Goal: Task Accomplishment & Management: Use online tool/utility

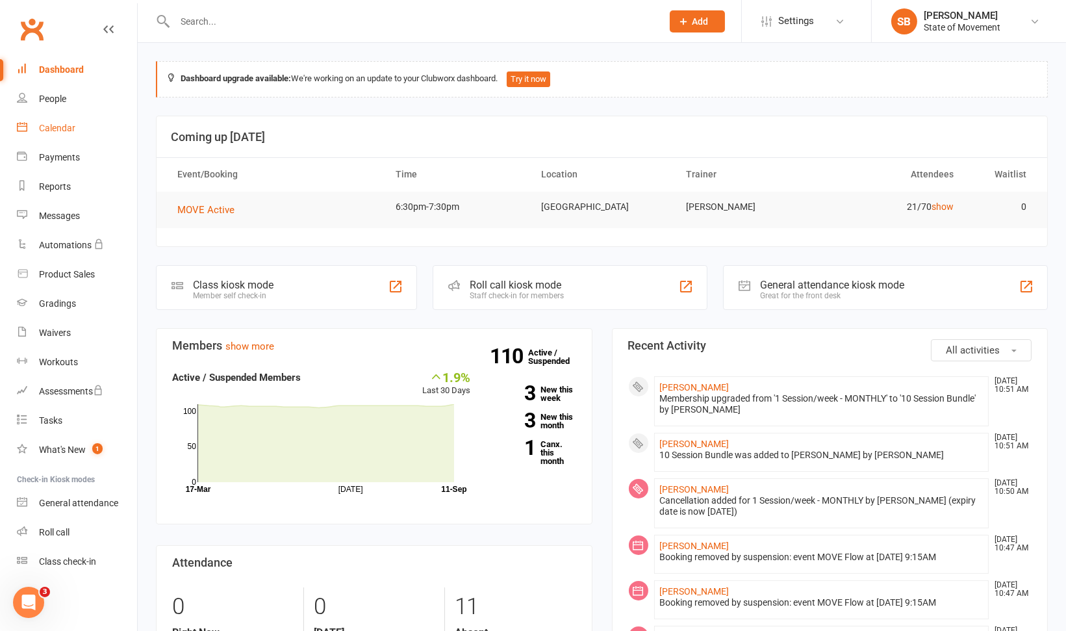
click at [69, 129] on div "Calendar" at bounding box center [57, 128] width 36 height 10
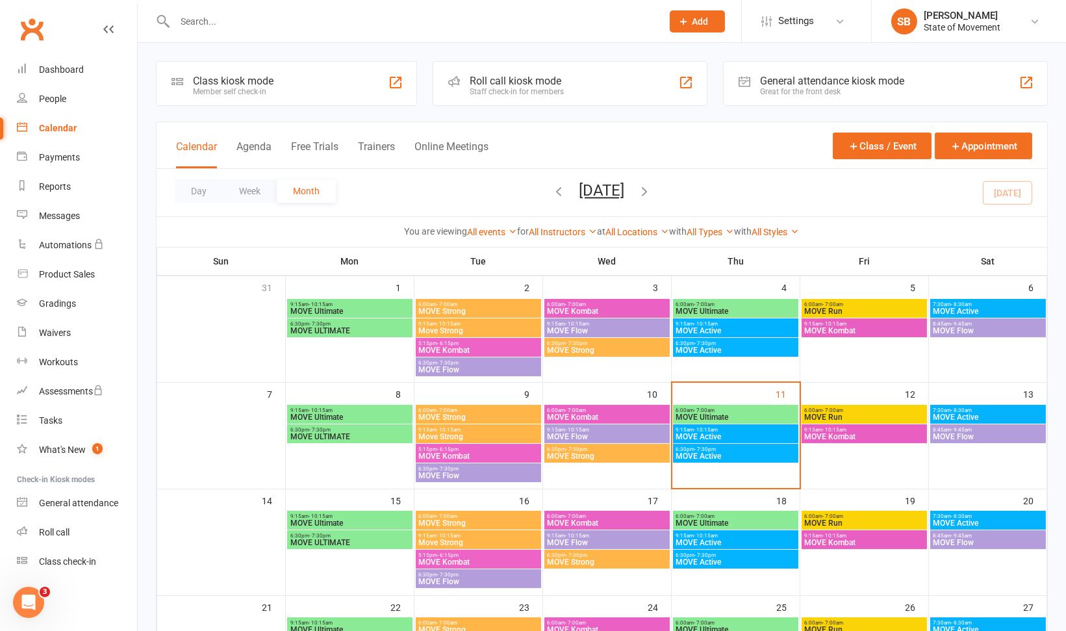
click at [961, 413] on span "MOVE Active" at bounding box center [988, 417] width 111 height 8
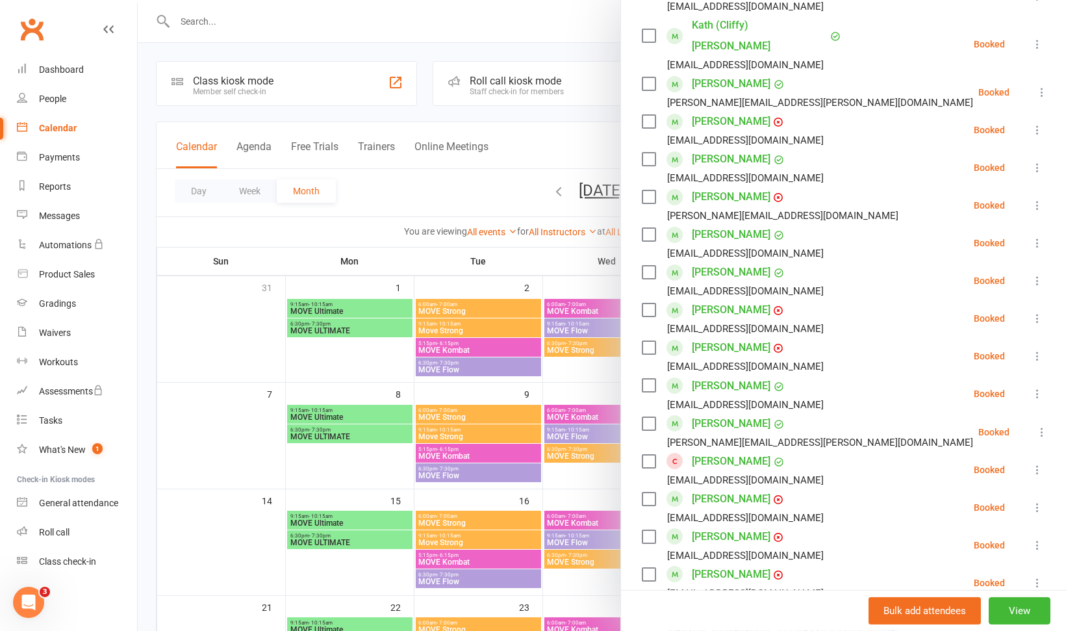
scroll to position [547, 0]
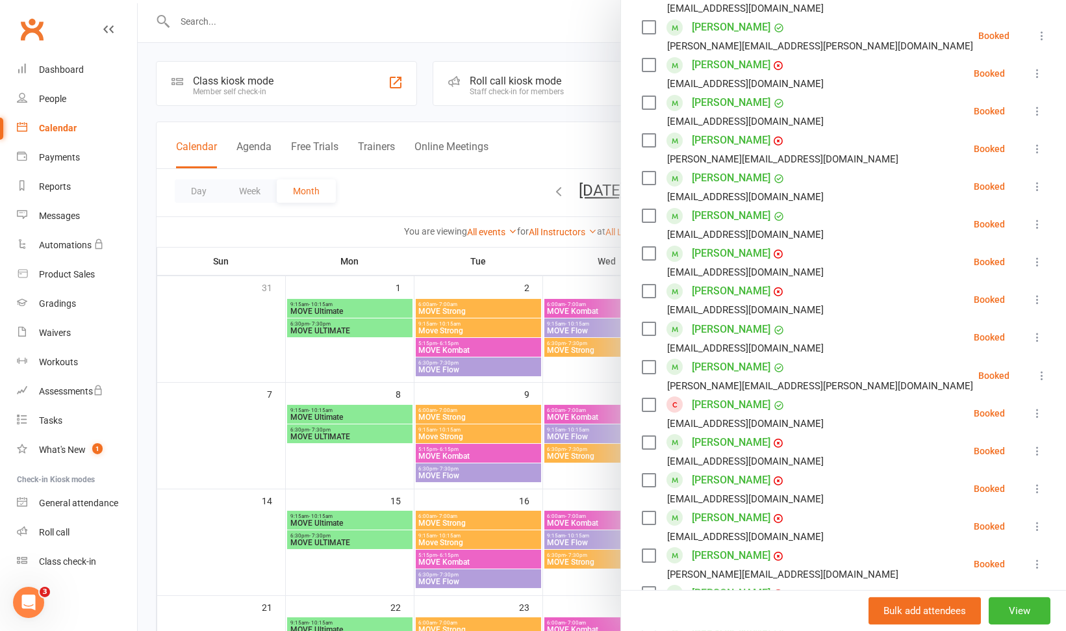
click at [1031, 407] on icon at bounding box center [1037, 413] width 13 height 13
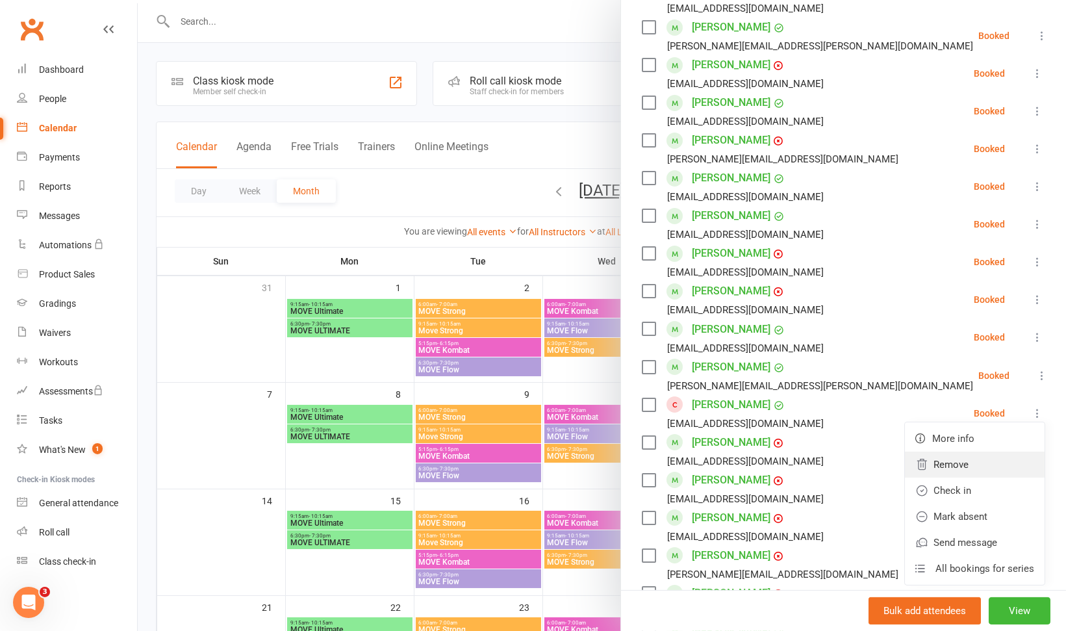
click at [953, 451] on link "Remove" at bounding box center [975, 464] width 140 height 26
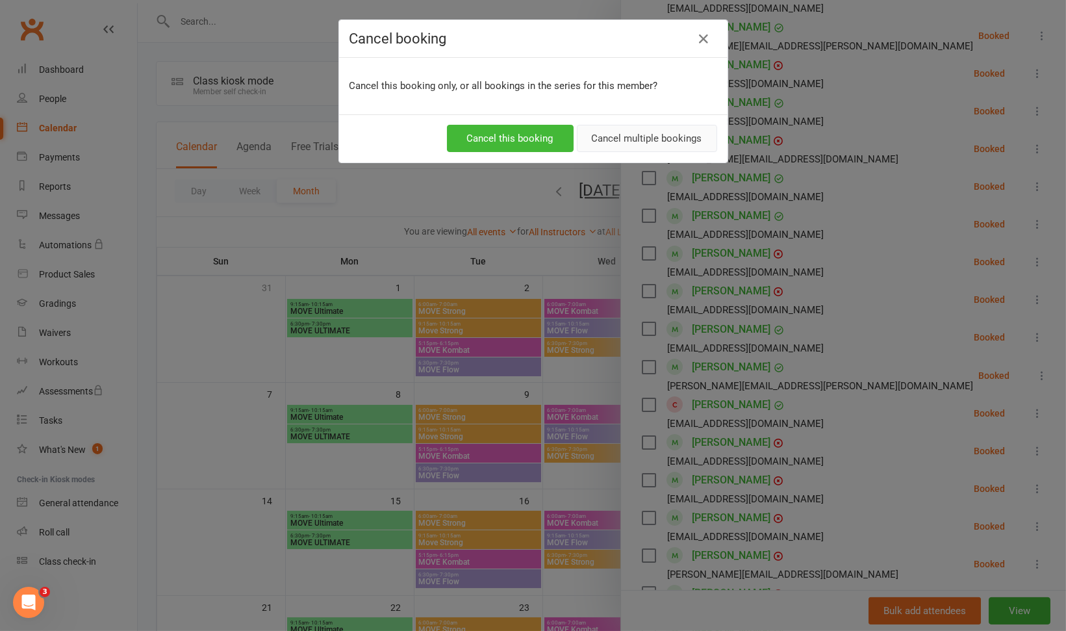
click at [598, 136] on button "Cancel multiple bookings" at bounding box center [647, 138] width 140 height 27
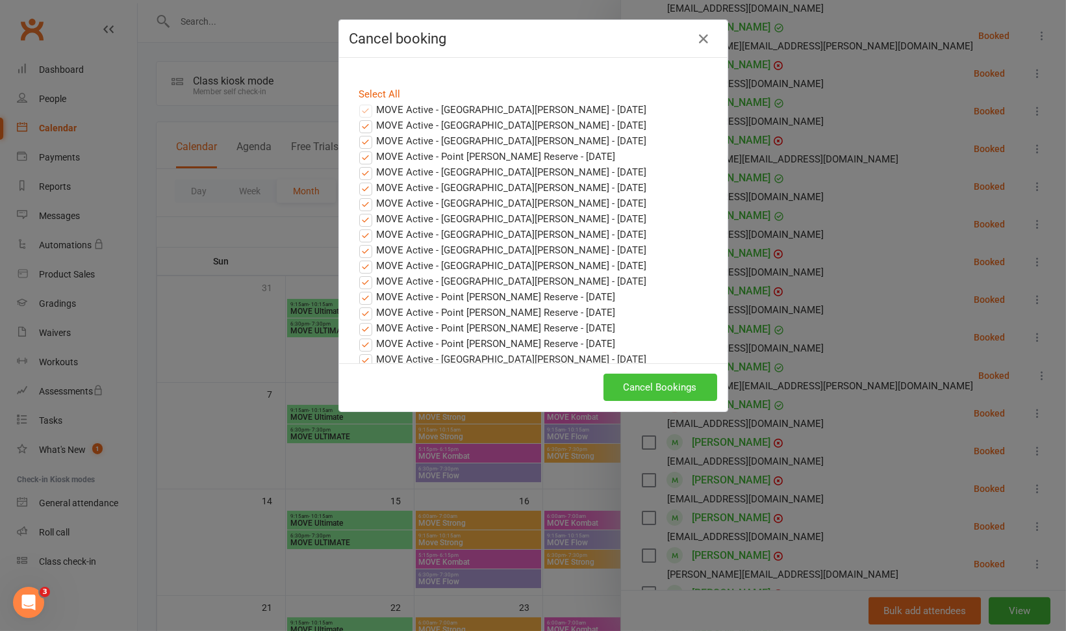
click at [665, 383] on button "Cancel Bookings" at bounding box center [660, 387] width 114 height 27
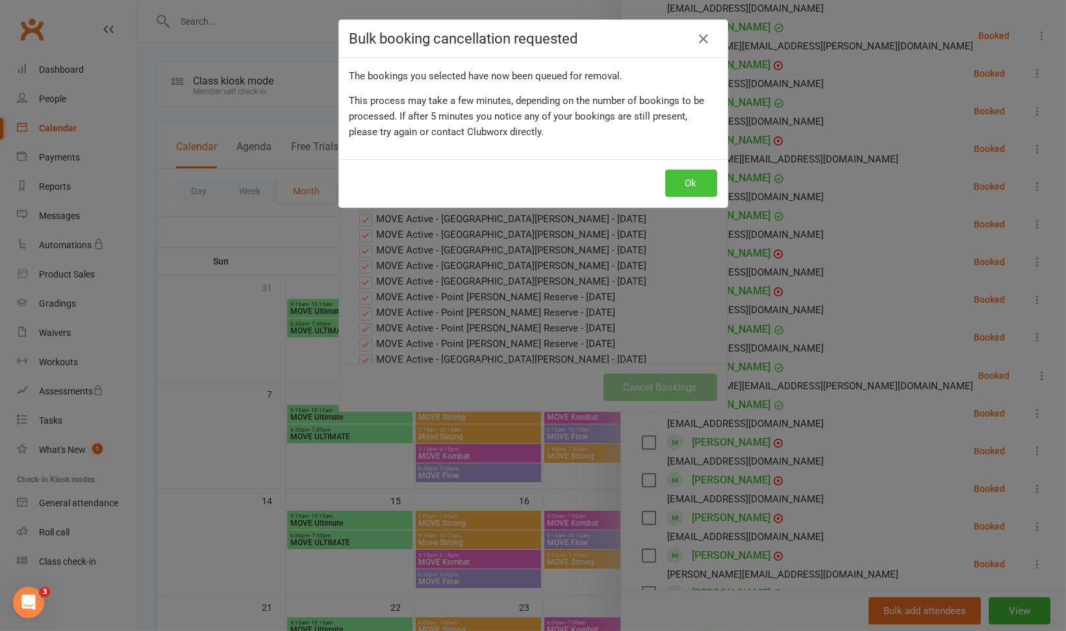
click at [694, 186] on button "Ok" at bounding box center [691, 183] width 52 height 27
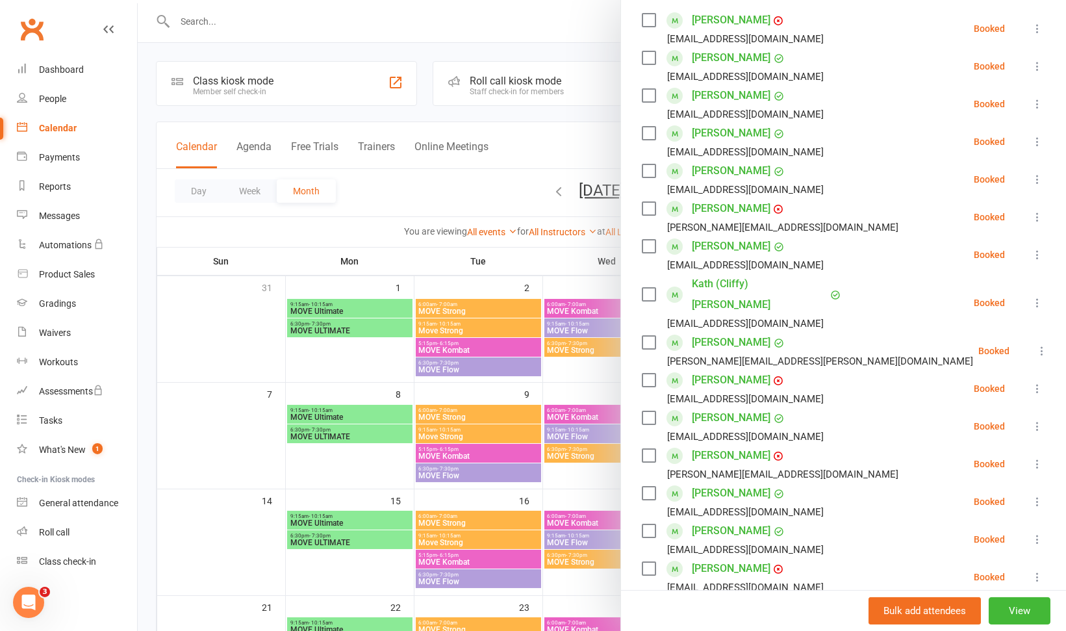
scroll to position [219, 0]
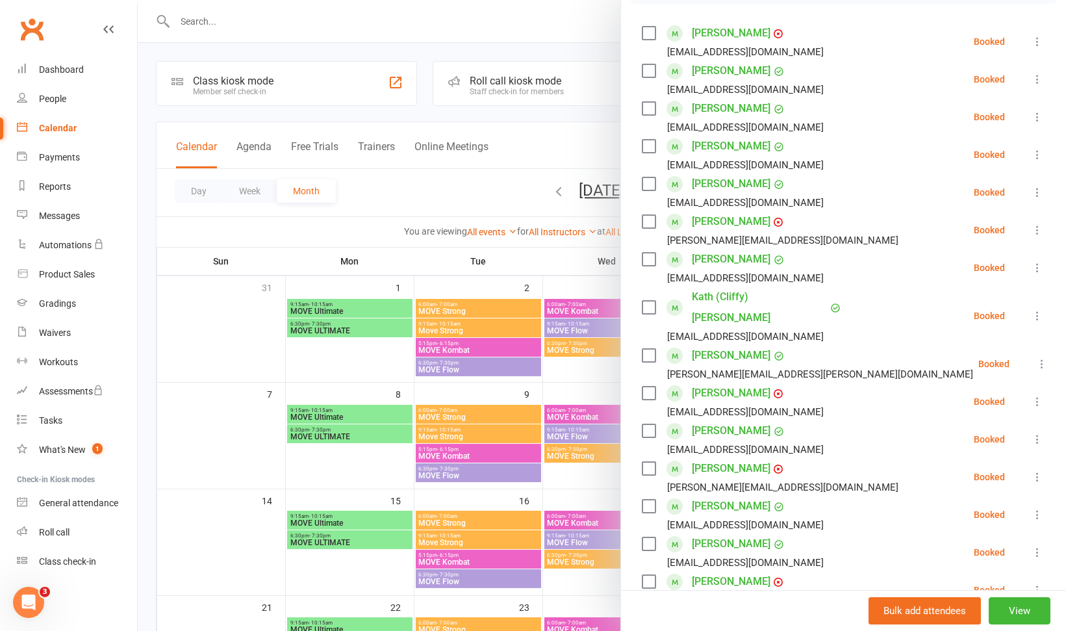
click at [1031, 309] on icon at bounding box center [1037, 315] width 13 height 13
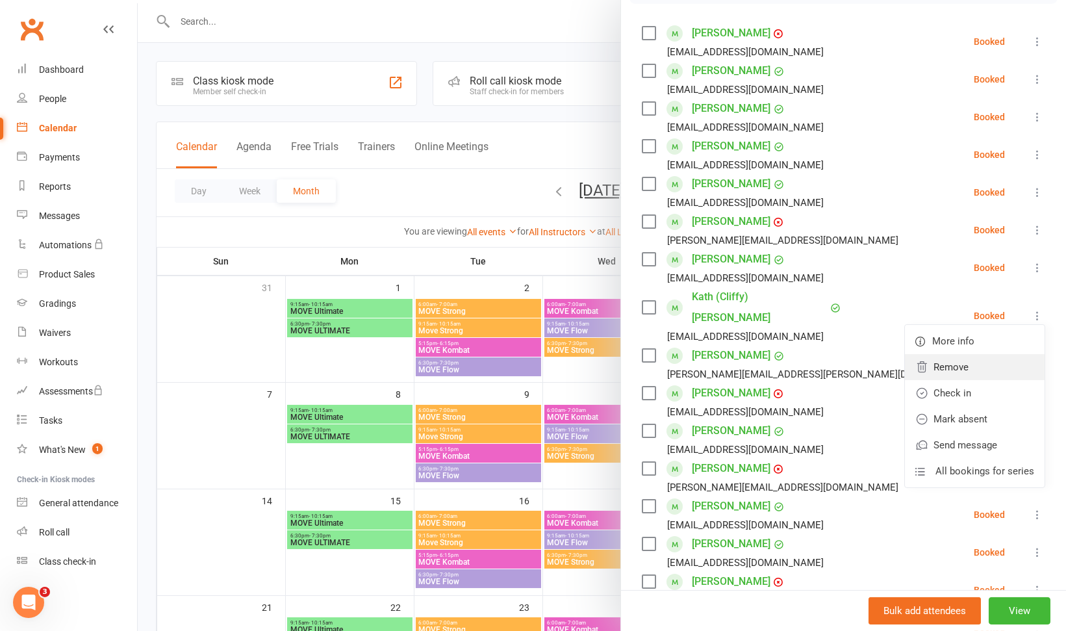
click at [967, 359] on link "Remove" at bounding box center [975, 367] width 140 height 26
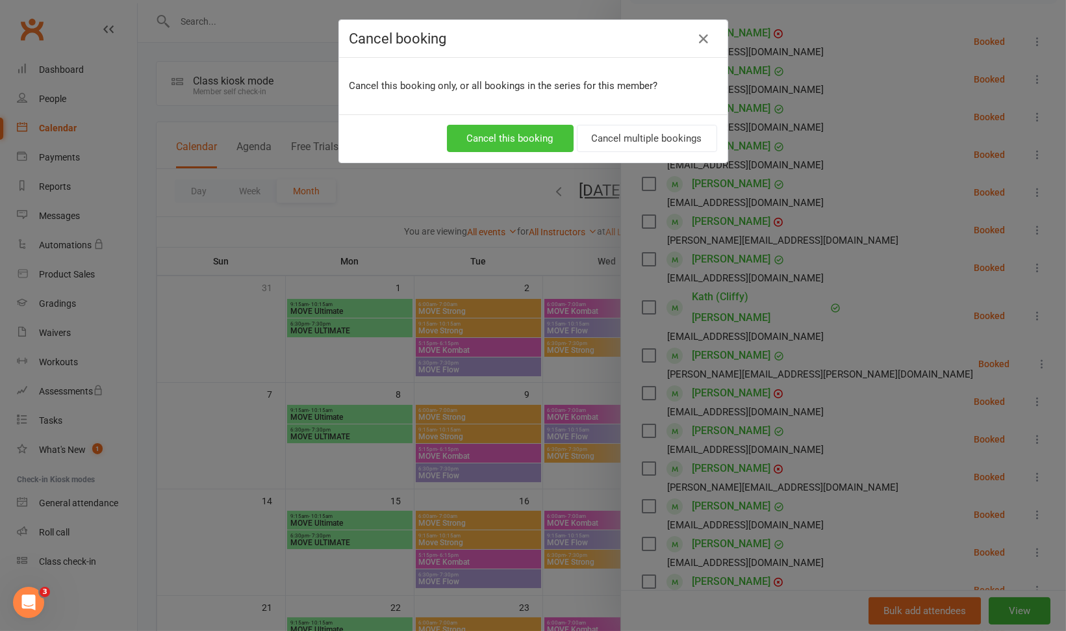
click at [523, 135] on button "Cancel this booking" at bounding box center [510, 138] width 127 height 27
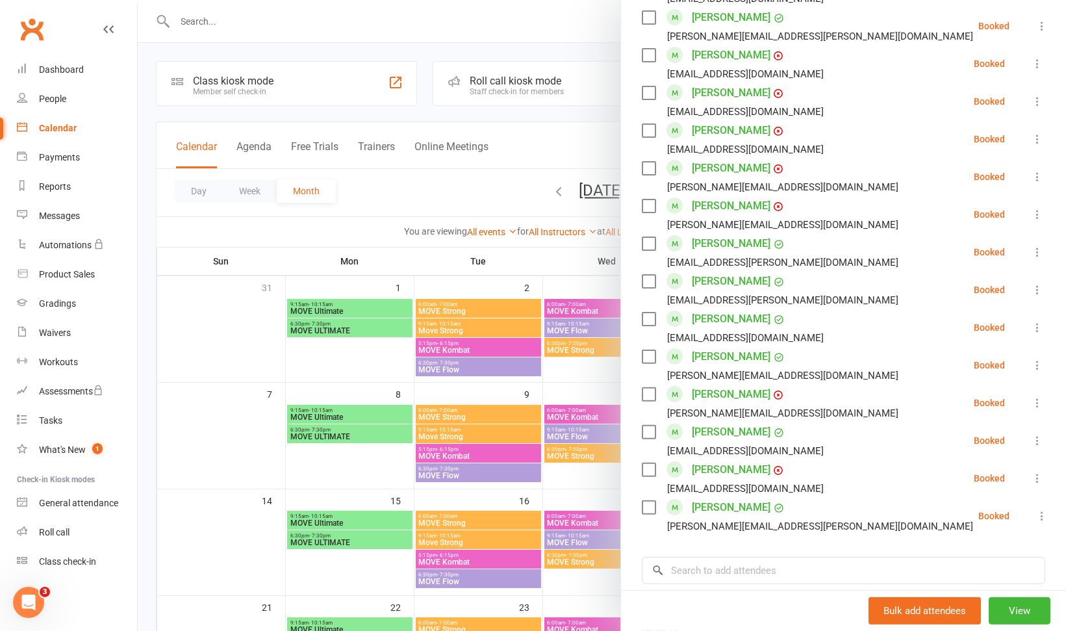
scroll to position [845, 0]
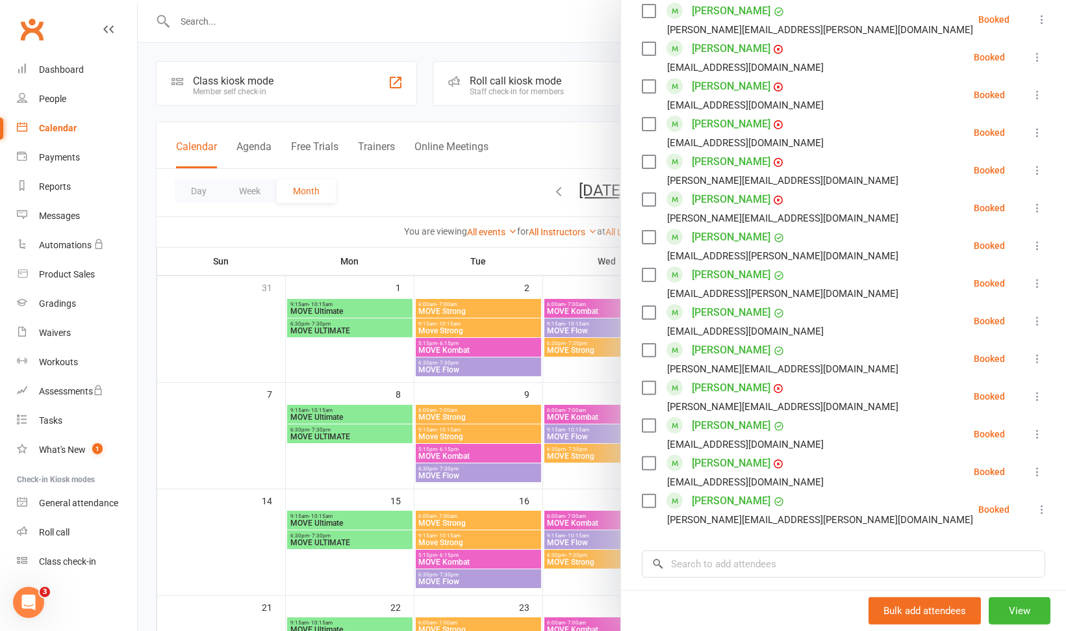
click at [1035, 509] on icon at bounding box center [1041, 509] width 13 height 13
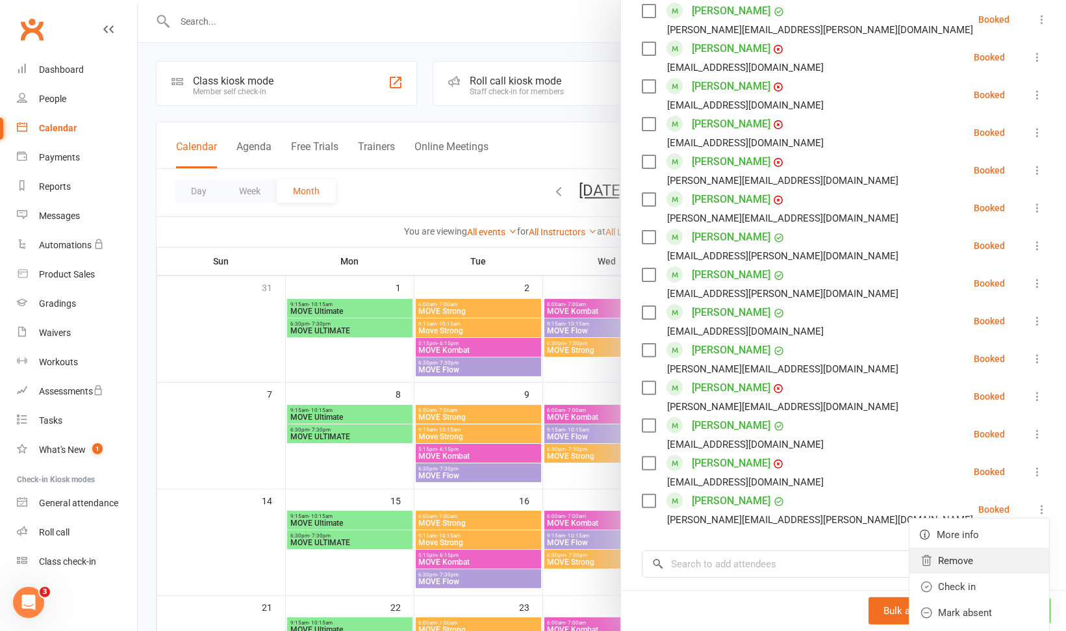
click at [963, 568] on link "Remove" at bounding box center [979, 561] width 140 height 26
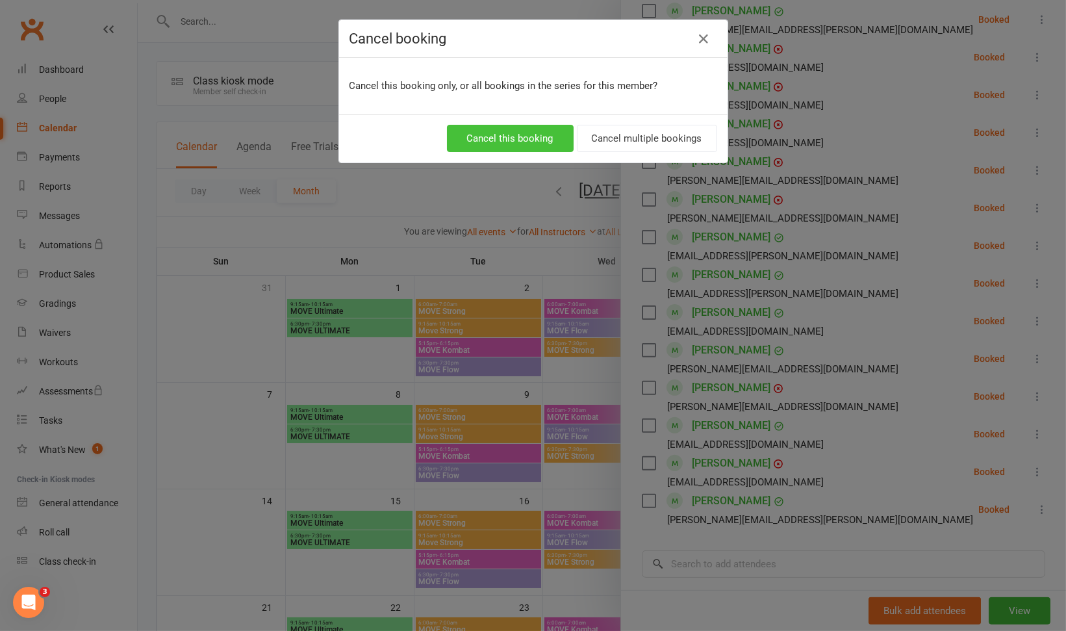
click at [530, 138] on button "Cancel this booking" at bounding box center [510, 138] width 127 height 27
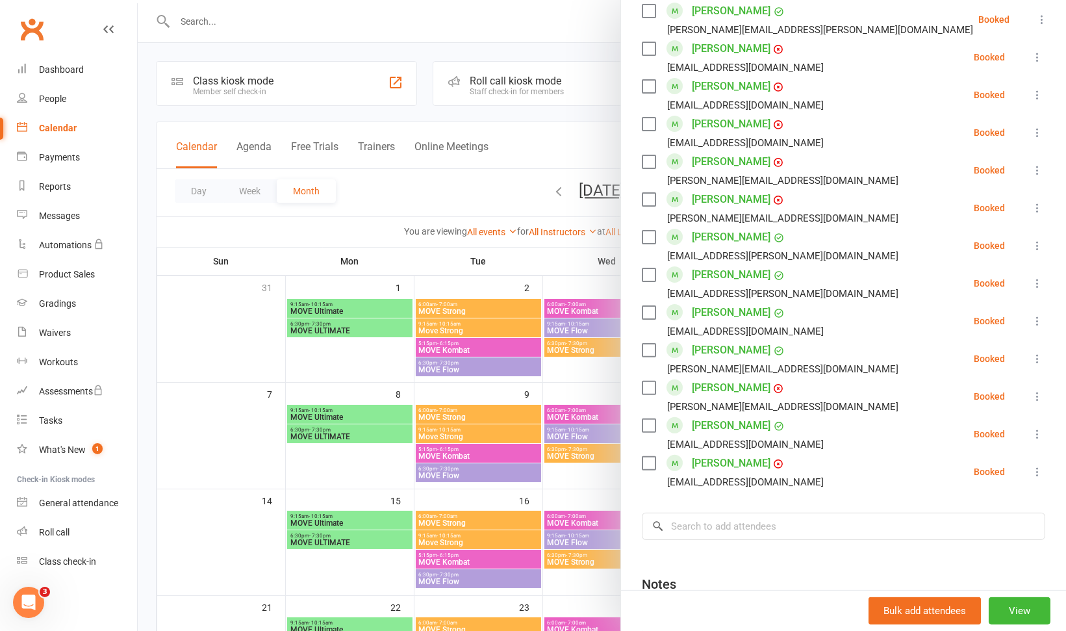
click at [578, 398] on div at bounding box center [602, 315] width 928 height 631
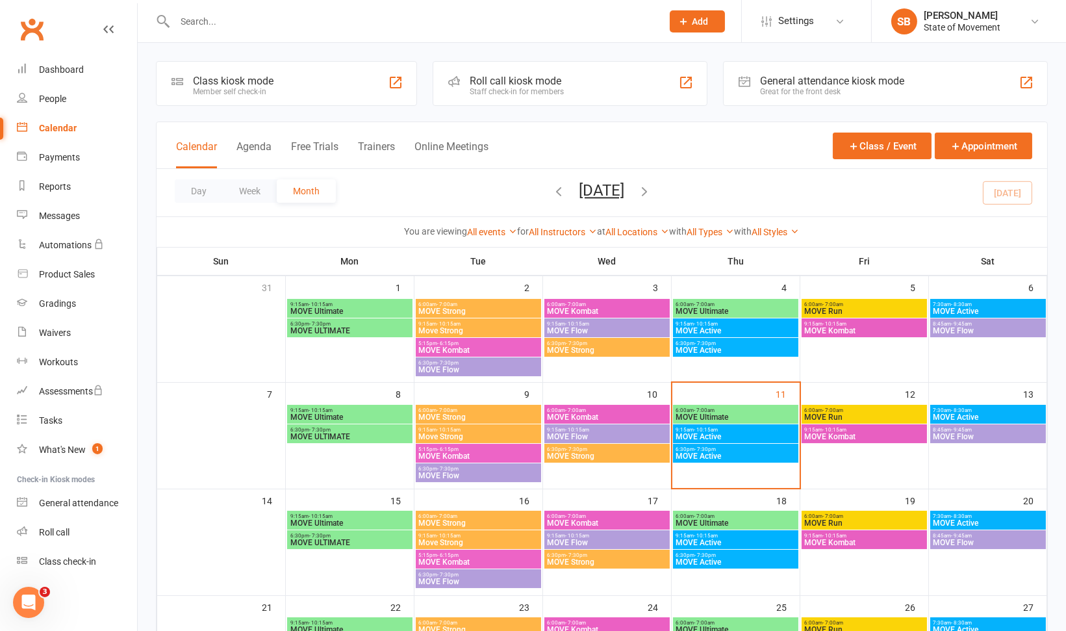
click at [970, 416] on span "MOVE Active" at bounding box center [988, 417] width 111 height 8
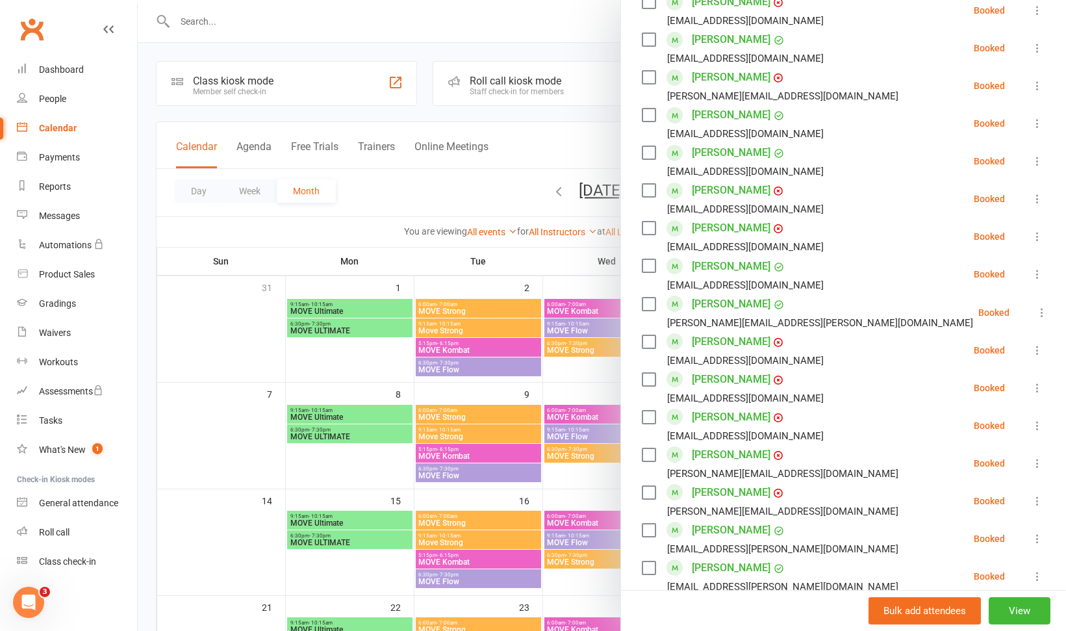
scroll to position [975, 0]
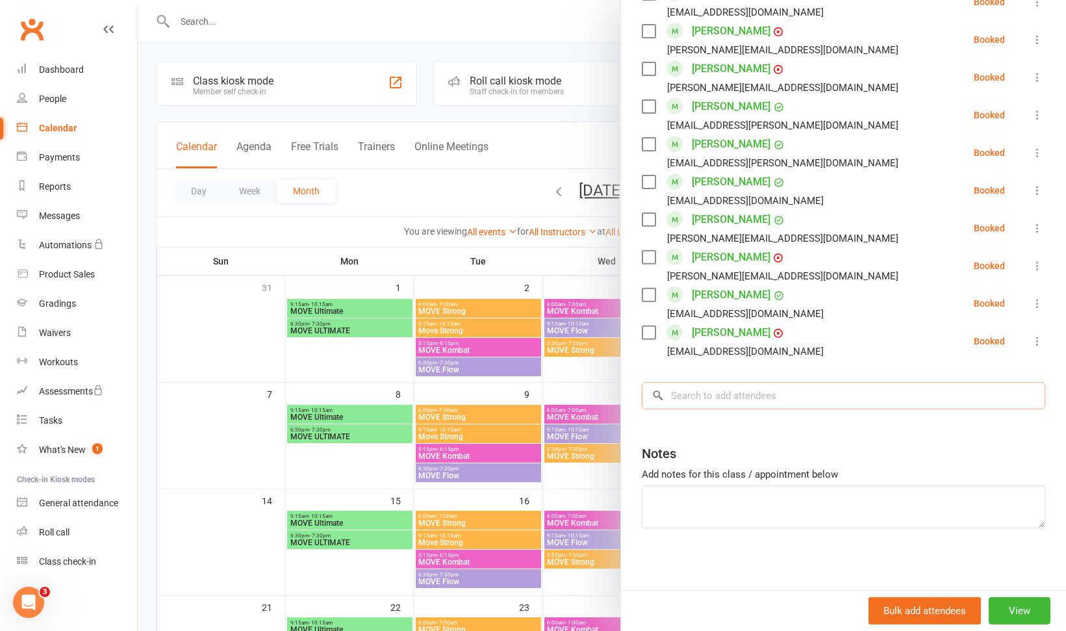
click at [822, 398] on input "search" at bounding box center [843, 395] width 403 height 27
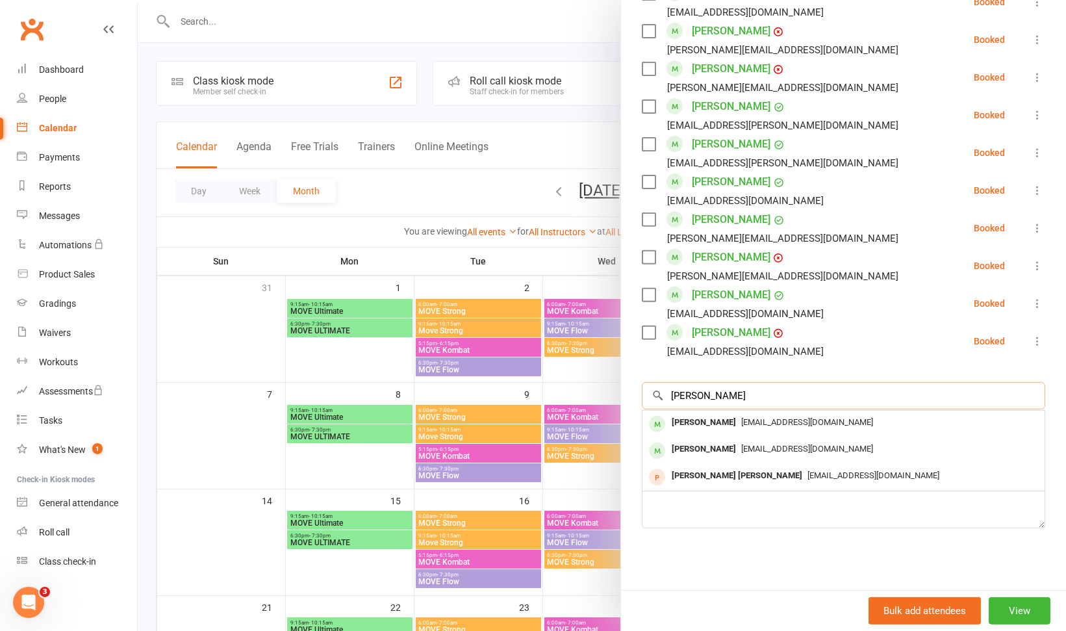
type input "karen"
click at [786, 424] on span "[EMAIL_ADDRESS][DOMAIN_NAME]" at bounding box center [807, 422] width 132 height 10
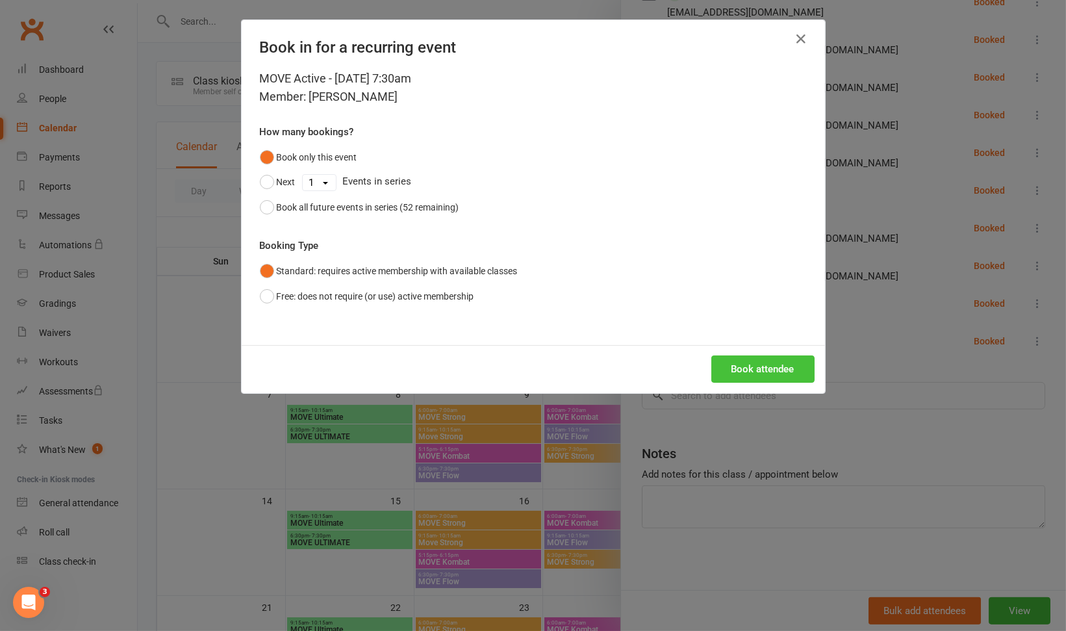
click at [726, 377] on button "Book attendee" at bounding box center [762, 368] width 103 height 27
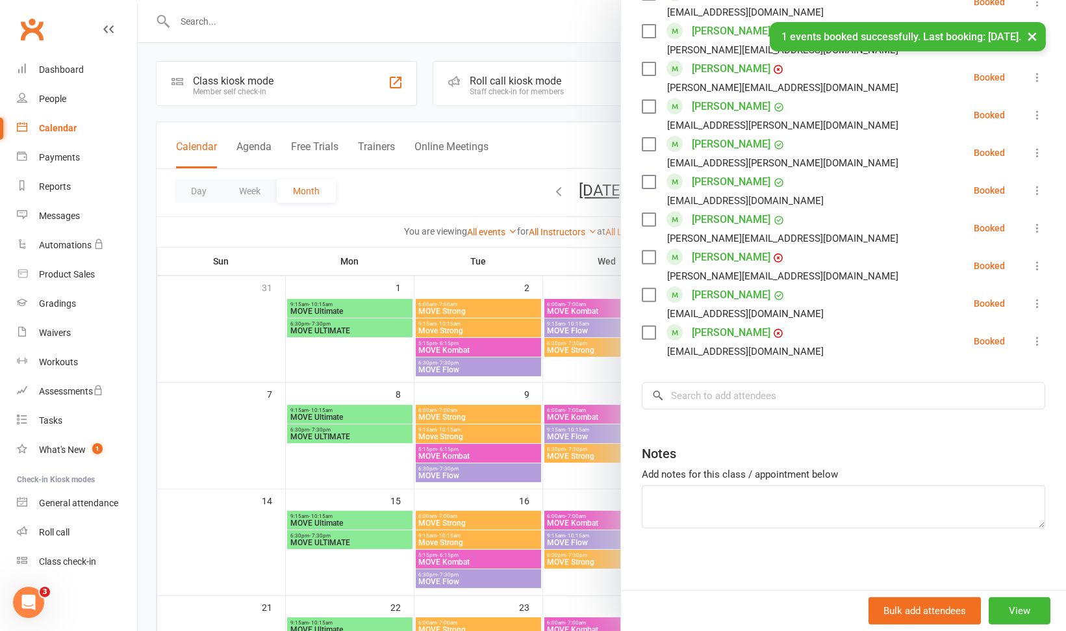
scroll to position [1013, 0]
click at [592, 377] on div at bounding box center [602, 315] width 928 height 631
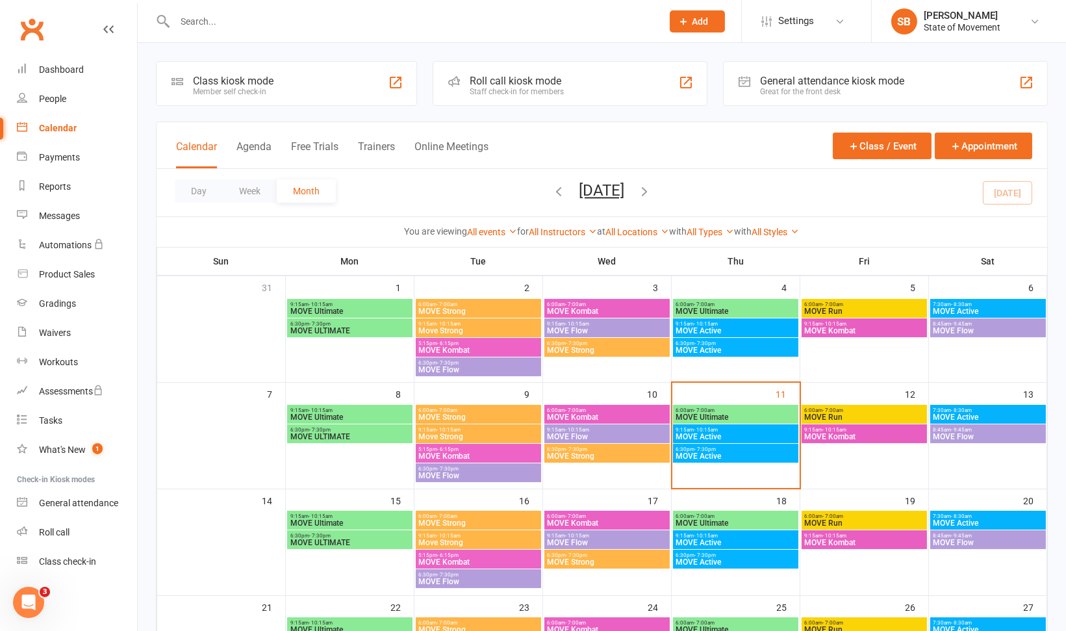
click at [889, 431] on span "9:15am - 10:15am" at bounding box center [864, 430] width 120 height 6
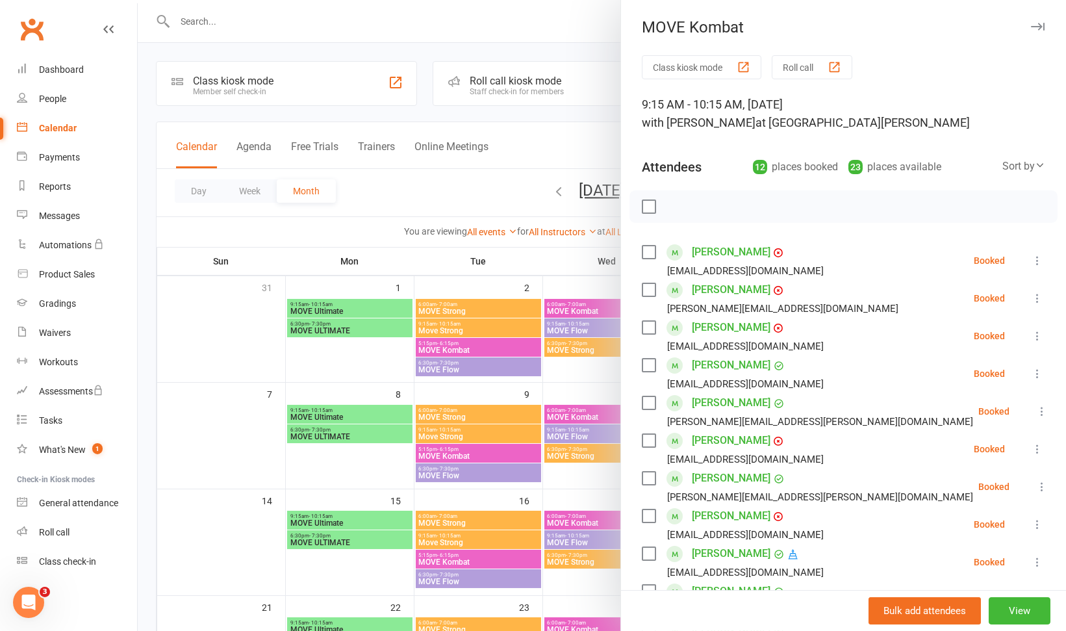
click at [1031, 257] on icon at bounding box center [1037, 260] width 13 height 13
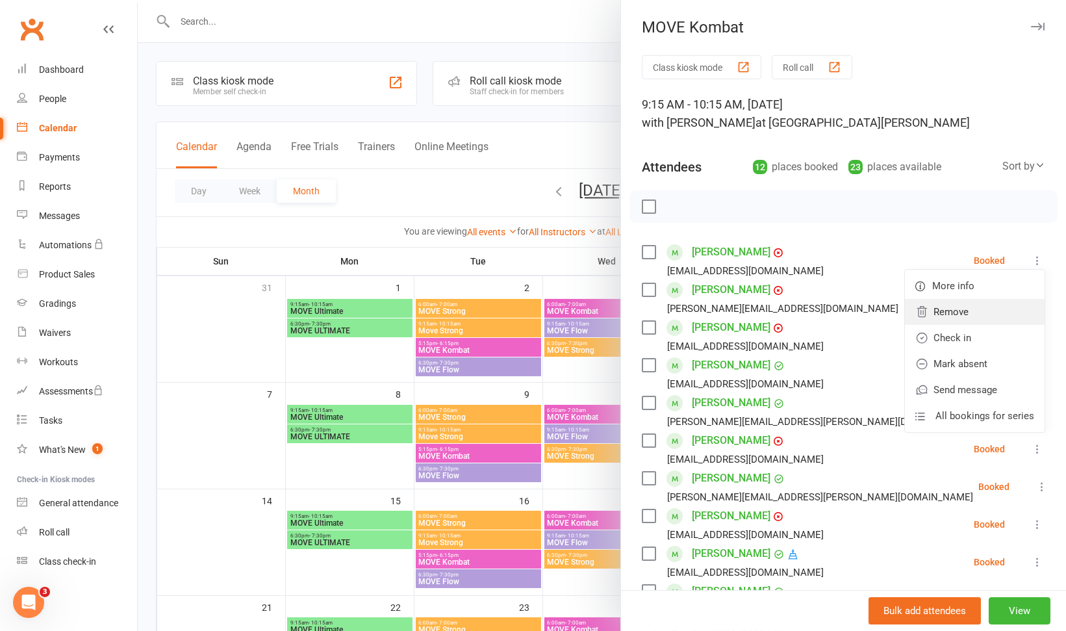
click at [967, 302] on link "Remove" at bounding box center [975, 312] width 140 height 26
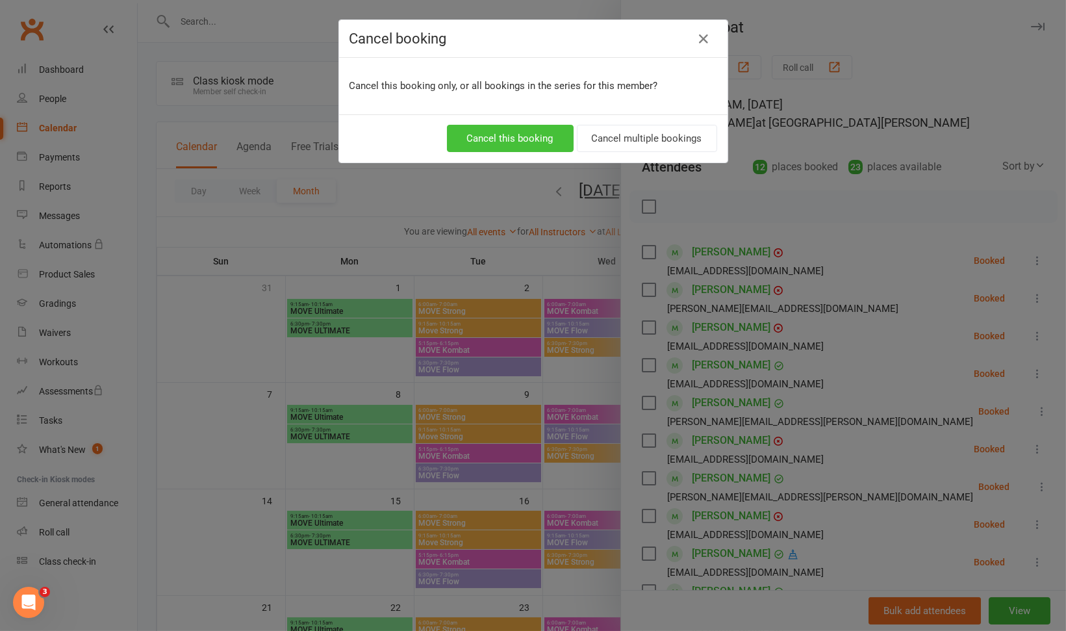
click at [497, 133] on button "Cancel this booking" at bounding box center [510, 138] width 127 height 27
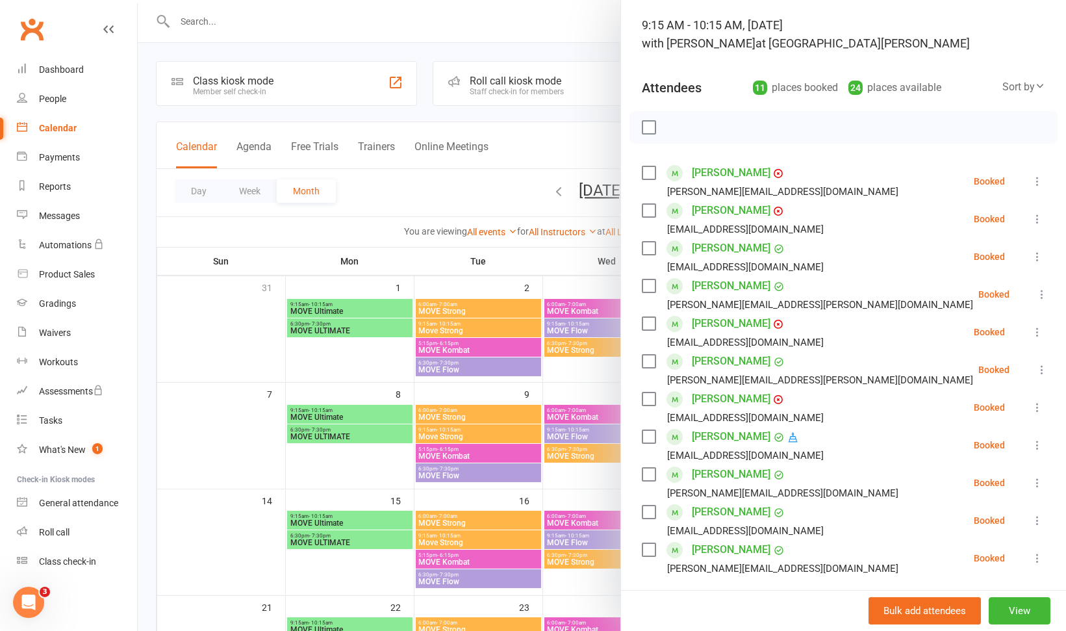
scroll to position [101, 0]
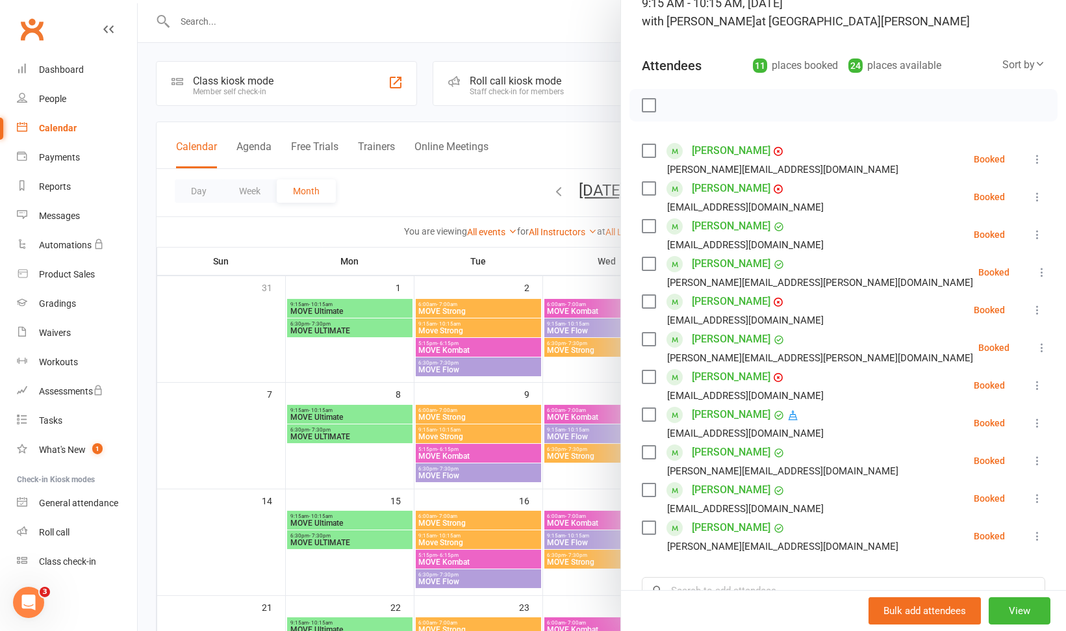
click at [1031, 307] on icon at bounding box center [1037, 309] width 13 height 13
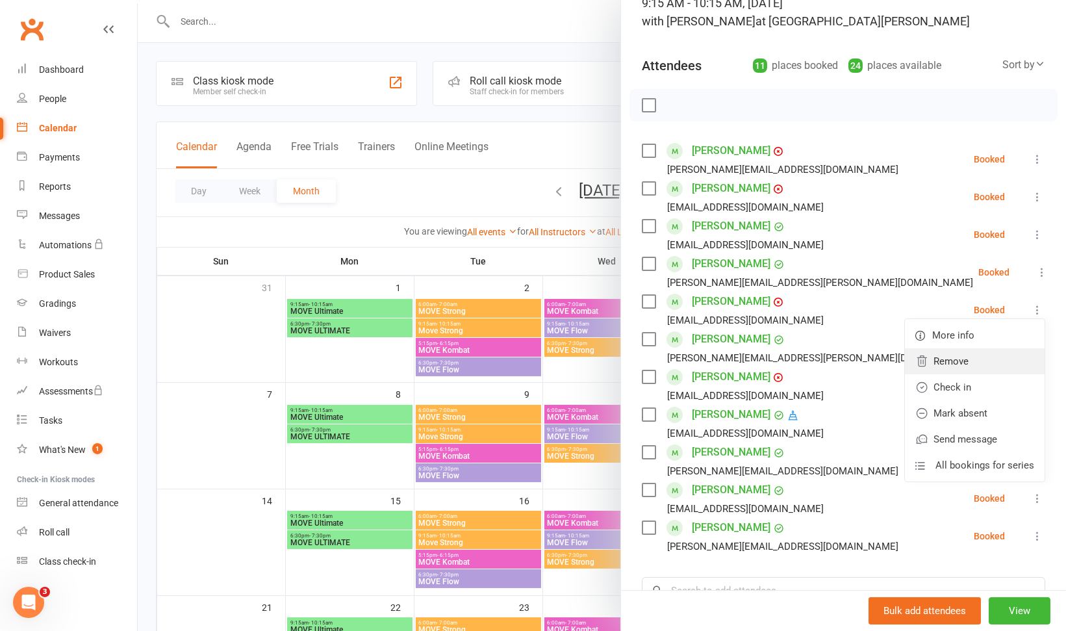
click at [961, 353] on link "Remove" at bounding box center [975, 361] width 140 height 26
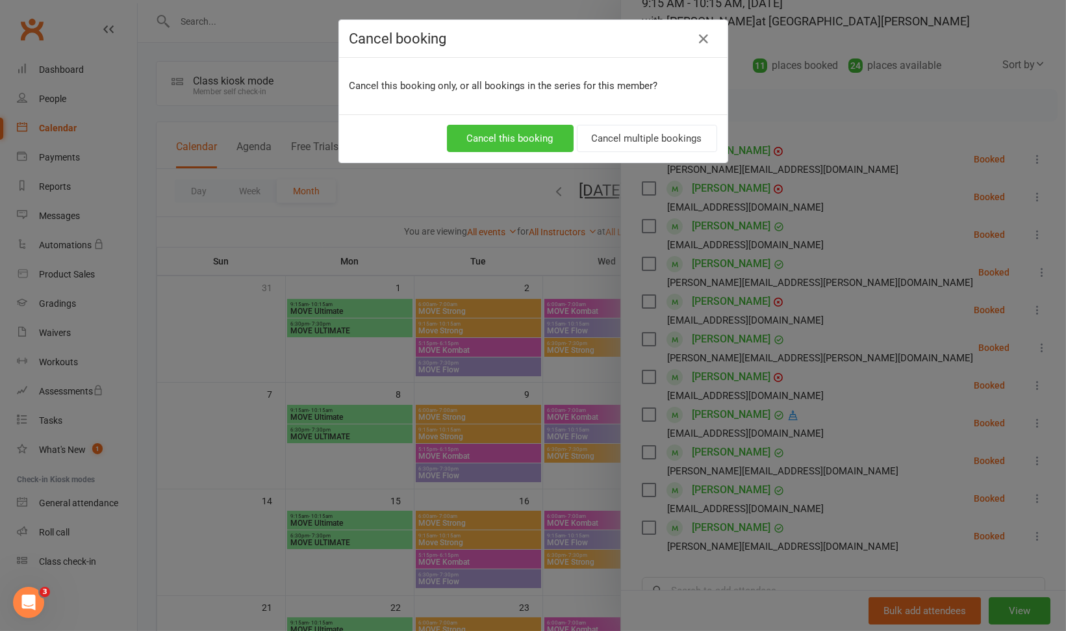
click at [536, 134] on button "Cancel this booking" at bounding box center [510, 138] width 127 height 27
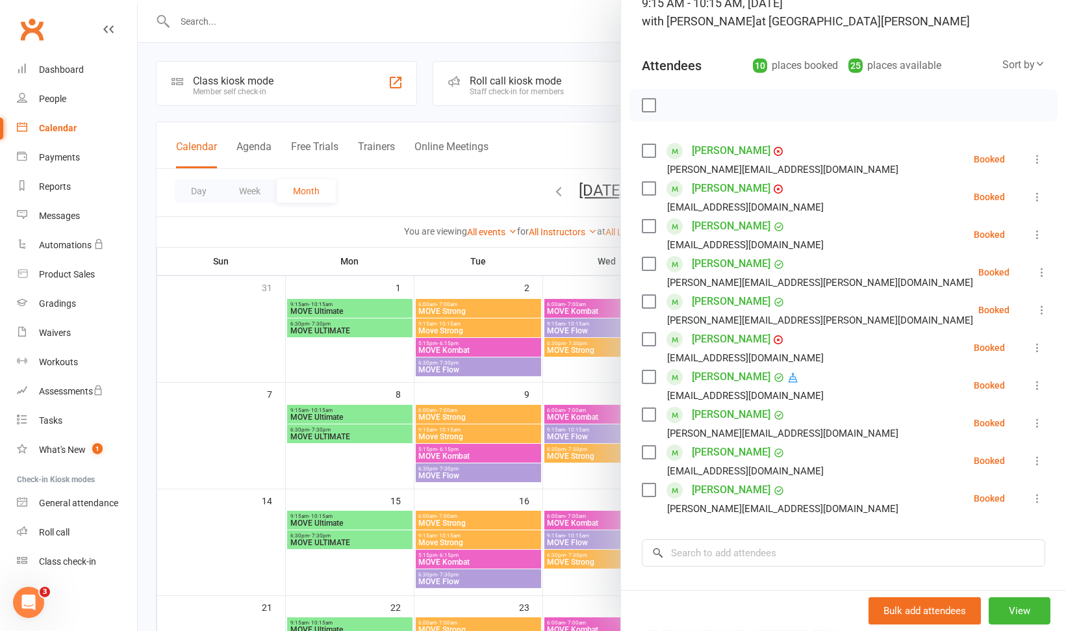
click at [1031, 345] on icon at bounding box center [1037, 347] width 13 height 13
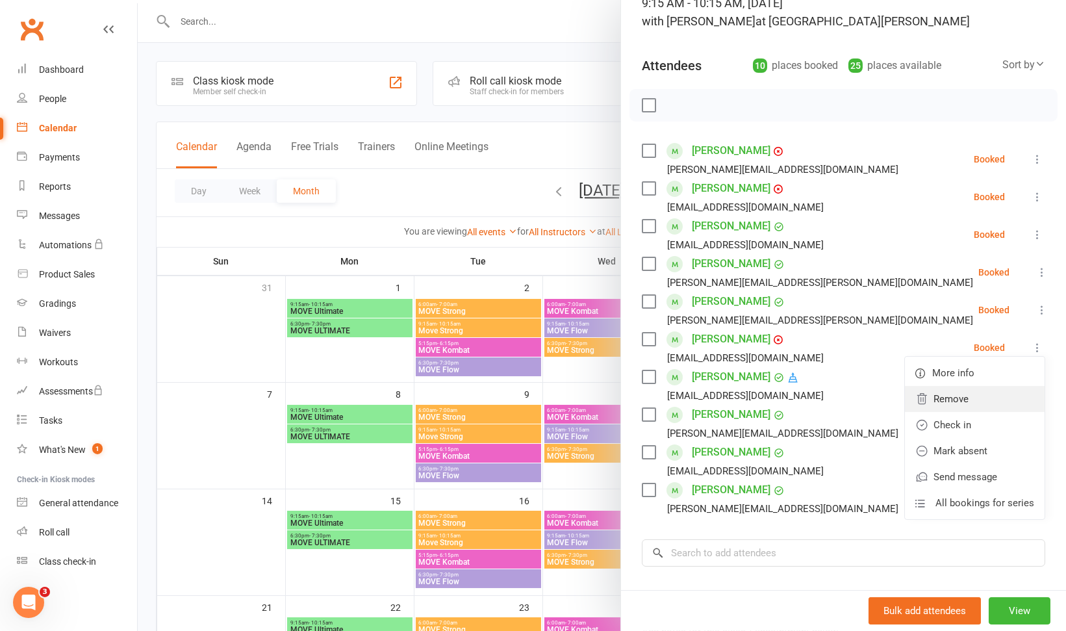
click at [922, 394] on link "Remove" at bounding box center [975, 399] width 140 height 26
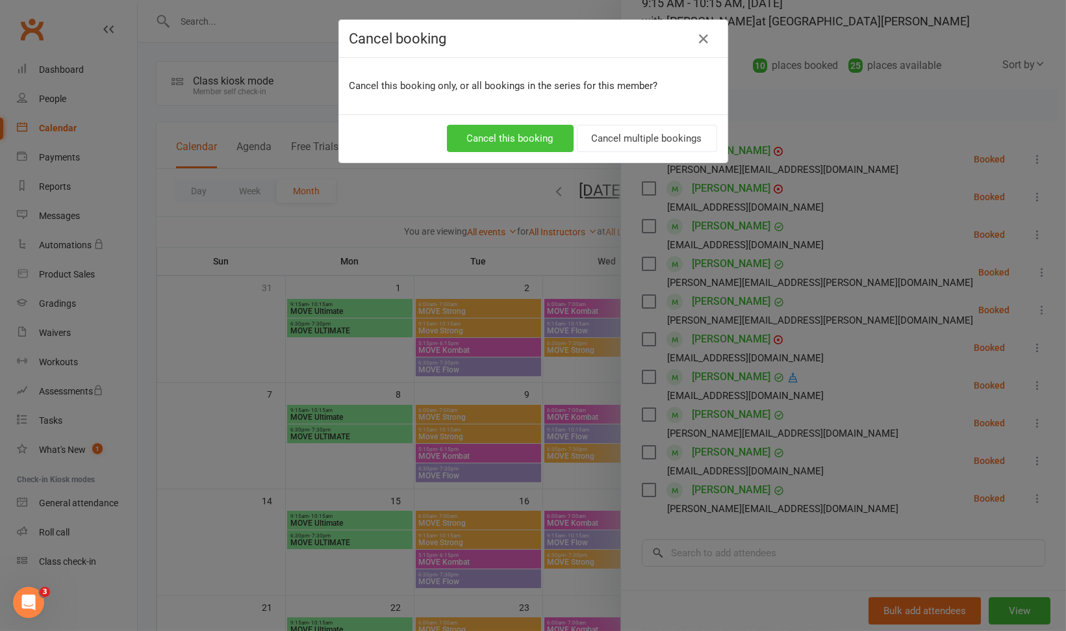
click at [539, 148] on button "Cancel this booking" at bounding box center [510, 138] width 127 height 27
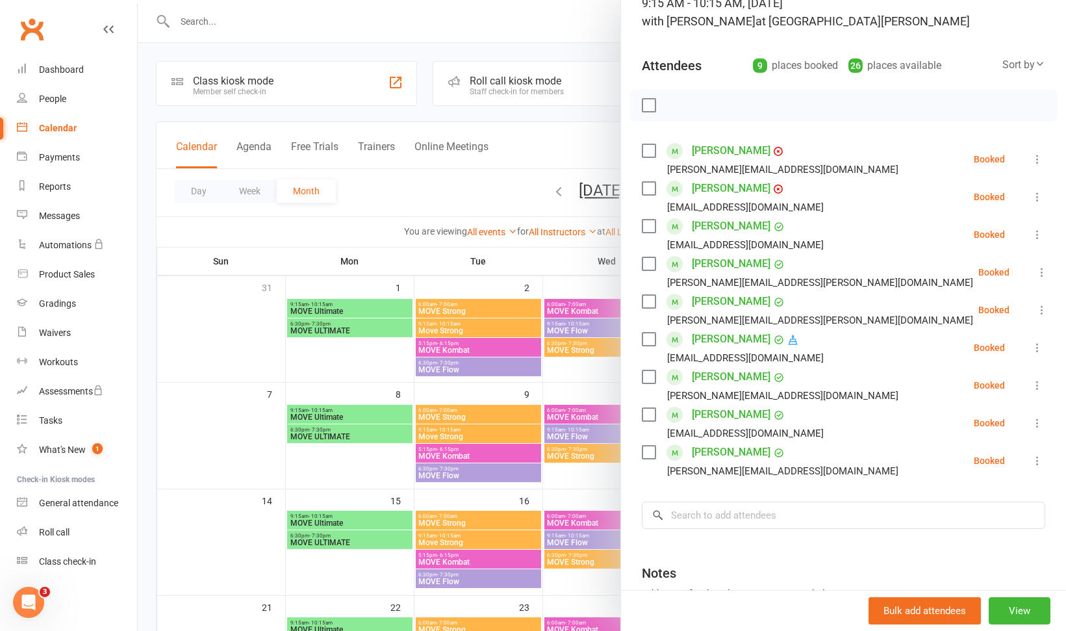
click at [1031, 348] on icon at bounding box center [1037, 347] width 13 height 13
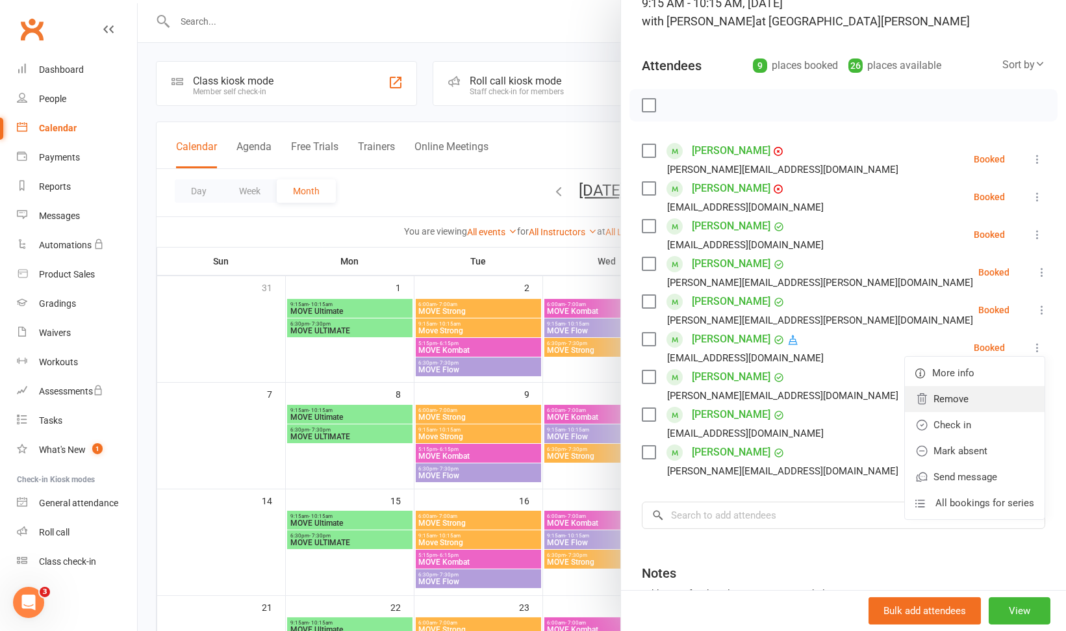
click at [930, 394] on link "Remove" at bounding box center [975, 399] width 140 height 26
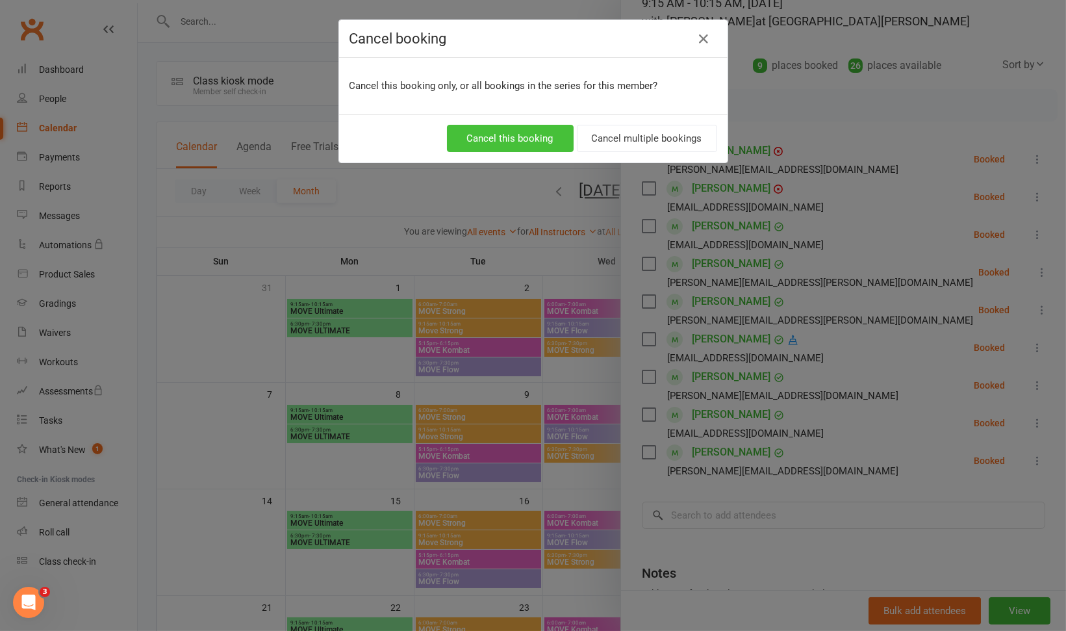
click at [487, 144] on button "Cancel this booking" at bounding box center [510, 138] width 127 height 27
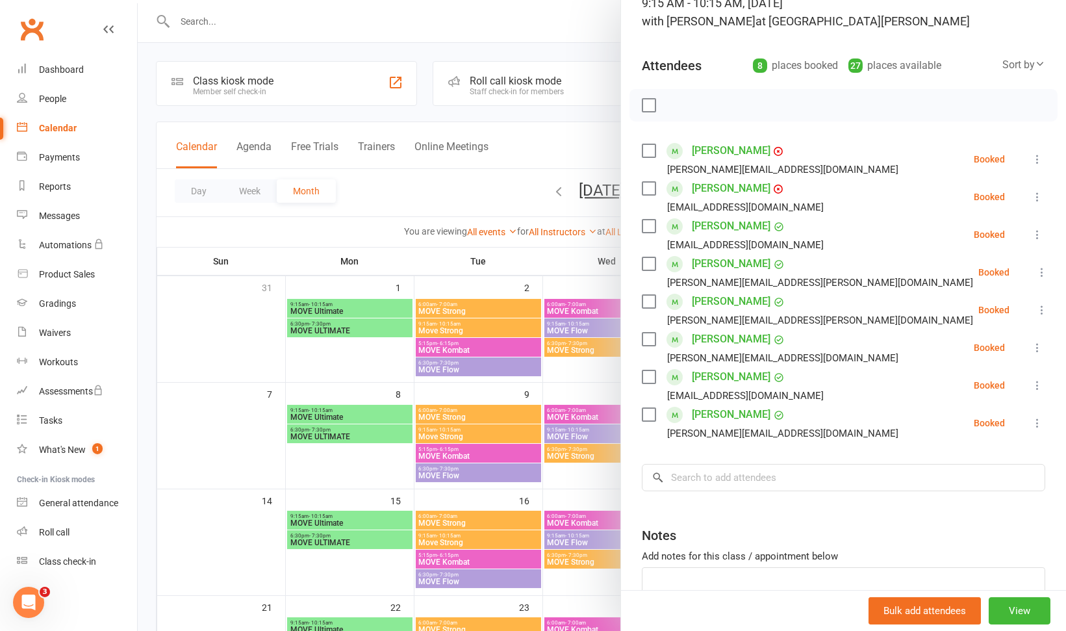
click at [1031, 346] on icon at bounding box center [1037, 347] width 13 height 13
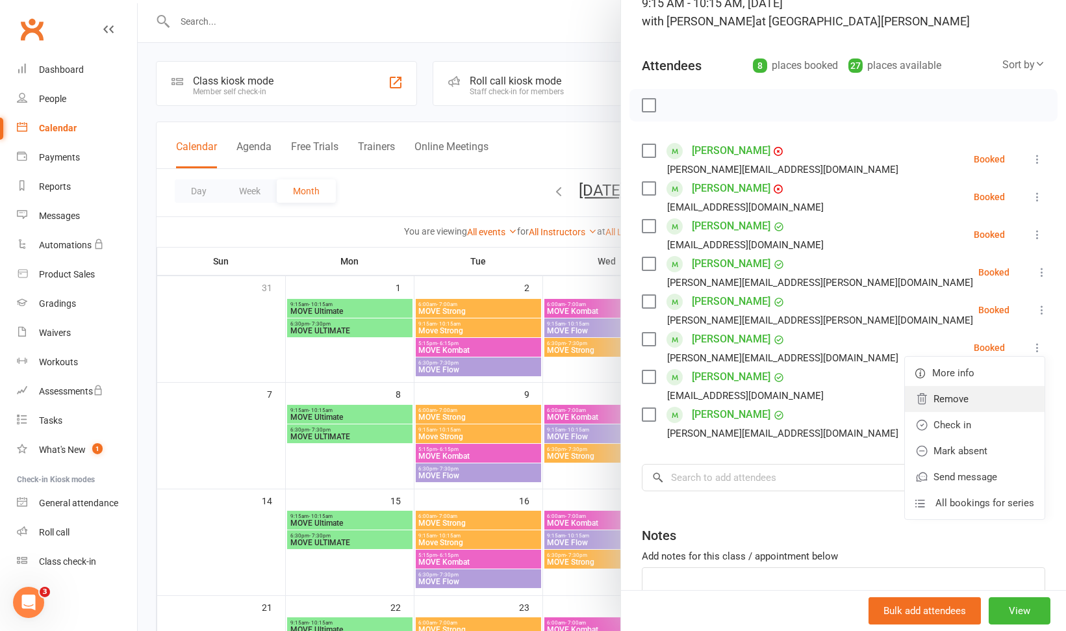
click at [936, 400] on link "Remove" at bounding box center [975, 399] width 140 height 26
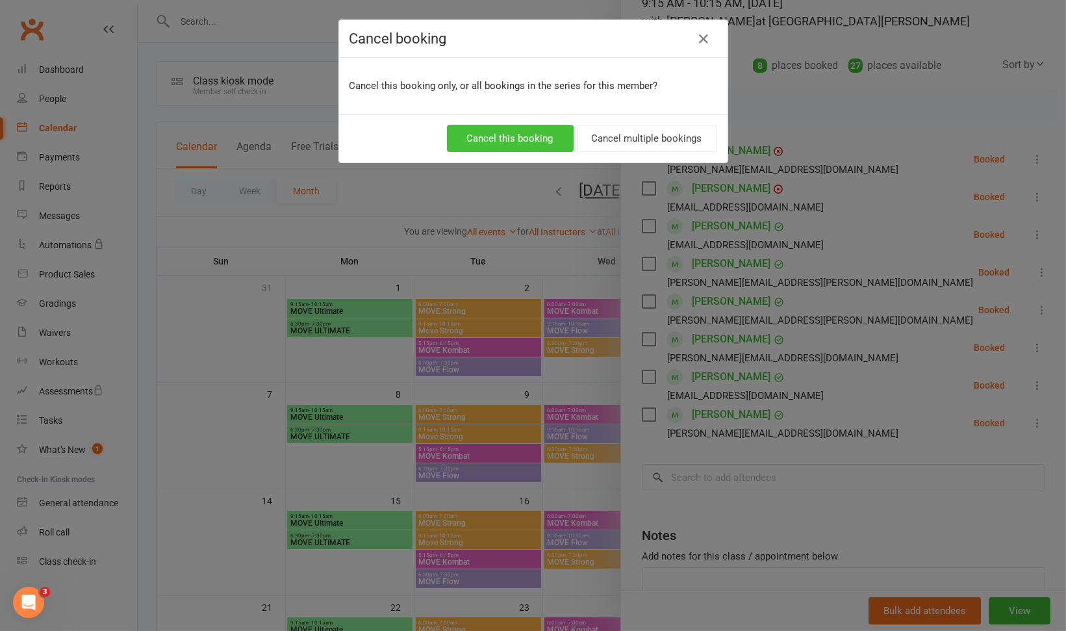
click at [498, 131] on button "Cancel this booking" at bounding box center [510, 138] width 127 height 27
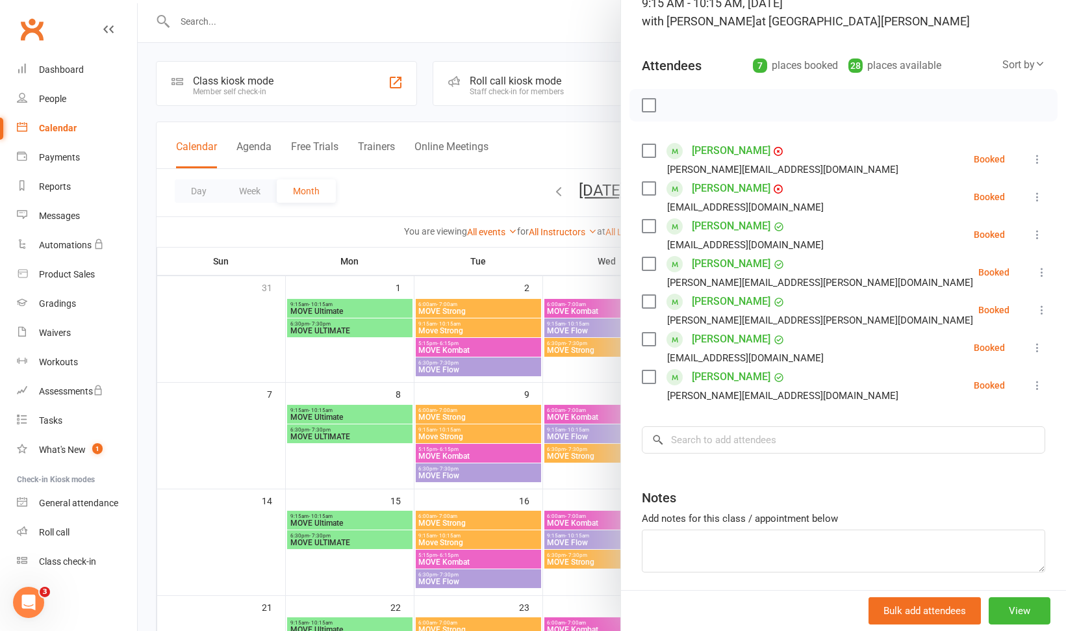
click at [1031, 348] on icon at bounding box center [1037, 347] width 13 height 13
click at [949, 391] on link "Remove" at bounding box center [975, 399] width 140 height 26
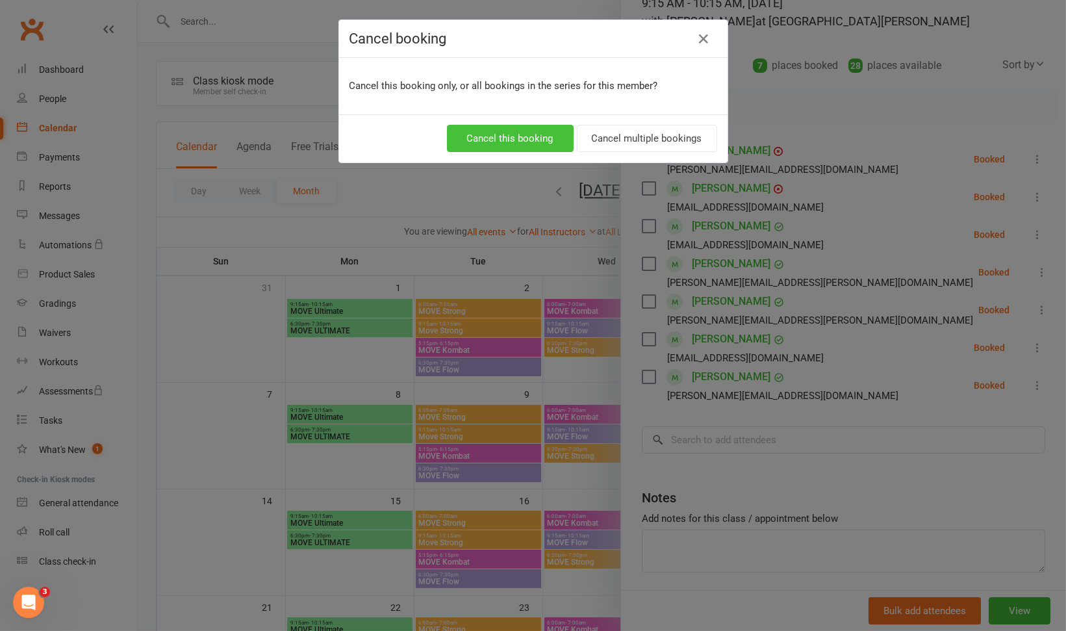
click at [494, 145] on button "Cancel this booking" at bounding box center [510, 138] width 127 height 27
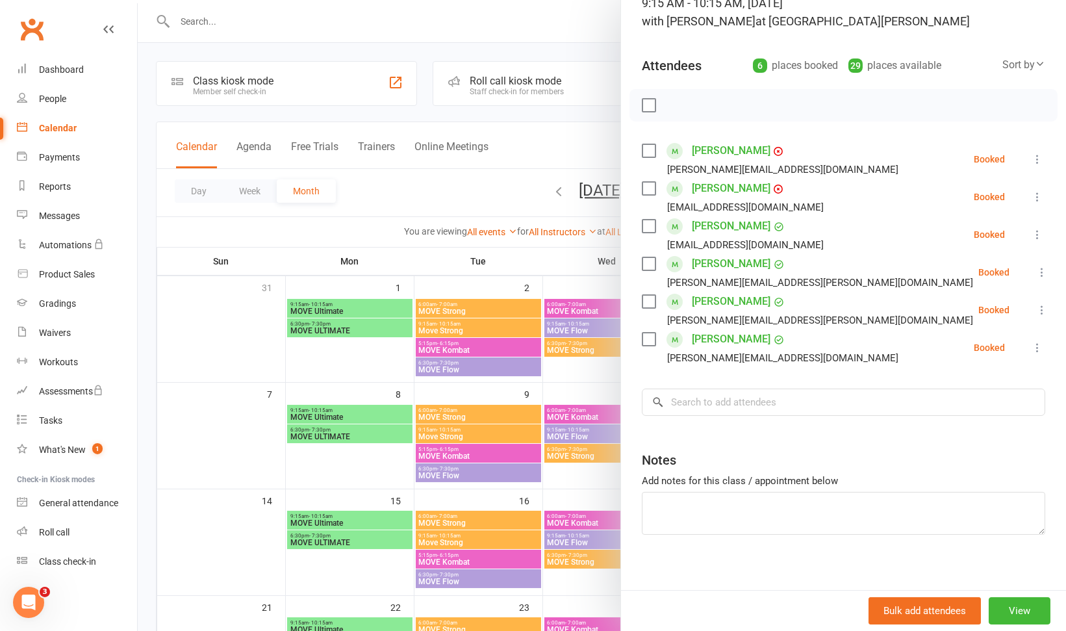
click at [1031, 349] on icon at bounding box center [1037, 347] width 13 height 13
click at [943, 401] on link "Remove" at bounding box center [975, 399] width 140 height 26
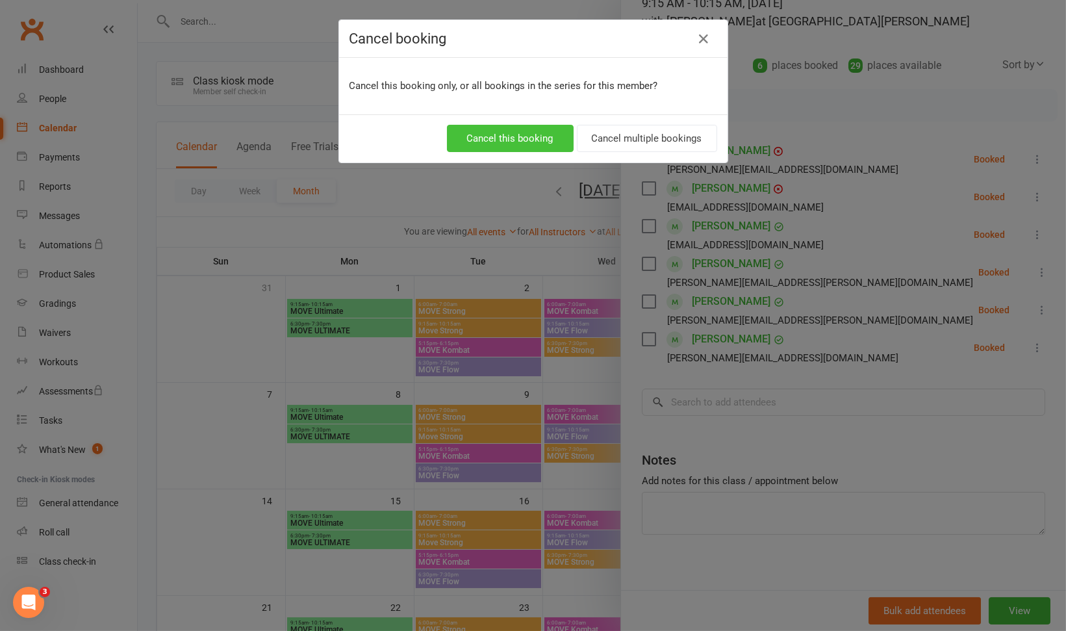
click at [527, 131] on button "Cancel this booking" at bounding box center [510, 138] width 127 height 27
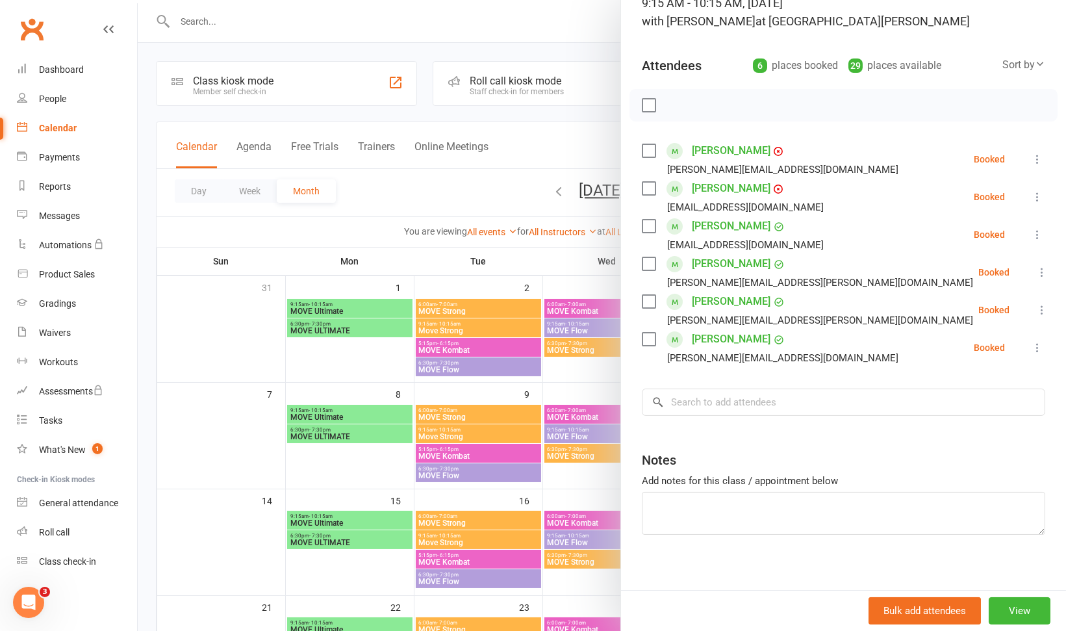
scroll to position [70, 0]
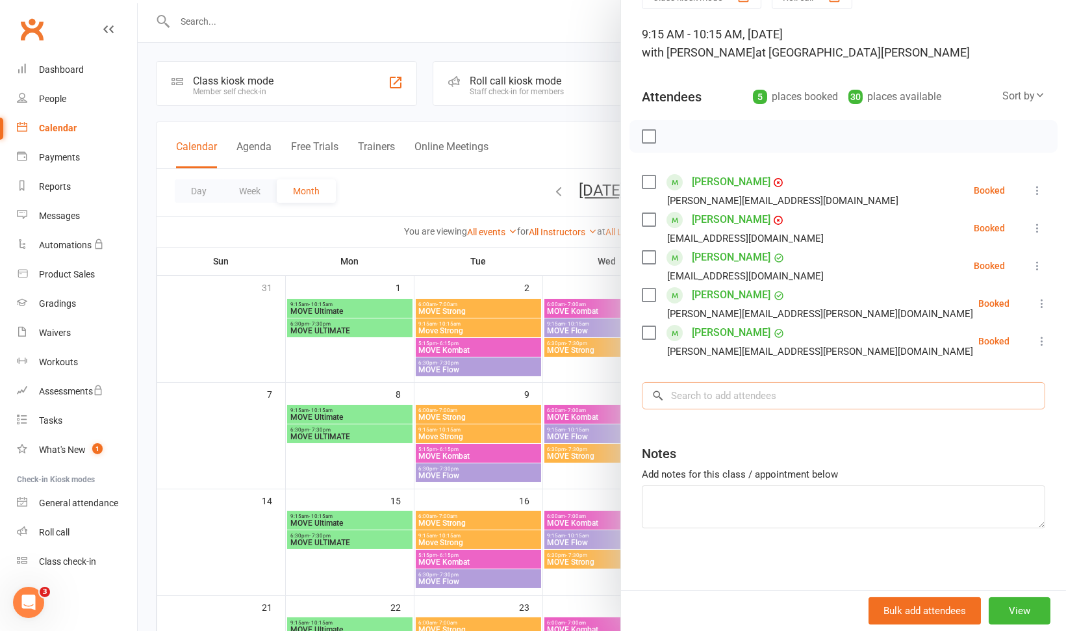
click at [692, 397] on input "search" at bounding box center [843, 395] width 403 height 27
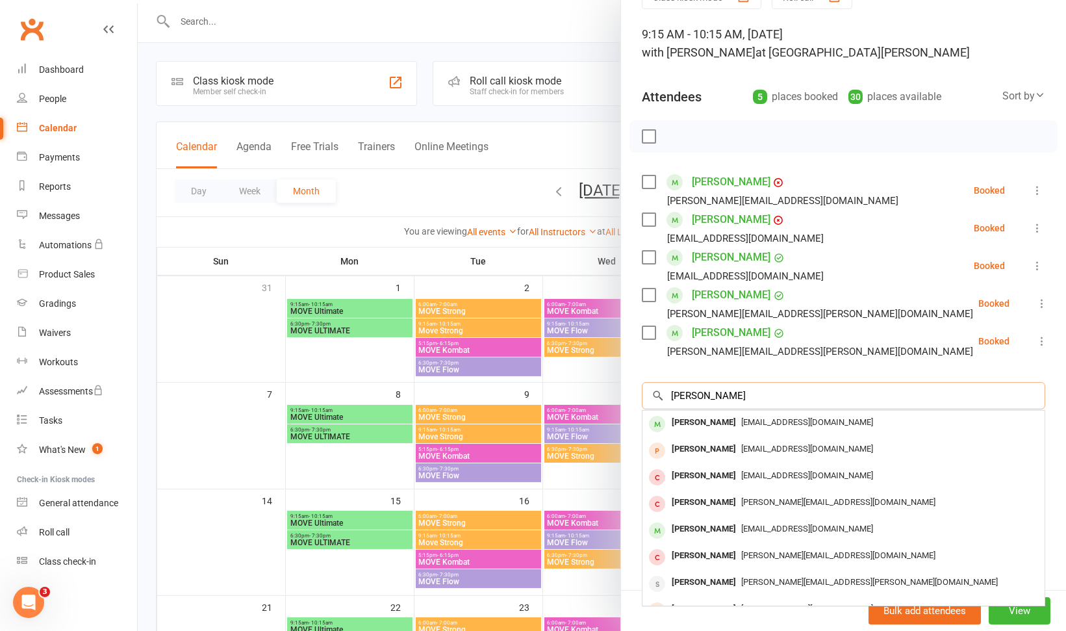
type input "nicola"
click at [716, 423] on div "[PERSON_NAME]" at bounding box center [704, 422] width 75 height 19
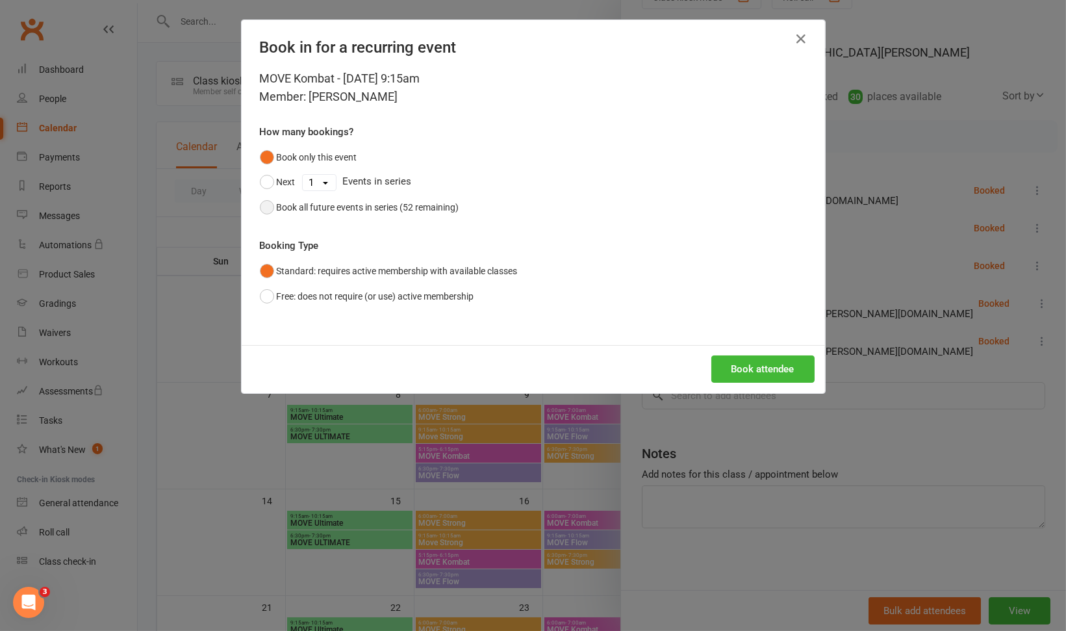
click at [335, 212] on div "Book all future events in series (52 remaining)" at bounding box center [368, 207] width 183 height 14
click at [745, 363] on button "Book attendee" at bounding box center [762, 368] width 103 height 27
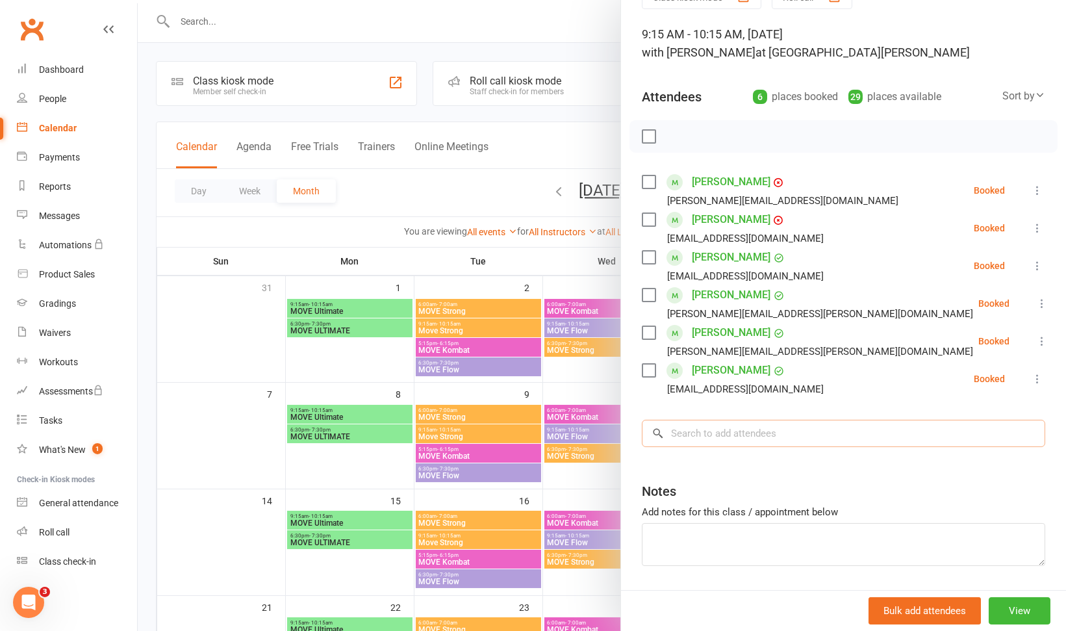
click at [711, 427] on input "search" at bounding box center [843, 433] width 403 height 27
type input "ari"
click at [702, 458] on div "[PERSON_NAME]" at bounding box center [704, 460] width 75 height 19
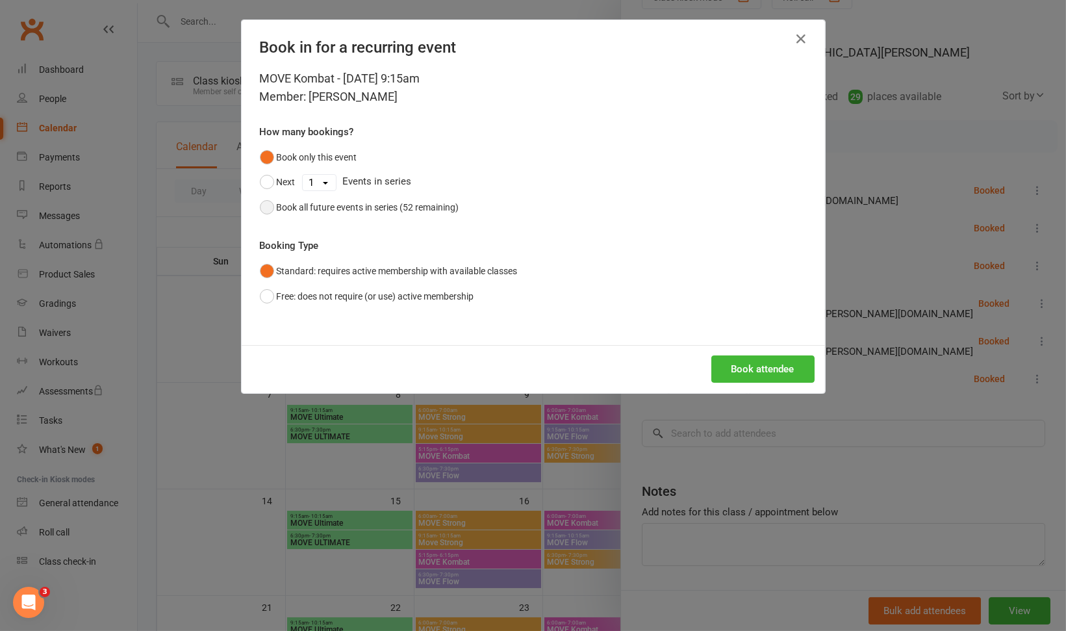
click at [348, 214] on button "Book all future events in series (52 remaining)" at bounding box center [359, 207] width 199 height 25
click at [748, 358] on button "Book attendee" at bounding box center [762, 368] width 103 height 27
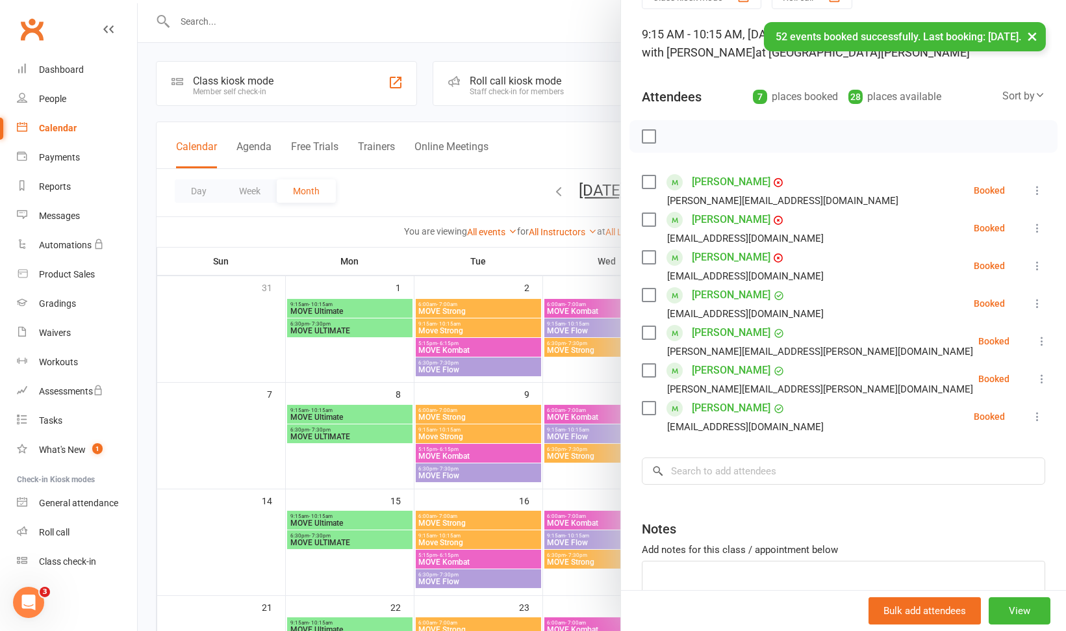
click at [447, 286] on div at bounding box center [602, 315] width 928 height 631
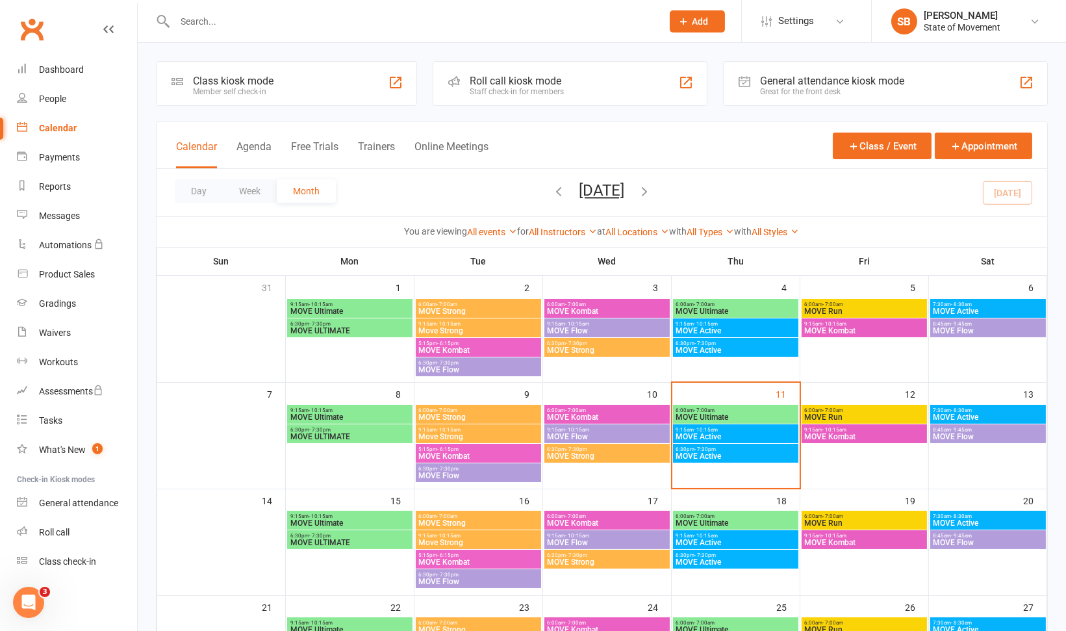
click at [719, 430] on span "9:15am - 10:15am" at bounding box center [736, 430] width 120 height 6
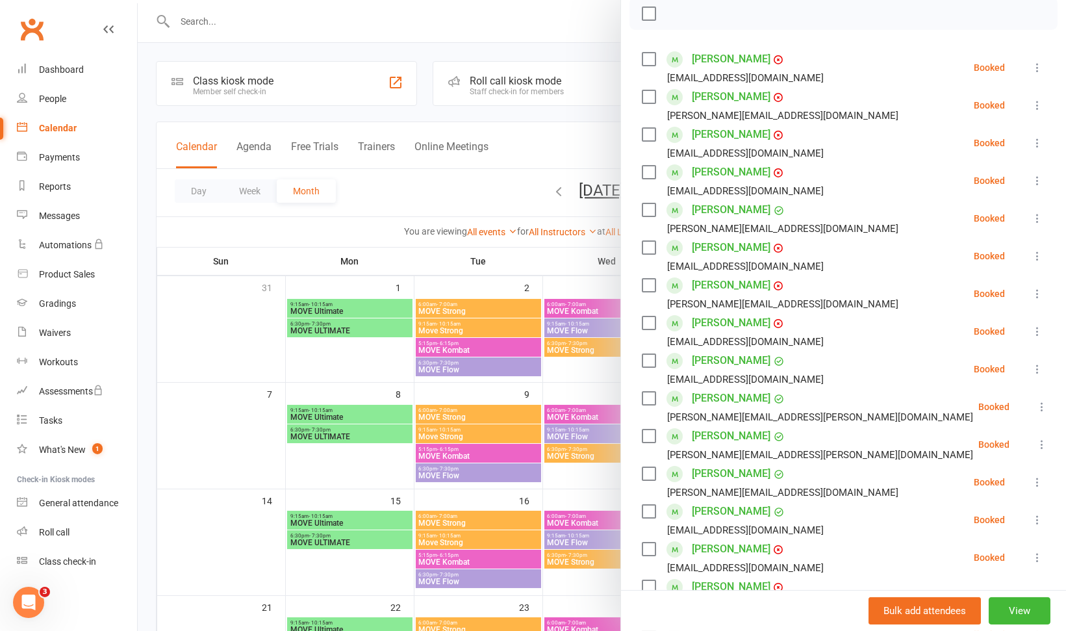
scroll to position [197, 0]
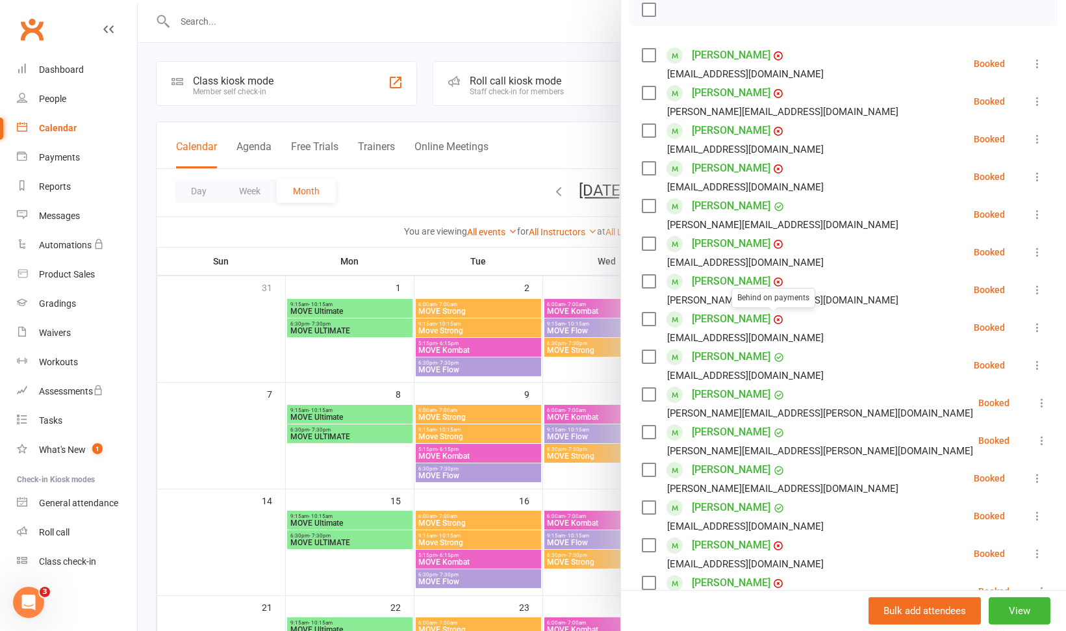
click at [543, 268] on div at bounding box center [602, 315] width 928 height 631
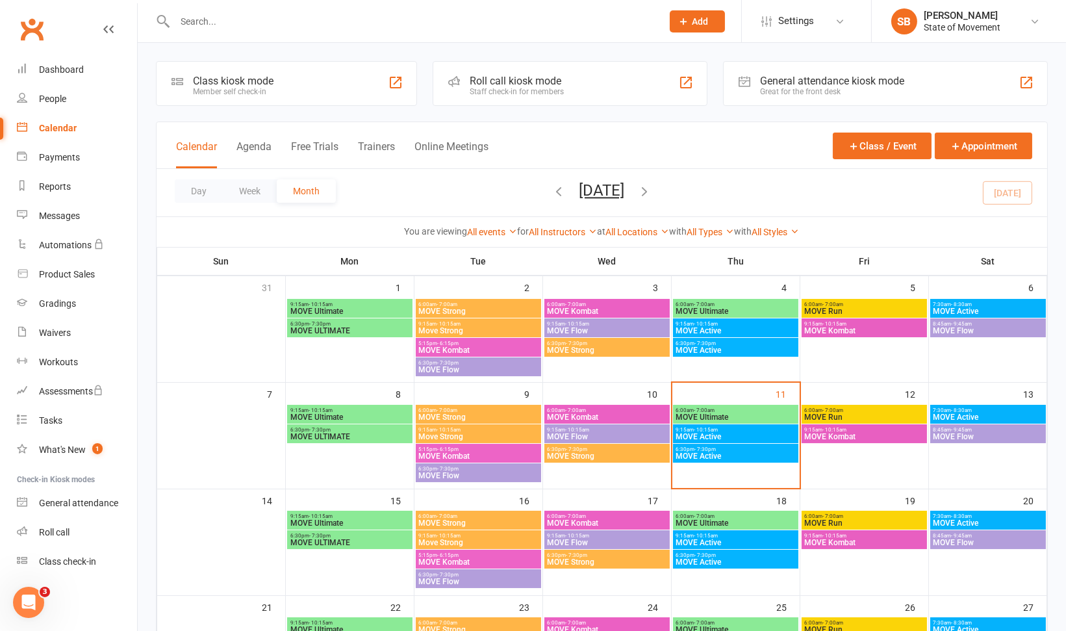
click at [841, 439] on span "MOVE Kombat" at bounding box center [864, 437] width 120 height 8
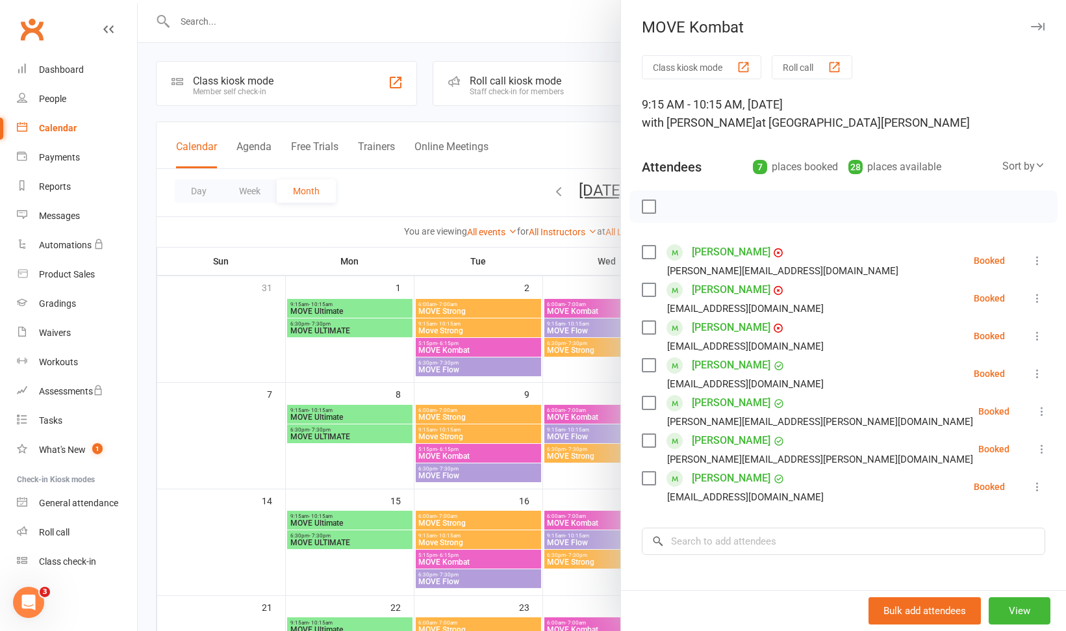
click at [786, 526] on div "Class kiosk mode Roll call 9:15 AM - 10:15 AM, Friday, September, 12, 2025 with…" at bounding box center [843, 396] width 445 height 683
click at [785, 530] on input "search" at bounding box center [843, 540] width 403 height 27
type input "jasmine"
click at [755, 573] on div "[PERSON_NAME][EMAIL_ADDRESS][DOMAIN_NAME]" at bounding box center [844, 568] width 392 height 19
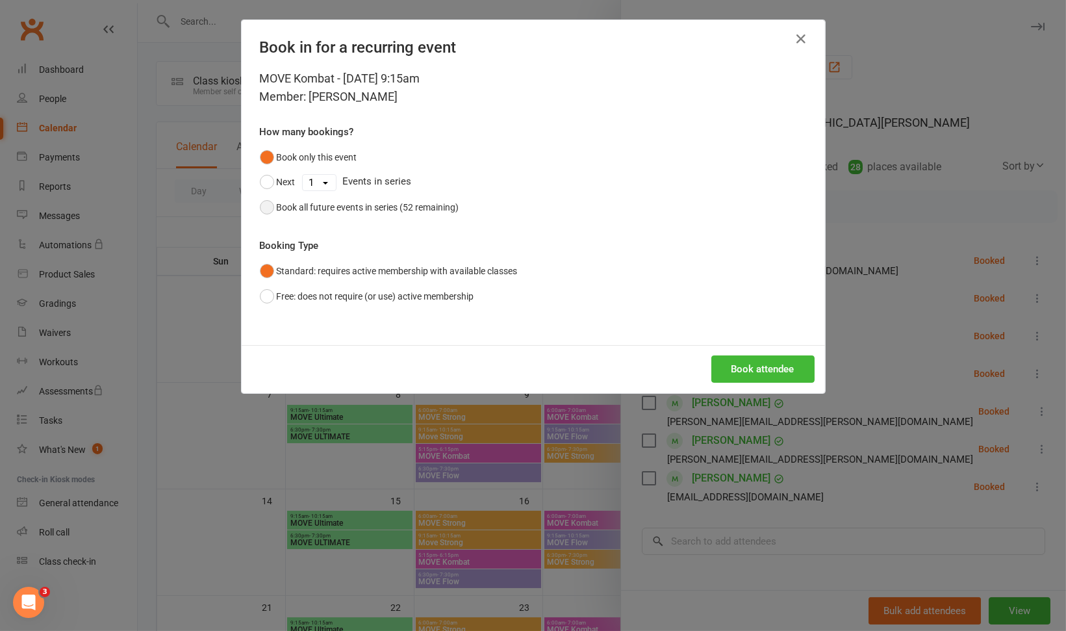
click at [357, 205] on div "Book all future events in series (52 remaining)" at bounding box center [368, 207] width 183 height 14
click at [328, 157] on button "Book only this event" at bounding box center [308, 157] width 97 height 25
click at [736, 365] on button "Book attendee" at bounding box center [762, 368] width 103 height 27
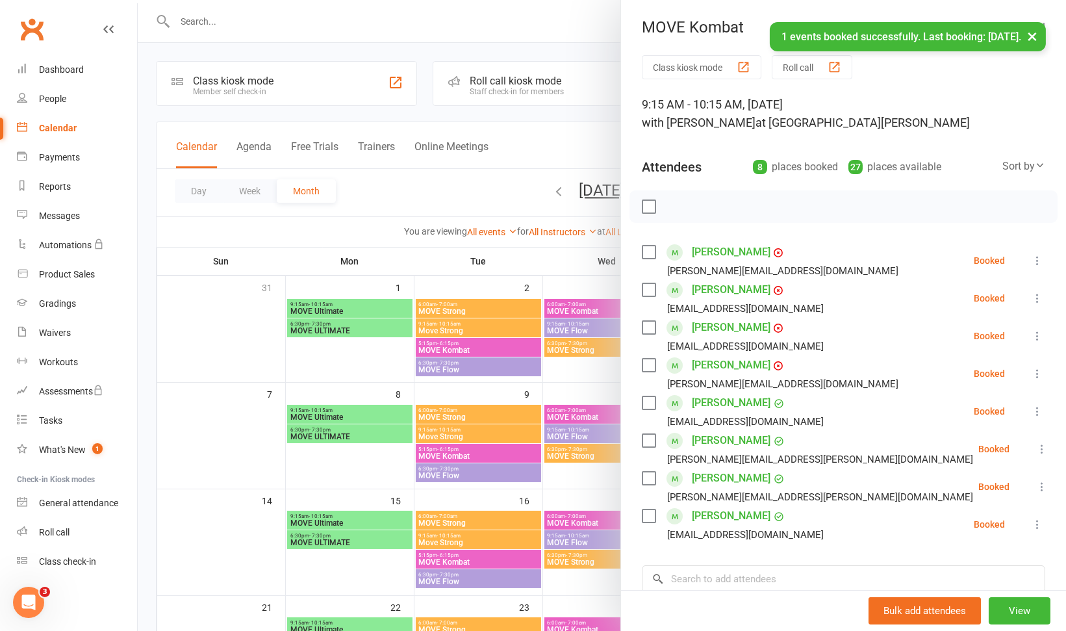
click at [566, 263] on div at bounding box center [602, 315] width 928 height 631
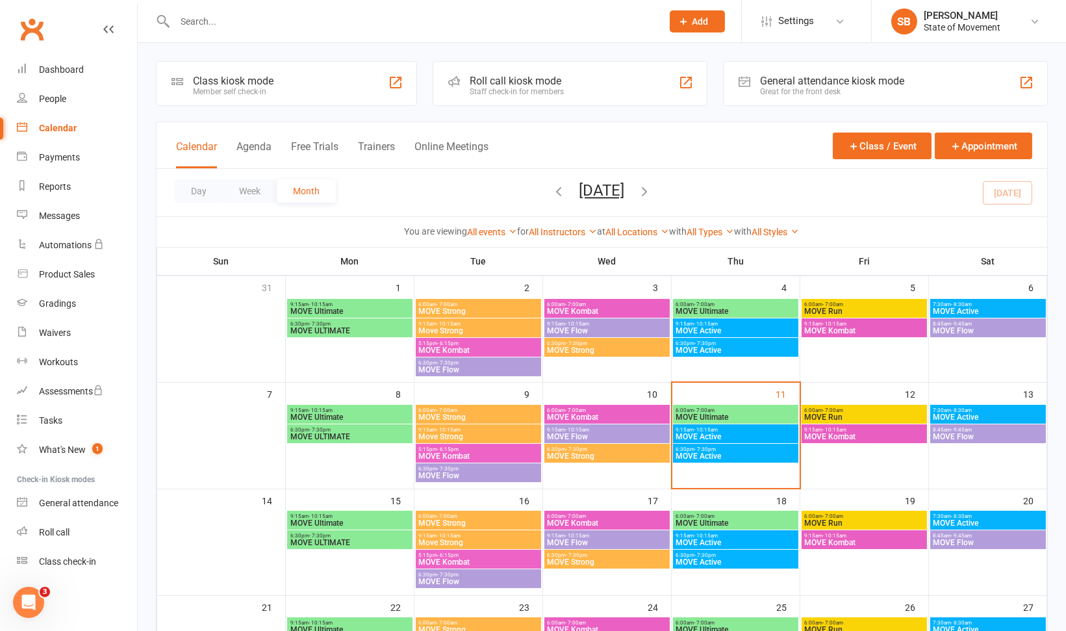
click at [524, 88] on div "Staff check-in for members" at bounding box center [517, 91] width 94 height 9
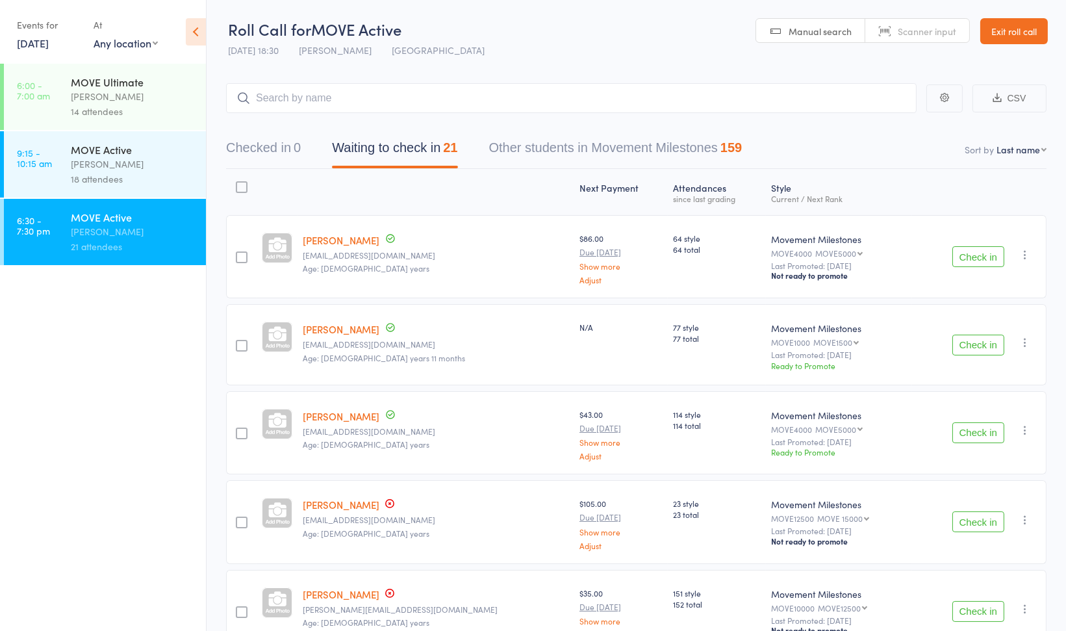
click at [45, 51] on div "Events for [DATE] [DATE] [DATE] Sun Mon Tue Wed Thu Fri Sat 36 31 01 02 03 04 0…" at bounding box center [49, 33] width 64 height 38
click at [34, 43] on link "[DATE]" at bounding box center [33, 43] width 32 height 14
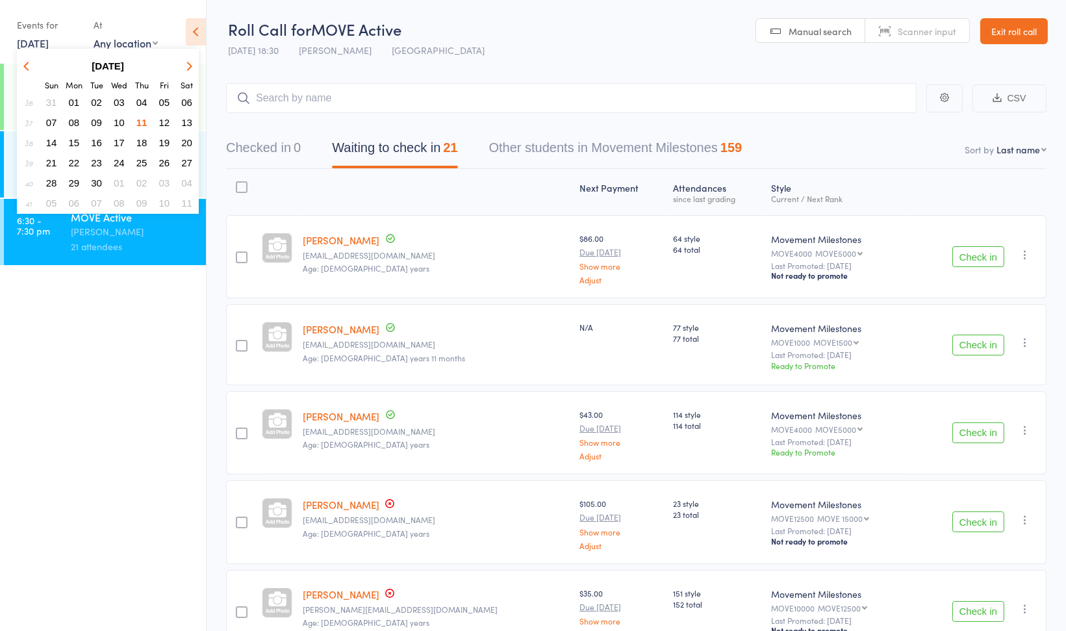
click at [118, 125] on span "10" at bounding box center [119, 122] width 11 height 11
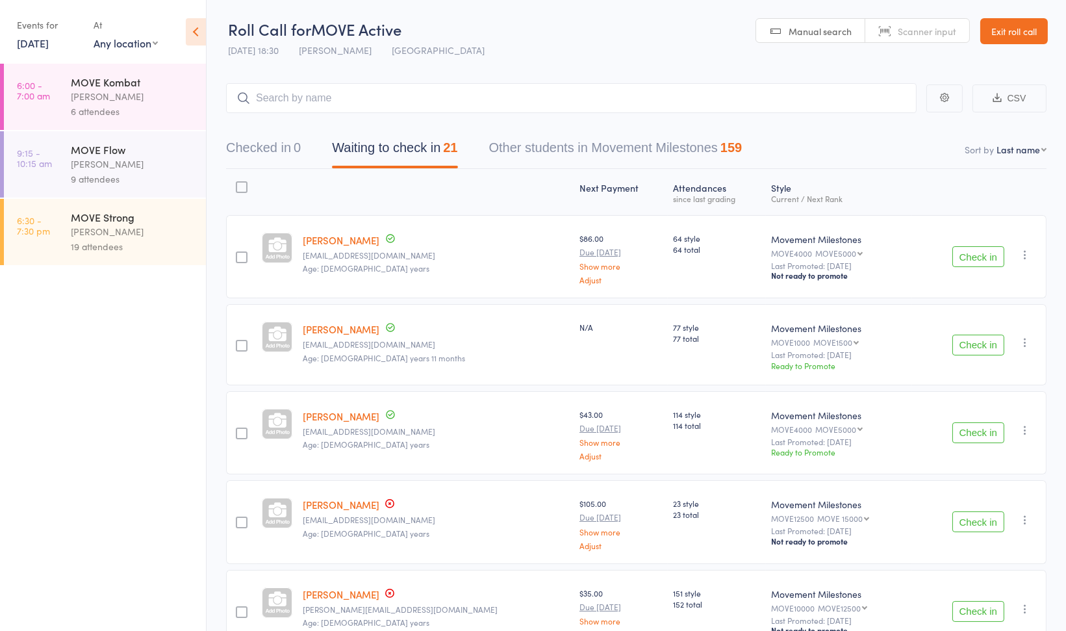
click at [145, 234] on div "[PERSON_NAME]" at bounding box center [133, 231] width 124 height 15
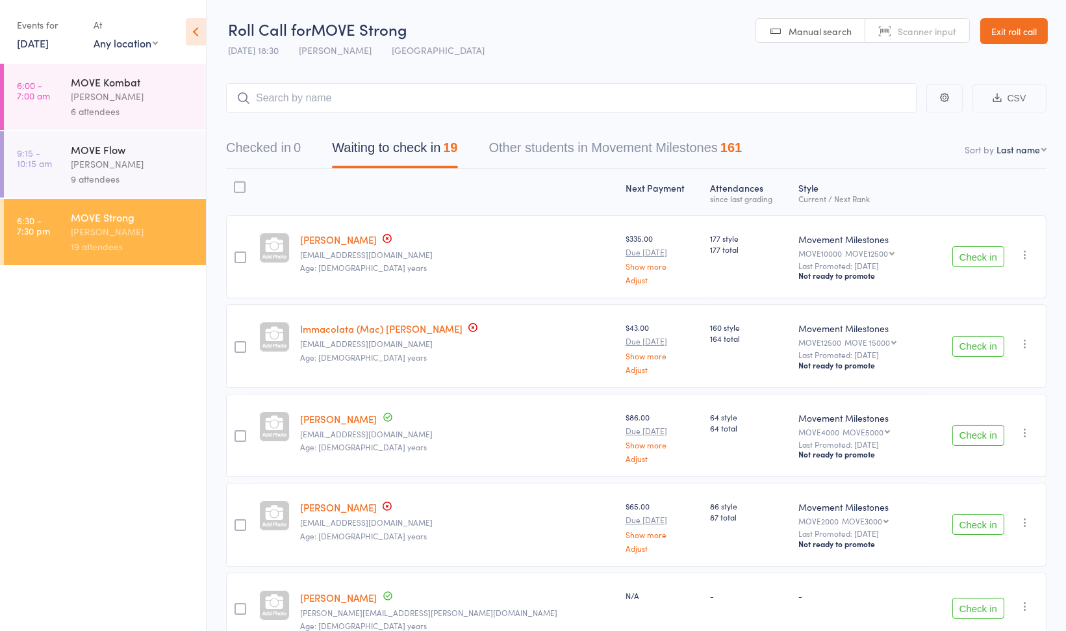
click at [1025, 258] on icon "button" at bounding box center [1025, 254] width 13 height 13
click at [978, 387] on li "Remove" at bounding box center [978, 385] width 107 height 18
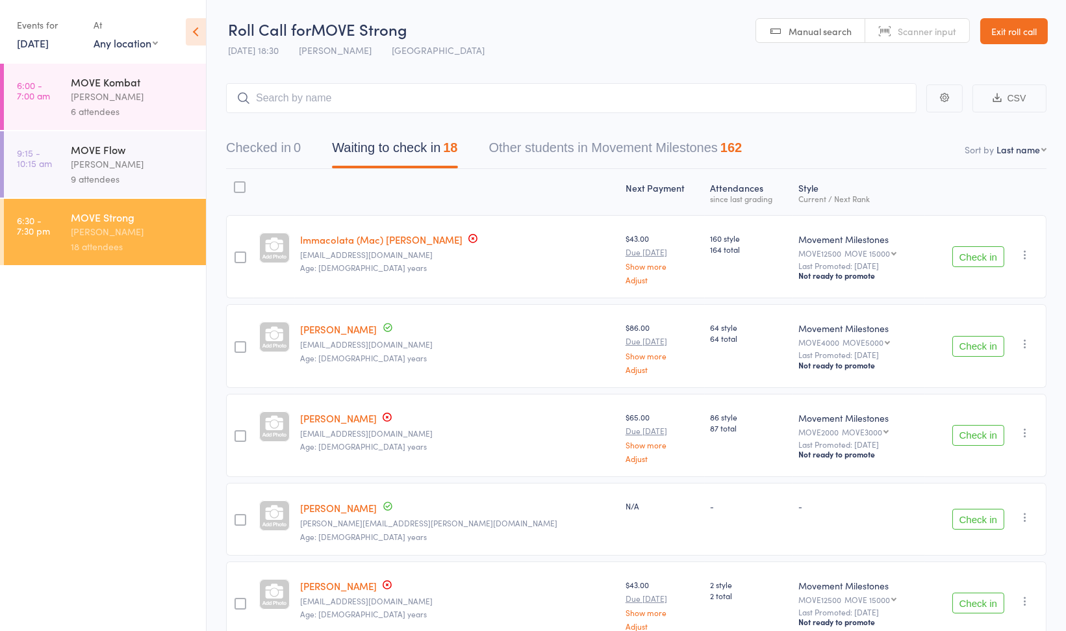
click at [1028, 256] on icon "button" at bounding box center [1025, 254] width 13 height 13
click at [890, 322] on div "Movement Milestones" at bounding box center [858, 328] width 121 height 13
click at [987, 345] on button "Check in" at bounding box center [978, 346] width 52 height 21
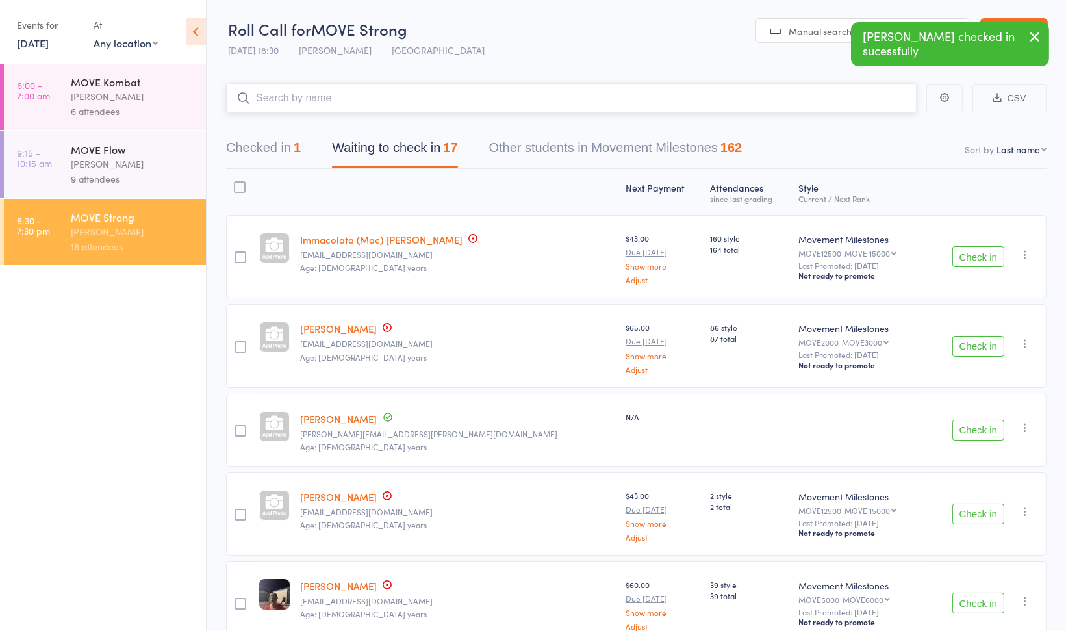
click at [369, 102] on input "search" at bounding box center [571, 98] width 691 height 30
type input ","
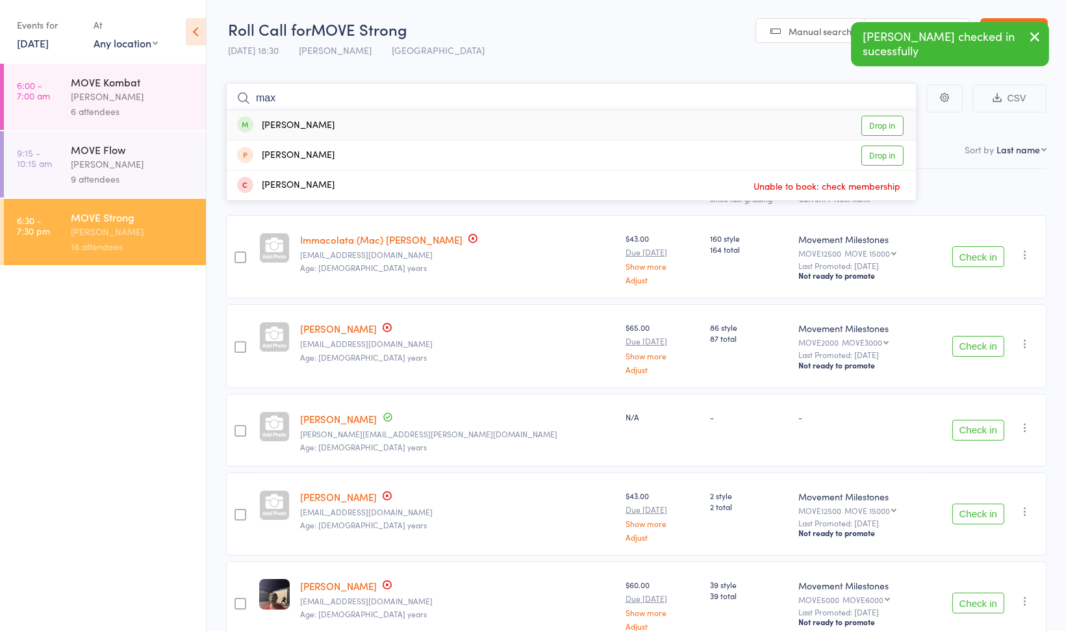
type input "max"
click at [359, 123] on div "Max Bourne Drop in" at bounding box center [571, 125] width 689 height 30
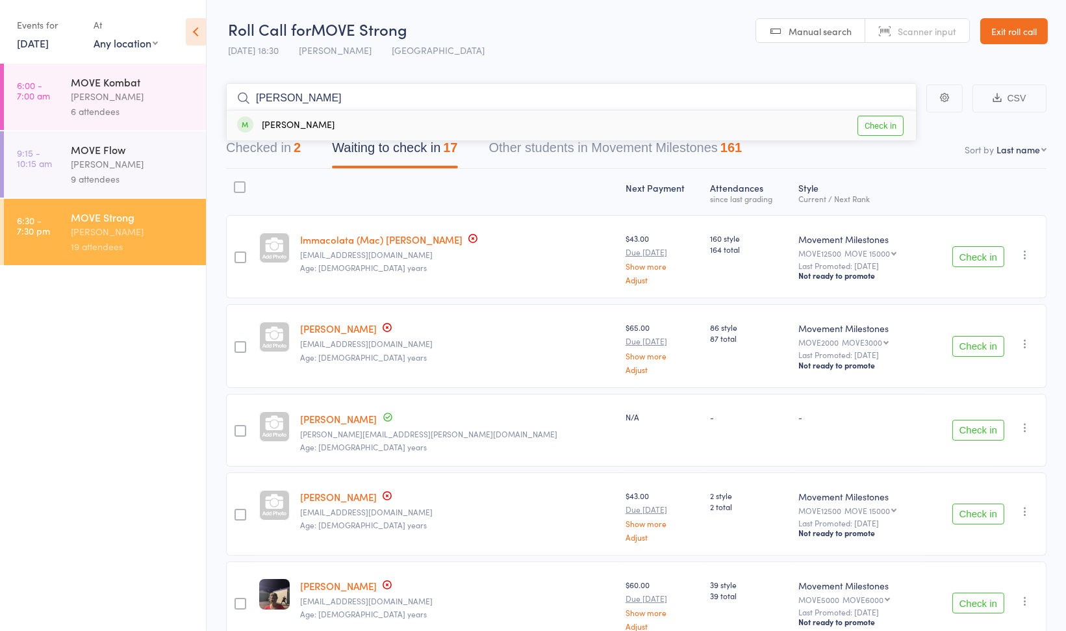
type input "xavier"
click at [522, 119] on div "Xavier Traeger Check in" at bounding box center [571, 125] width 689 height 30
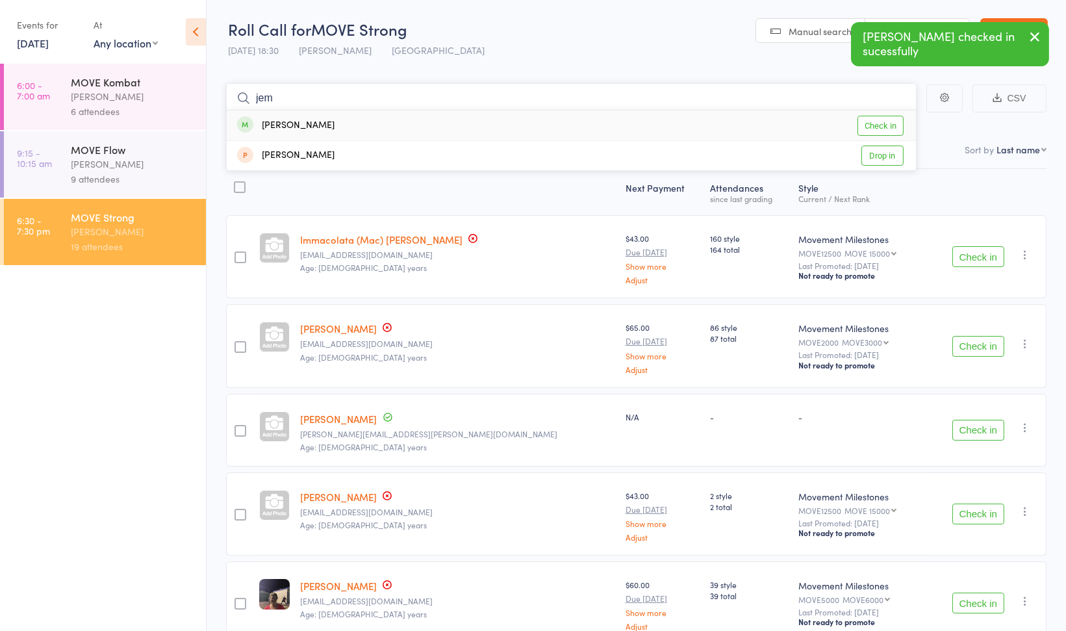
type input "jem"
click at [522, 119] on div "Jem Traeger Check in" at bounding box center [571, 125] width 689 height 30
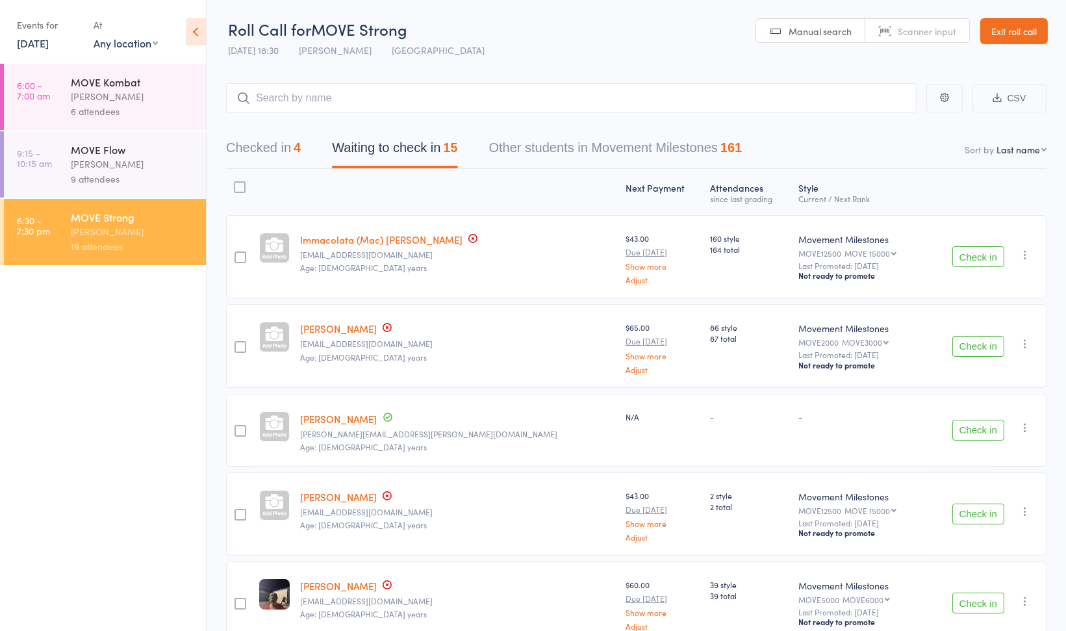
click at [972, 424] on button "Check in" at bounding box center [978, 430] width 52 height 21
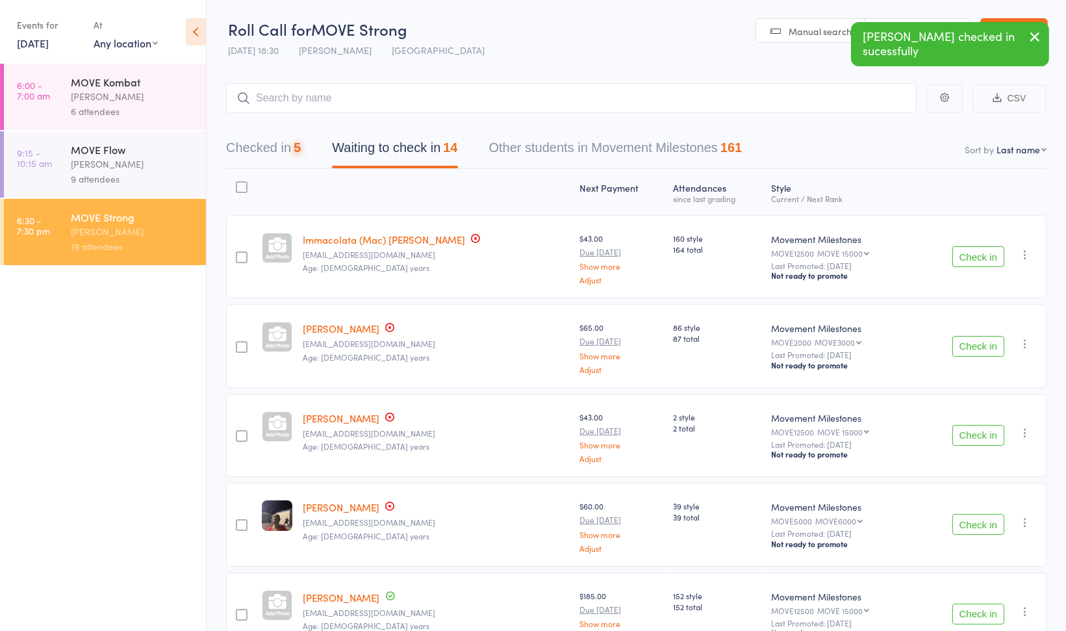
click at [972, 425] on button "Check in" at bounding box center [978, 435] width 52 height 21
click at [974, 433] on button "Check in" at bounding box center [978, 435] width 52 height 21
click at [1028, 431] on icon "button" at bounding box center [1025, 432] width 13 height 13
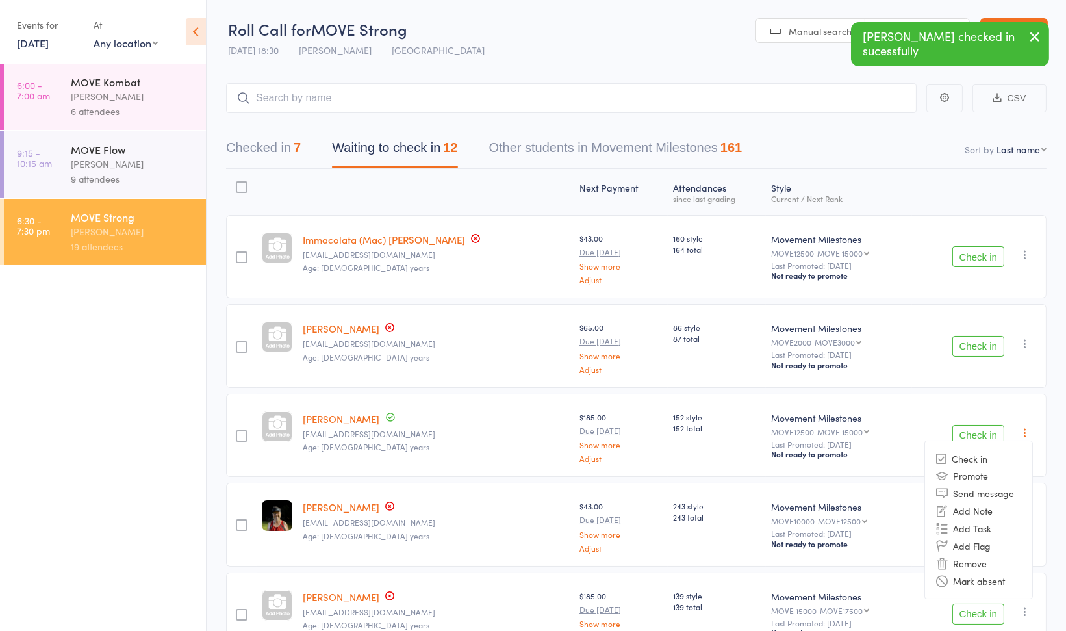
click at [981, 564] on li "Remove" at bounding box center [978, 563] width 107 height 18
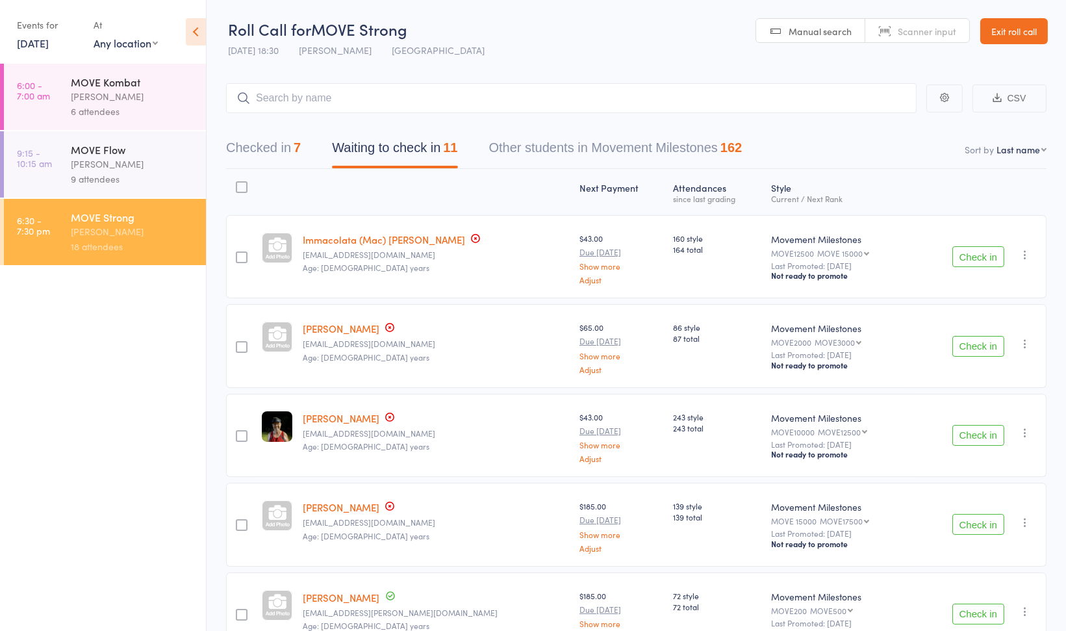
click at [976, 431] on button "Check in" at bounding box center [978, 435] width 52 height 21
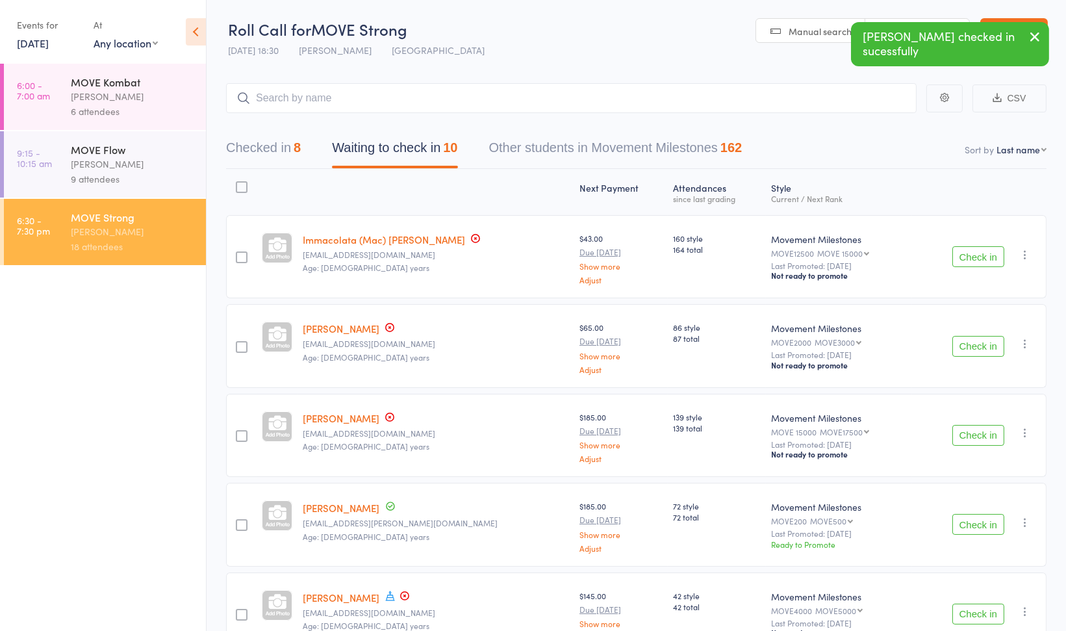
click at [966, 524] on button "Check in" at bounding box center [978, 524] width 52 height 21
click at [985, 524] on button "Check in" at bounding box center [978, 524] width 52 height 21
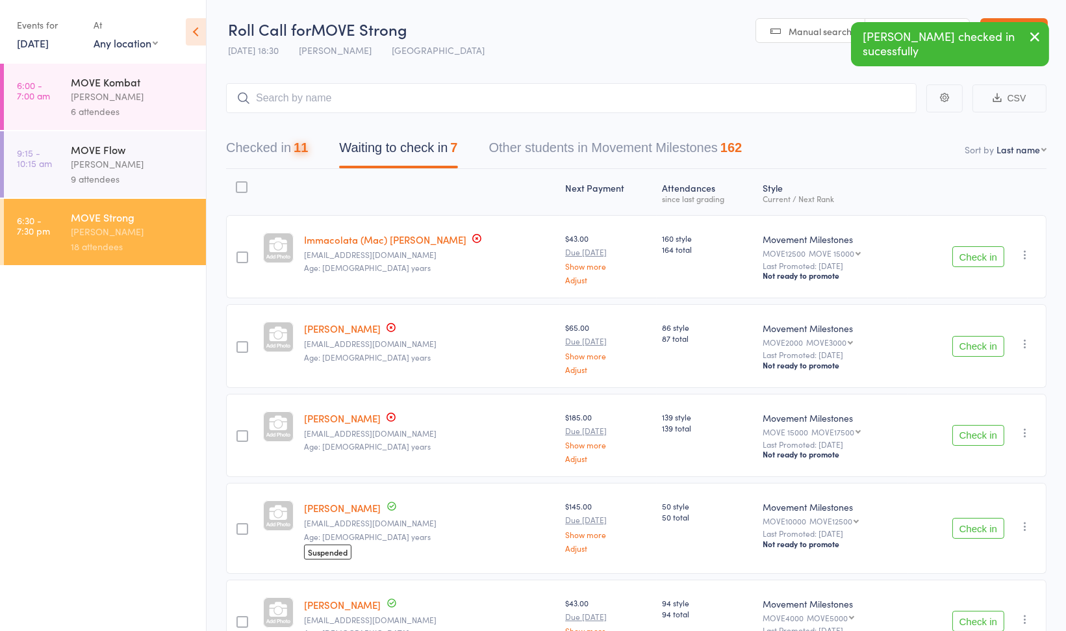
click at [985, 524] on button "Check in" at bounding box center [978, 528] width 52 height 21
click at [985, 524] on button "Check in" at bounding box center [978, 524] width 52 height 21
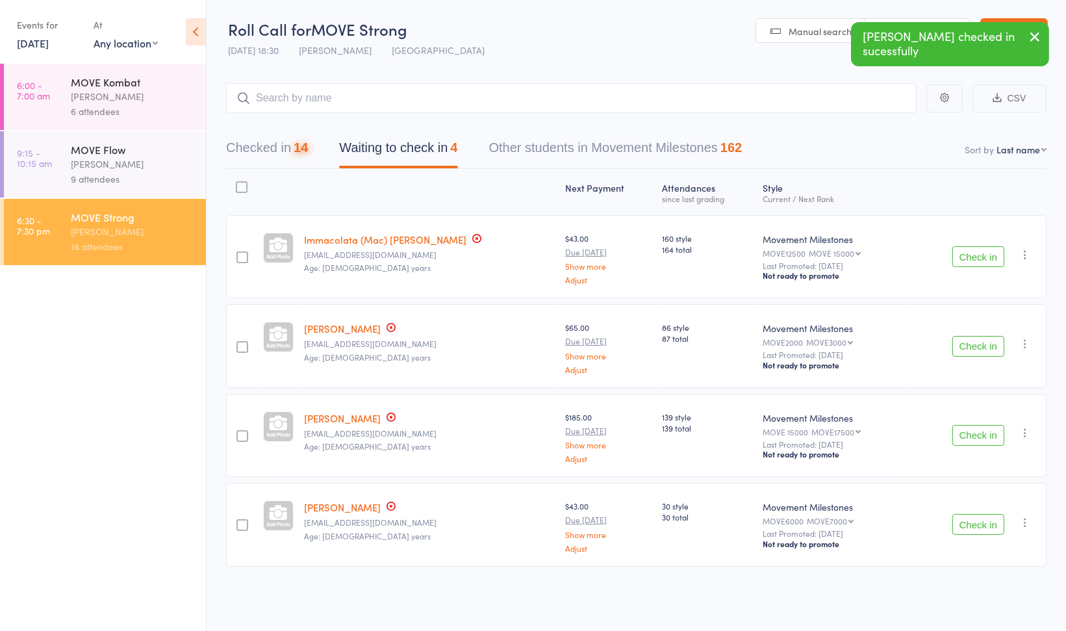
click at [985, 524] on button "Check in" at bounding box center [978, 524] width 52 height 21
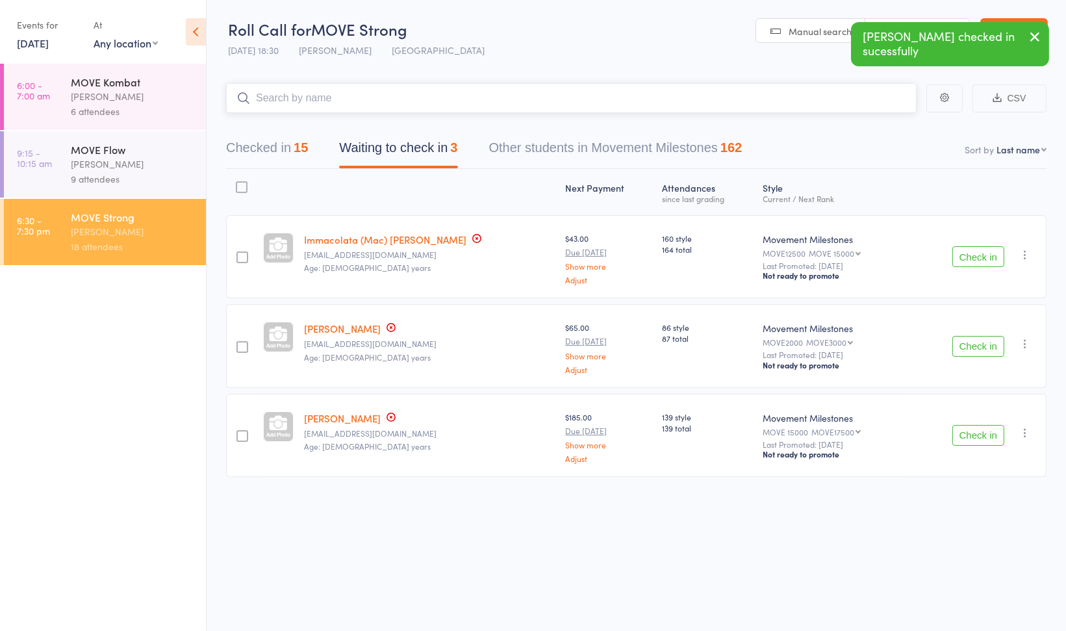
click at [561, 99] on input "search" at bounding box center [571, 98] width 691 height 30
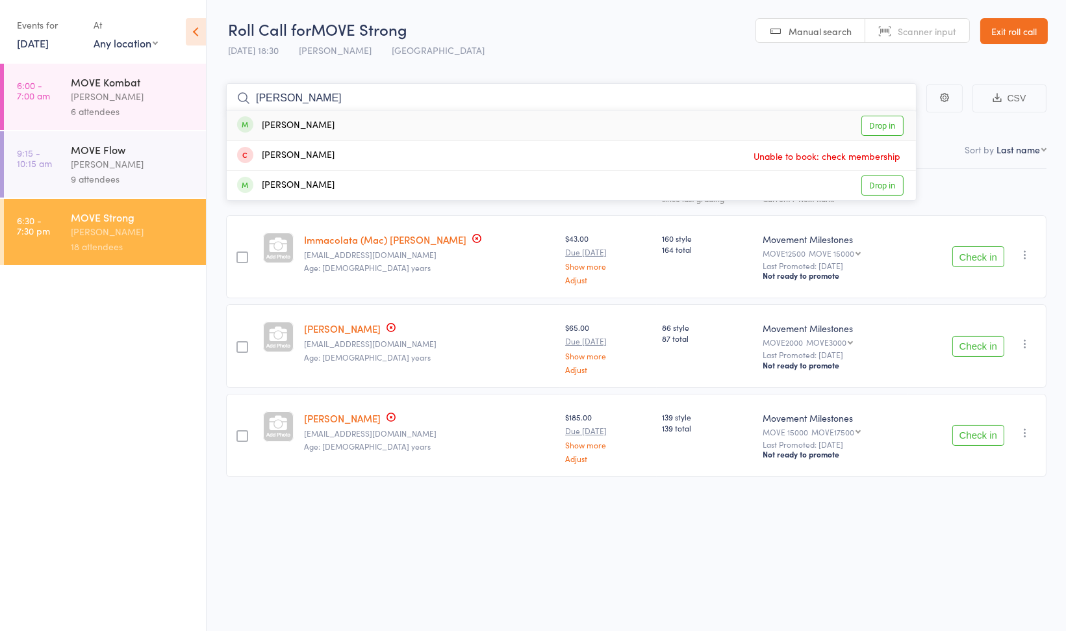
type input "liz"
click at [537, 123] on div "Lizzie Noble Drop in" at bounding box center [571, 125] width 689 height 30
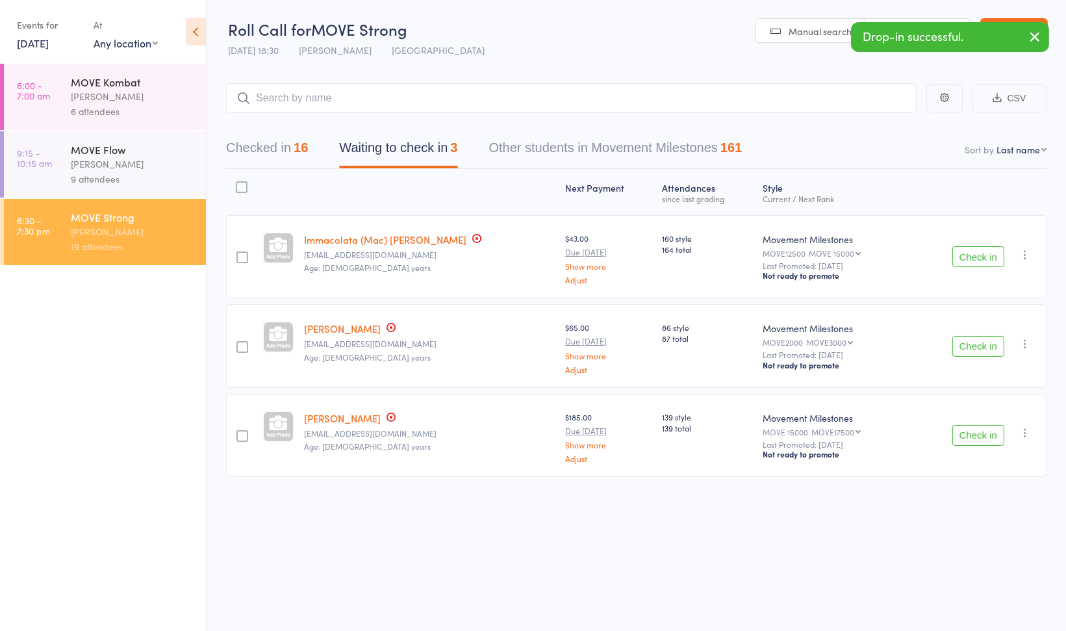
click at [1026, 338] on icon "button" at bounding box center [1025, 343] width 13 height 13
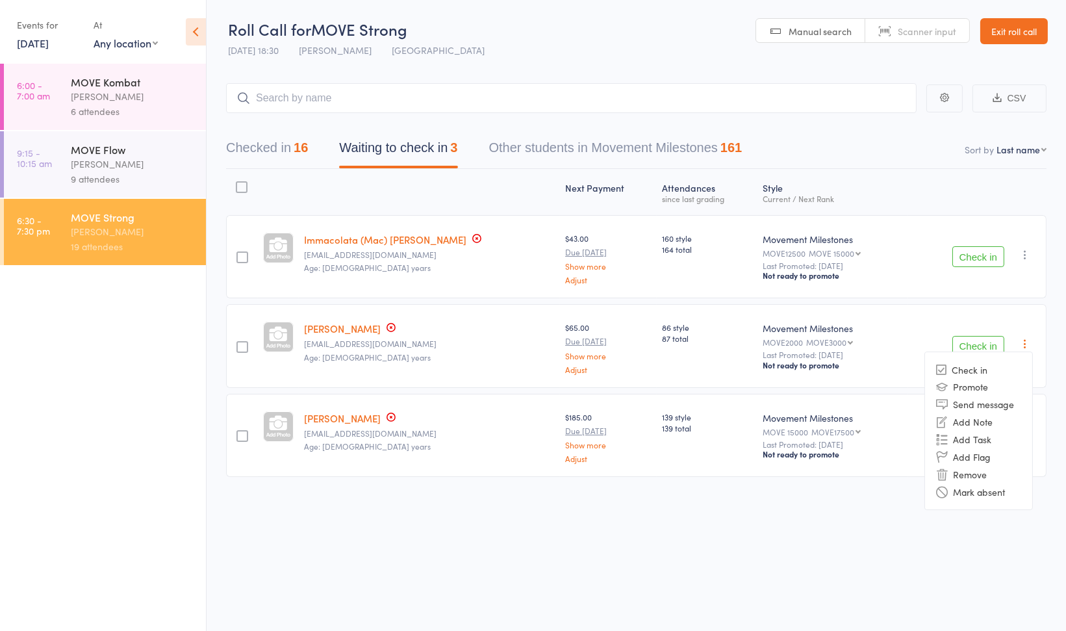
click at [969, 469] on li "Remove" at bounding box center [978, 474] width 107 height 18
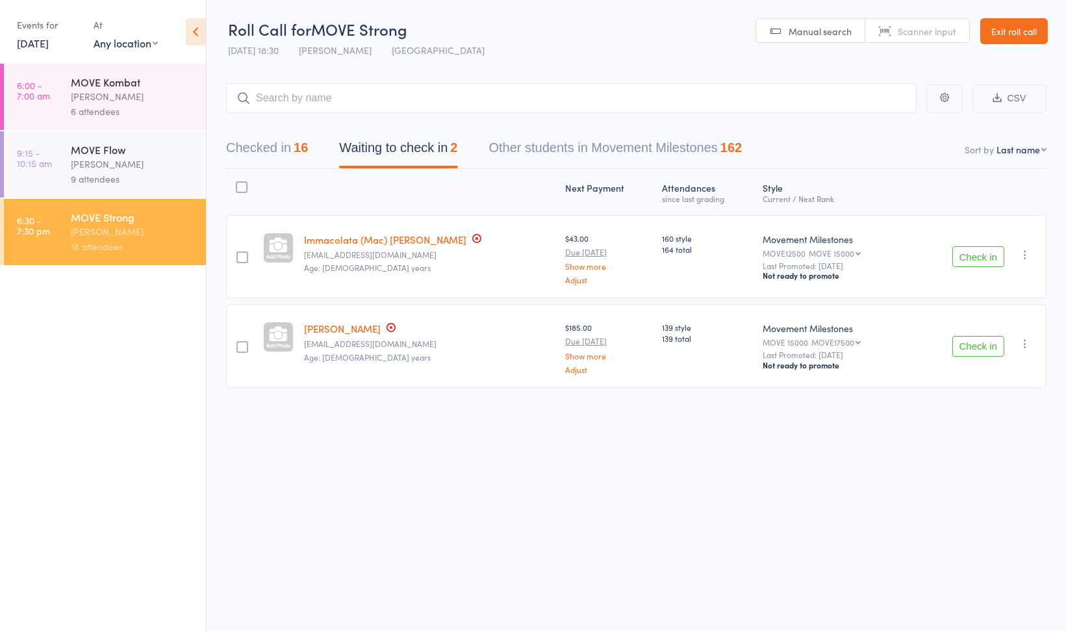
click at [49, 41] on link "10 Sep, 2025" at bounding box center [33, 43] width 32 height 14
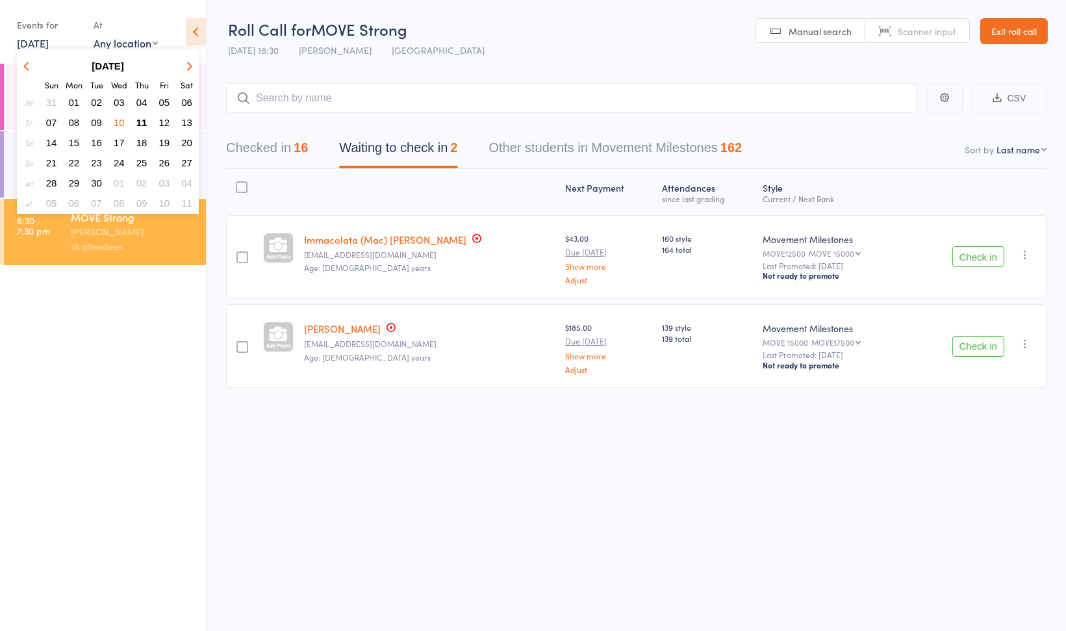
click at [144, 123] on span "11" at bounding box center [141, 122] width 11 height 11
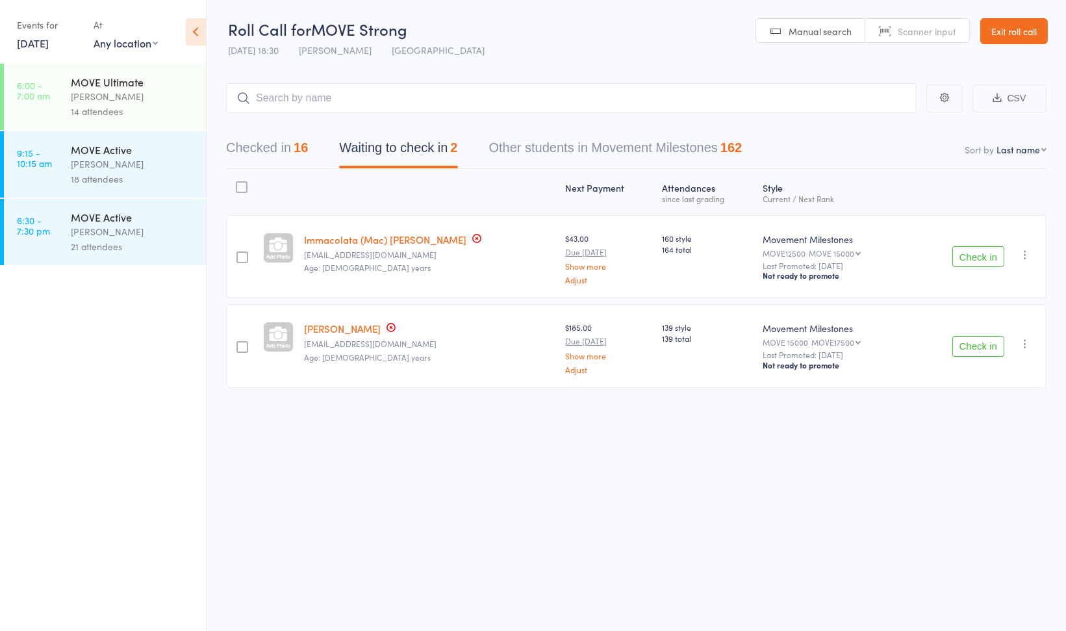
click at [149, 104] on div "[PERSON_NAME]" at bounding box center [133, 96] width 124 height 15
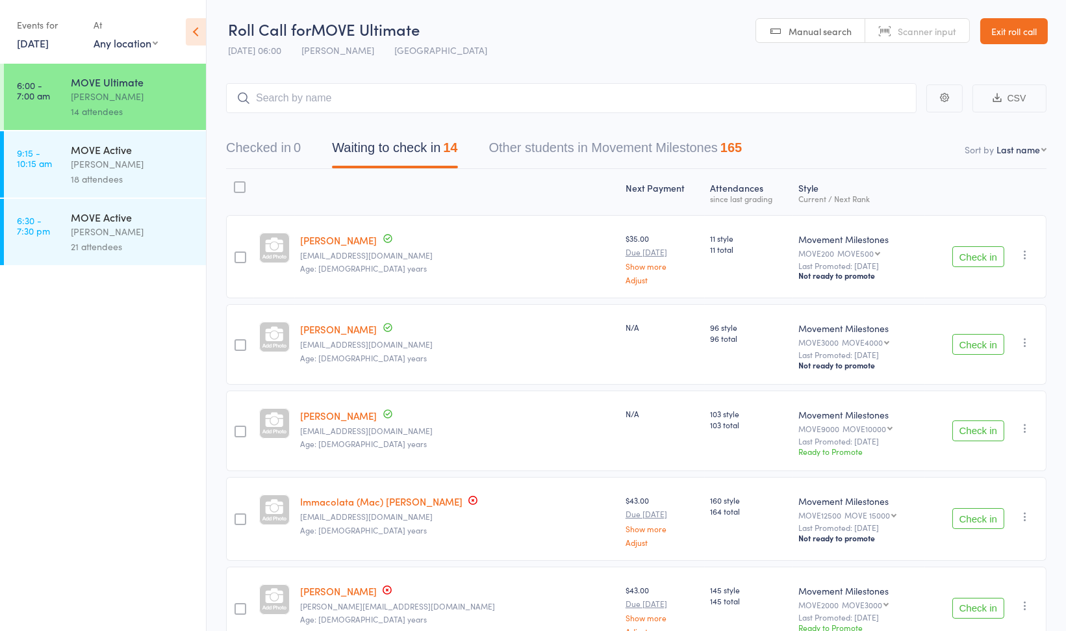
click at [982, 255] on button "Check in" at bounding box center [978, 256] width 52 height 21
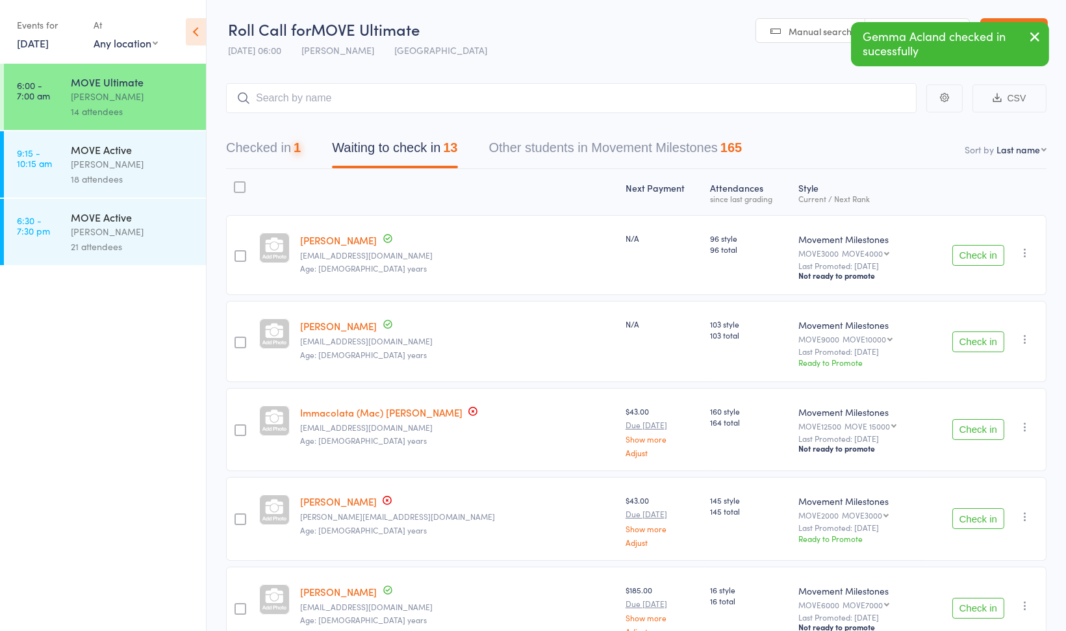
click at [982, 255] on button "Check in" at bounding box center [978, 255] width 52 height 21
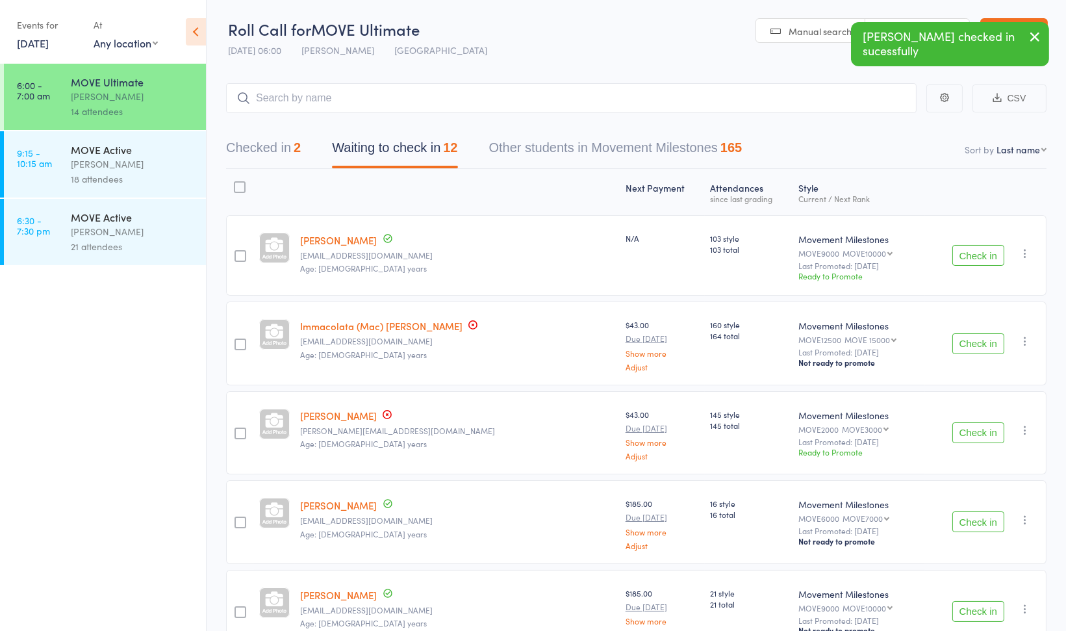
click at [971, 340] on button "Check in" at bounding box center [978, 343] width 52 height 21
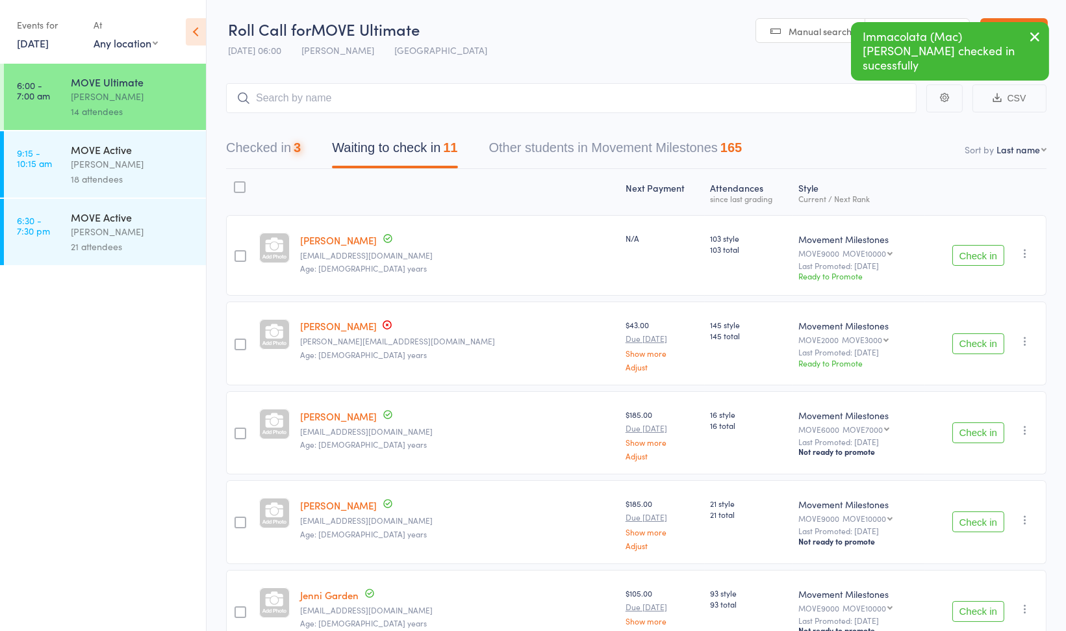
click at [971, 340] on button "Check in" at bounding box center [978, 343] width 52 height 21
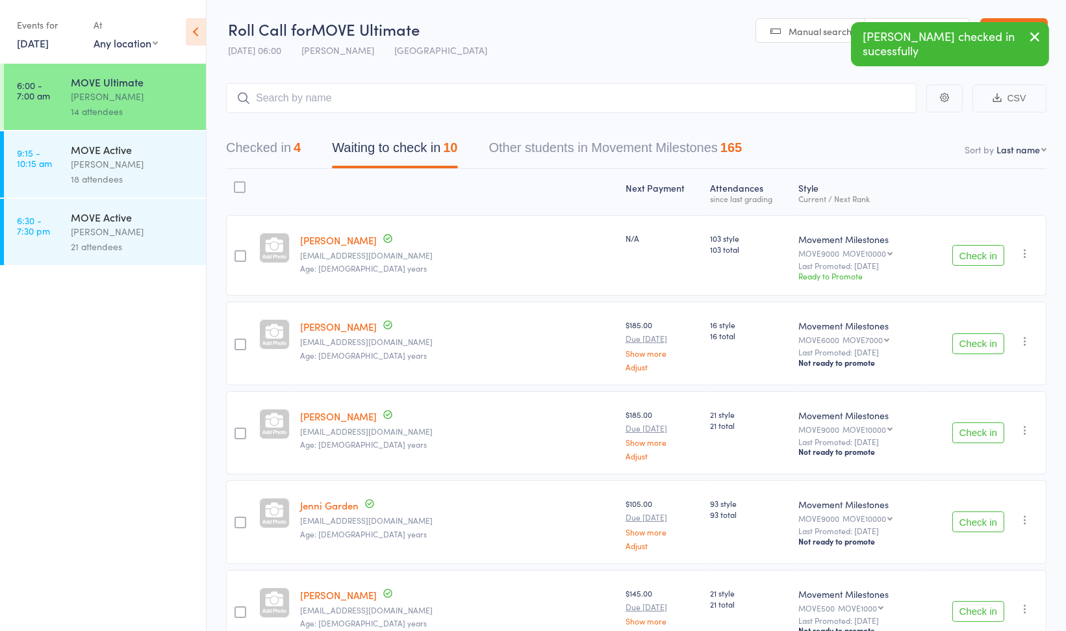
click at [989, 518] on button "Check in" at bounding box center [978, 521] width 52 height 21
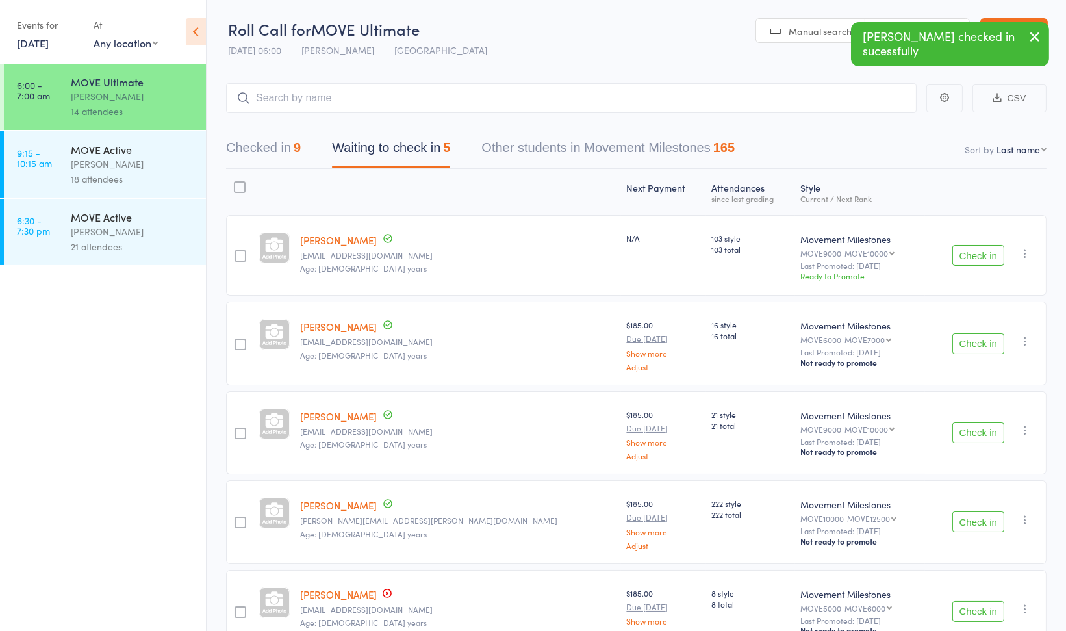
click at [989, 518] on button "Check in" at bounding box center [978, 521] width 52 height 21
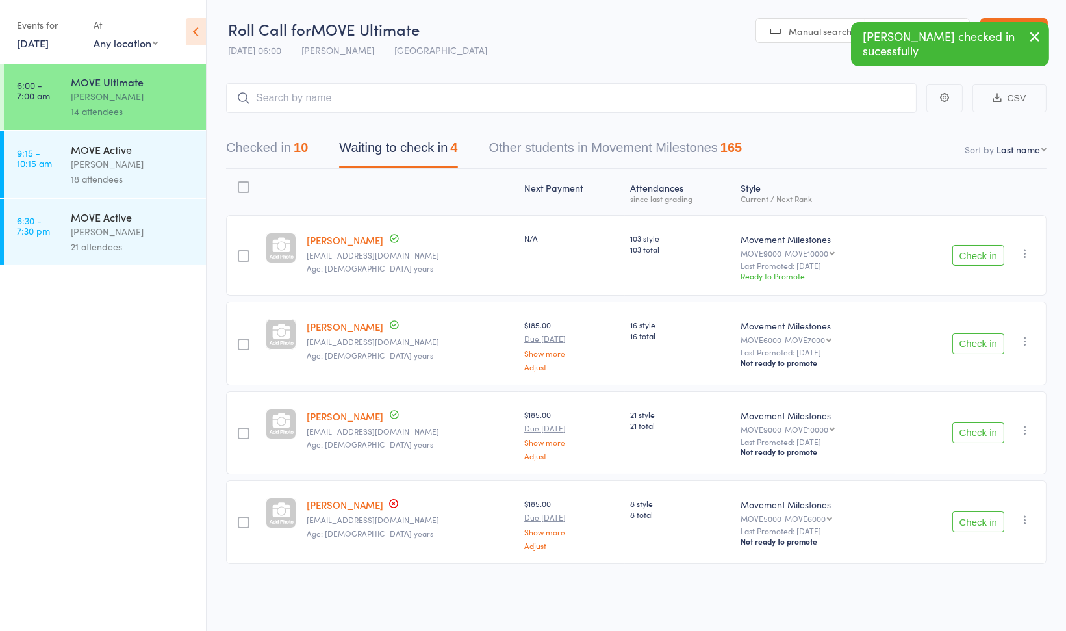
click at [980, 522] on button "Check in" at bounding box center [978, 521] width 52 height 21
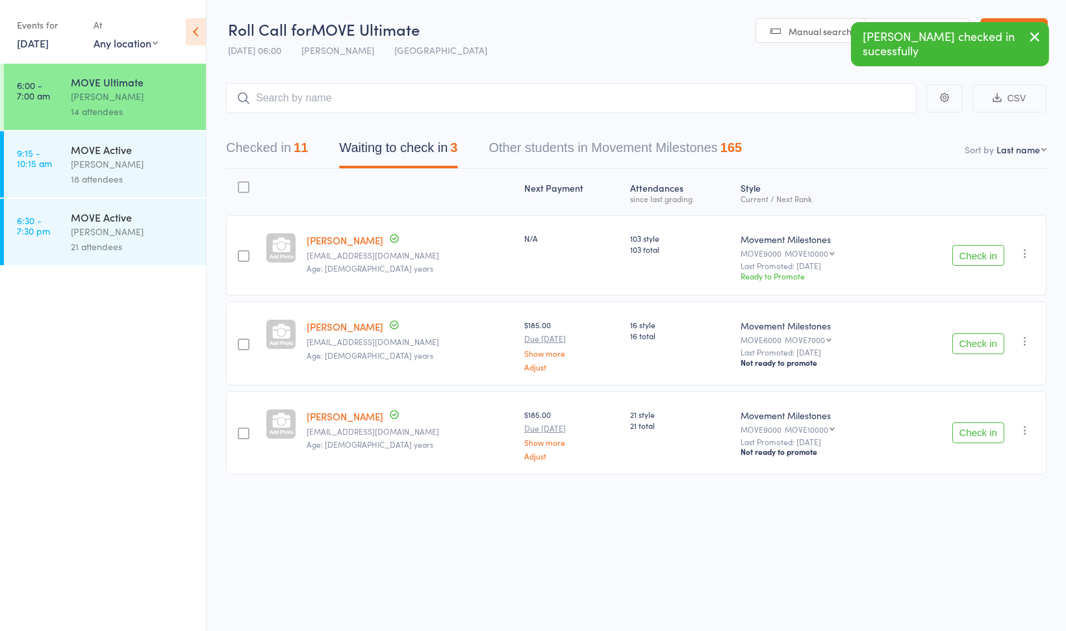
click at [252, 144] on button "Checked in 11" at bounding box center [267, 151] width 82 height 34
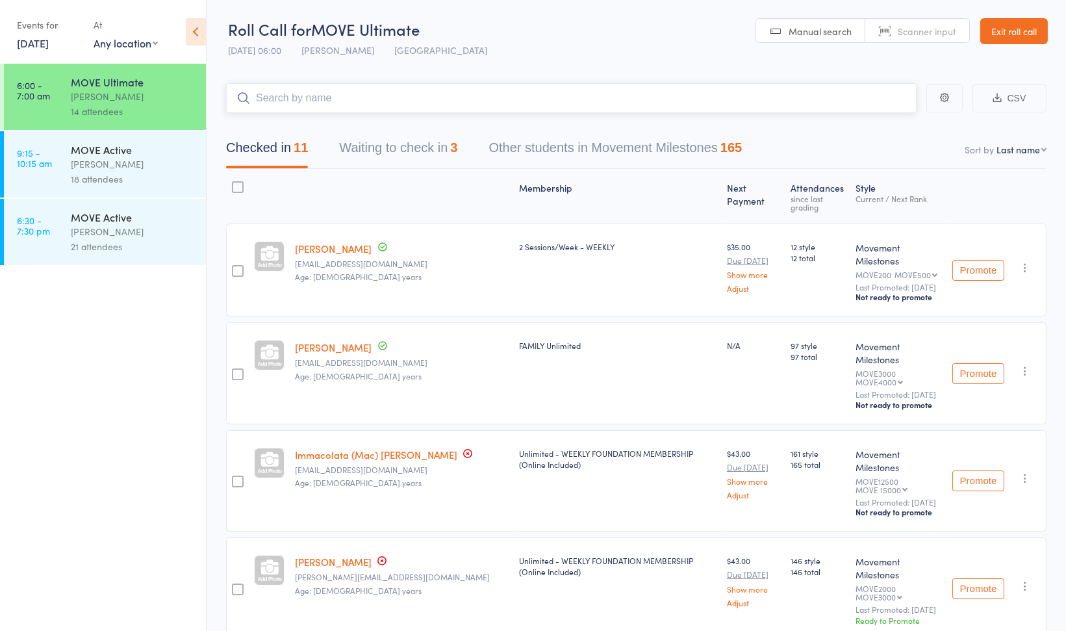
click at [281, 103] on input "search" at bounding box center [571, 98] width 691 height 30
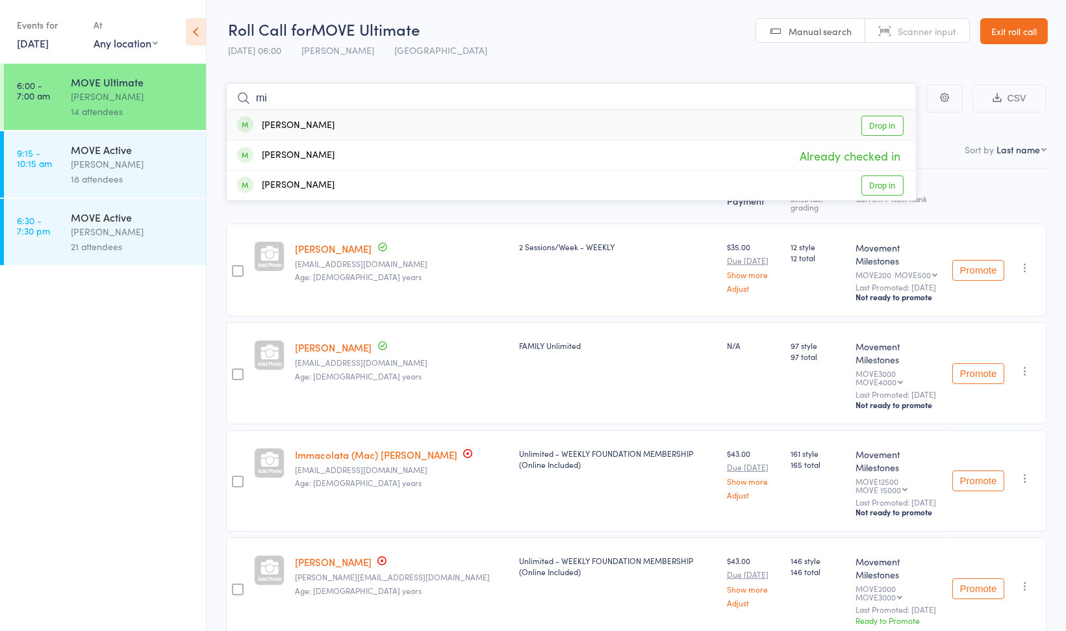
type input "m"
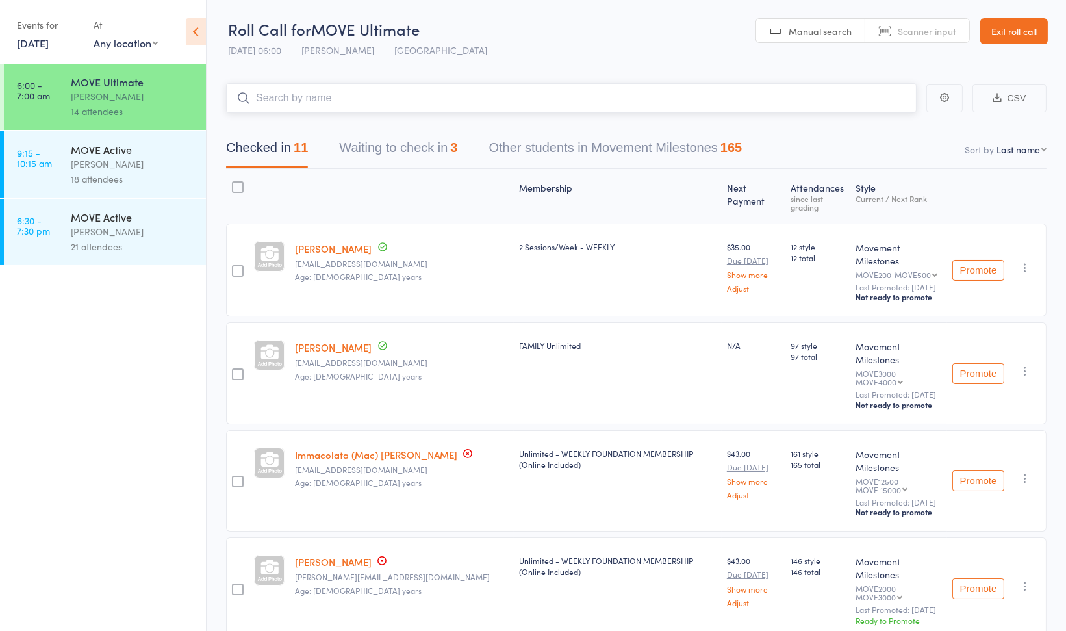
click at [316, 108] on input "search" at bounding box center [571, 98] width 691 height 30
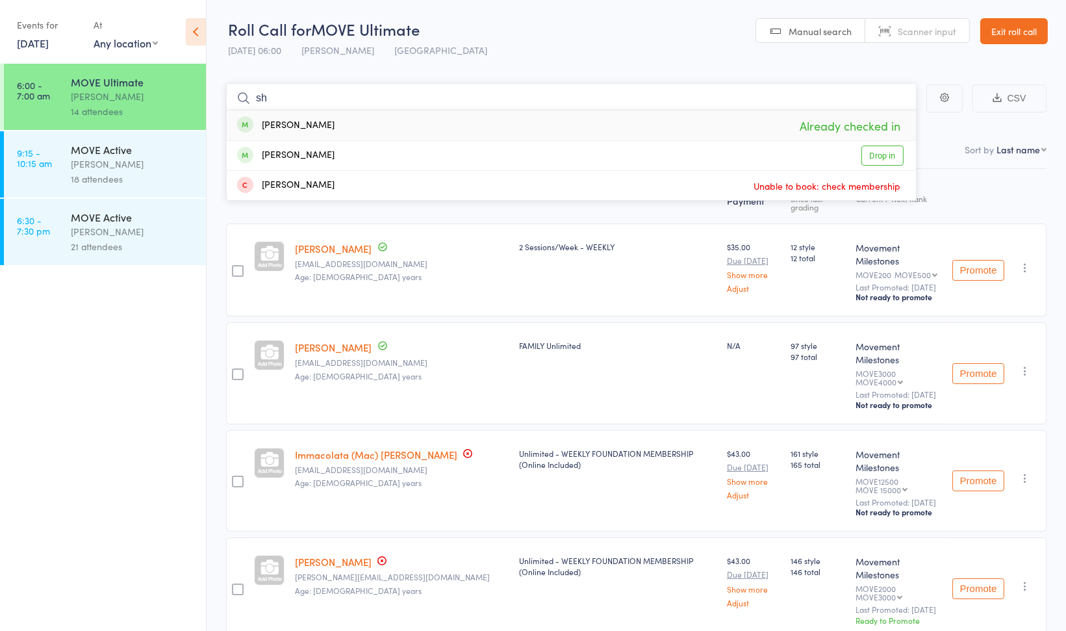
type input "s"
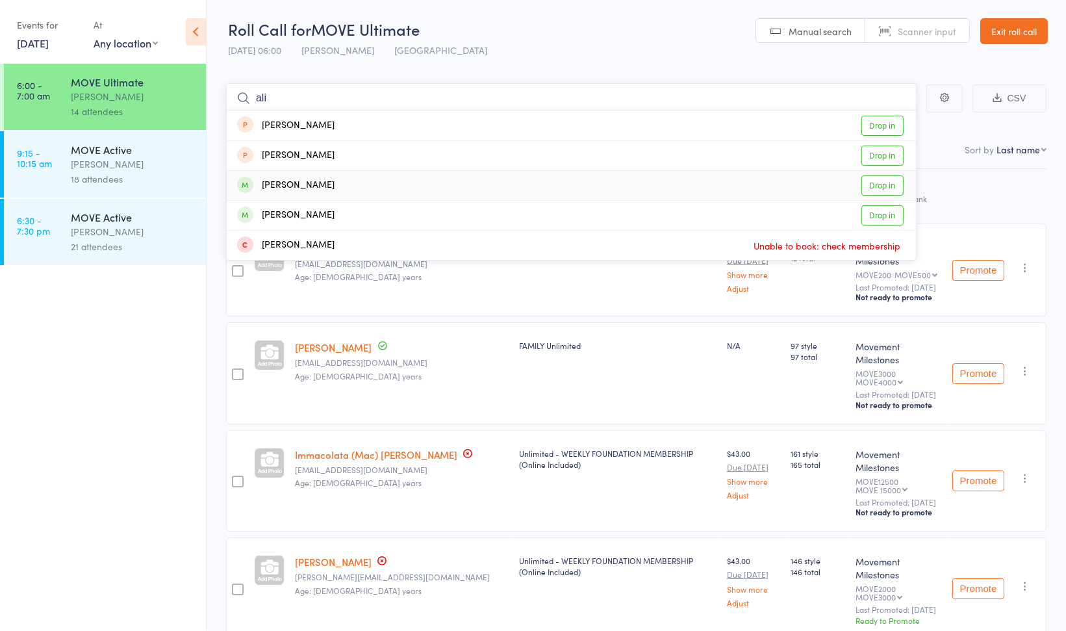
type input "ali"
click at [476, 185] on div "Alison Forrest Drop in" at bounding box center [571, 185] width 689 height 29
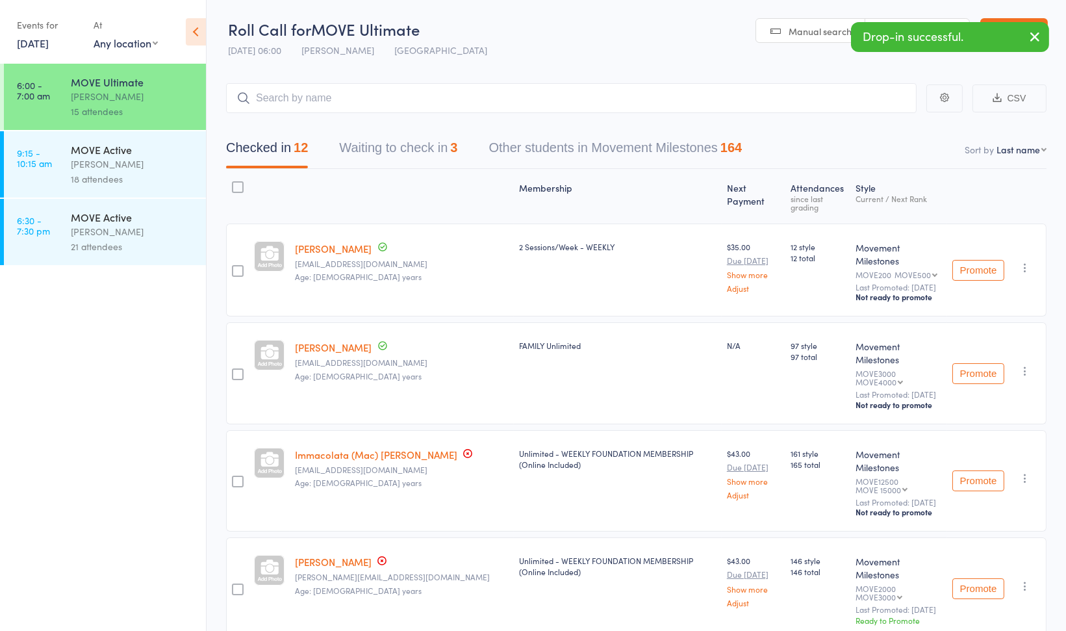
click at [1032, 37] on icon "button" at bounding box center [1035, 37] width 16 height 16
click at [1030, 36] on link "Exit roll call" at bounding box center [1014, 31] width 68 height 26
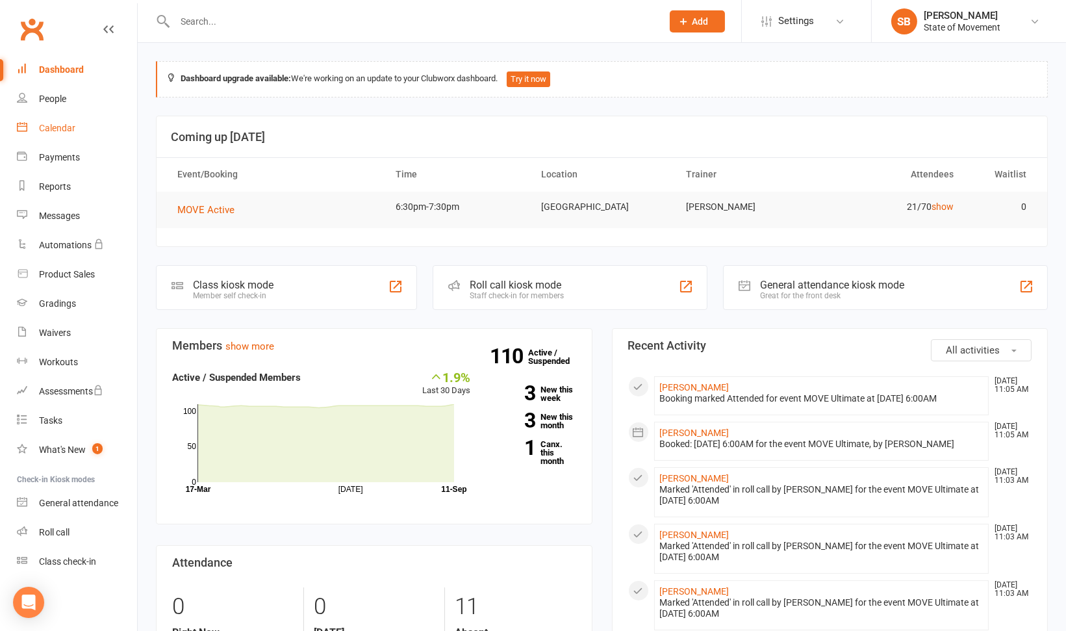
click at [60, 133] on div "Calendar" at bounding box center [57, 128] width 36 height 10
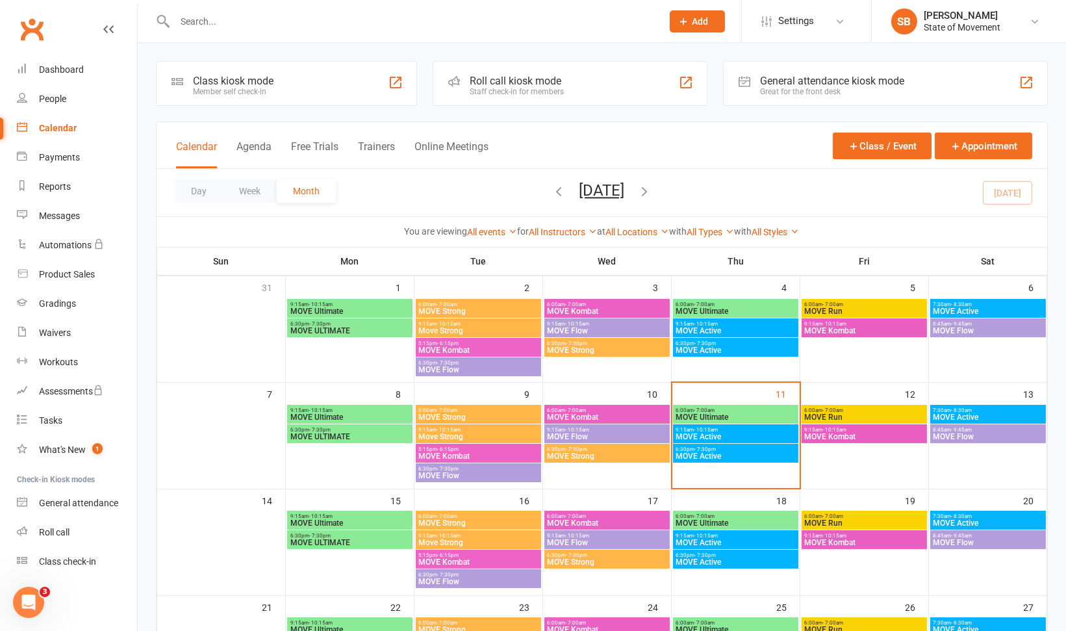
click at [478, 515] on span "6:00am - 7:00am" at bounding box center [478, 516] width 120 height 6
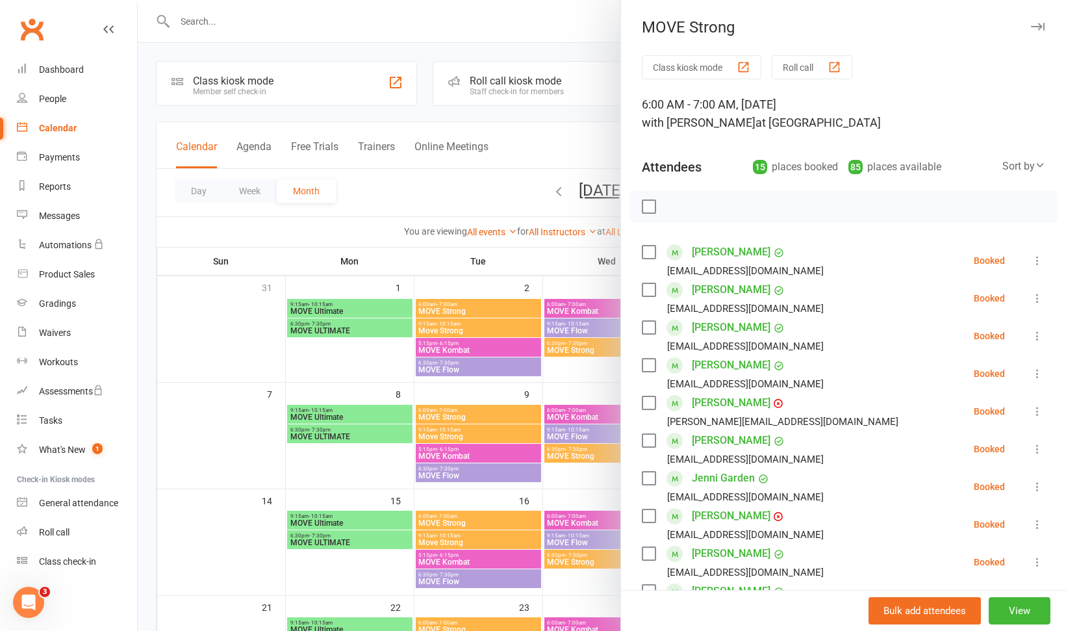
click at [1037, 502] on div "Class kiosk mode Roll call 6:00 AM - 7:00 AM, Tuesday, September, 16, 2025 with…" at bounding box center [843, 547] width 445 height 985
click at [1042, 510] on div "Class kiosk mode Roll call 6:00 AM - 7:00 AM, Tuesday, September, 16, 2025 with…" at bounding box center [843, 547] width 445 height 985
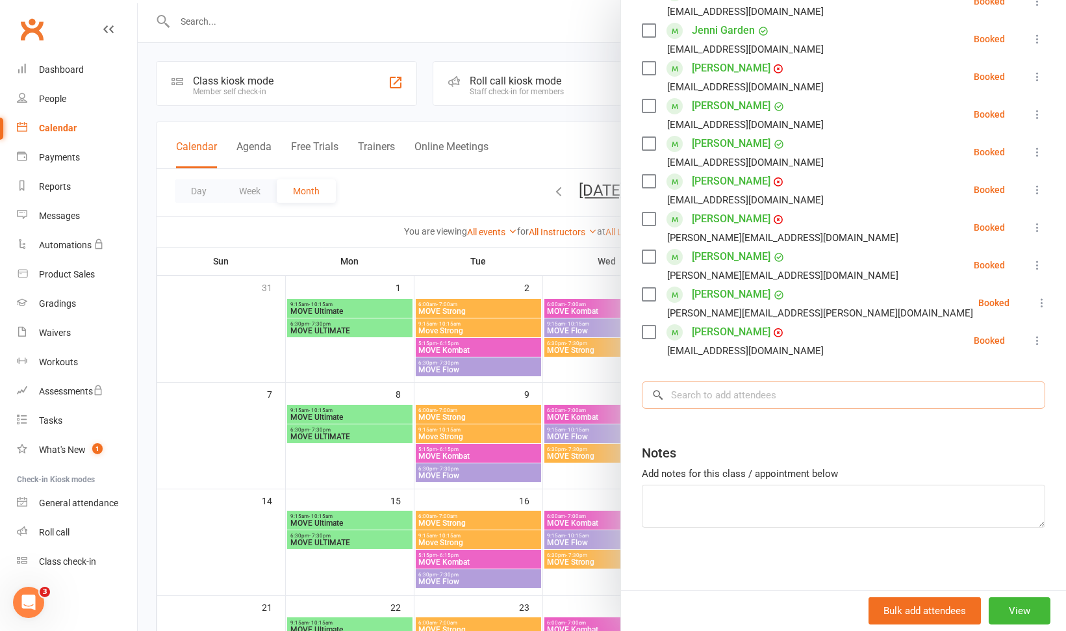
click at [731, 404] on input "search" at bounding box center [843, 394] width 403 height 27
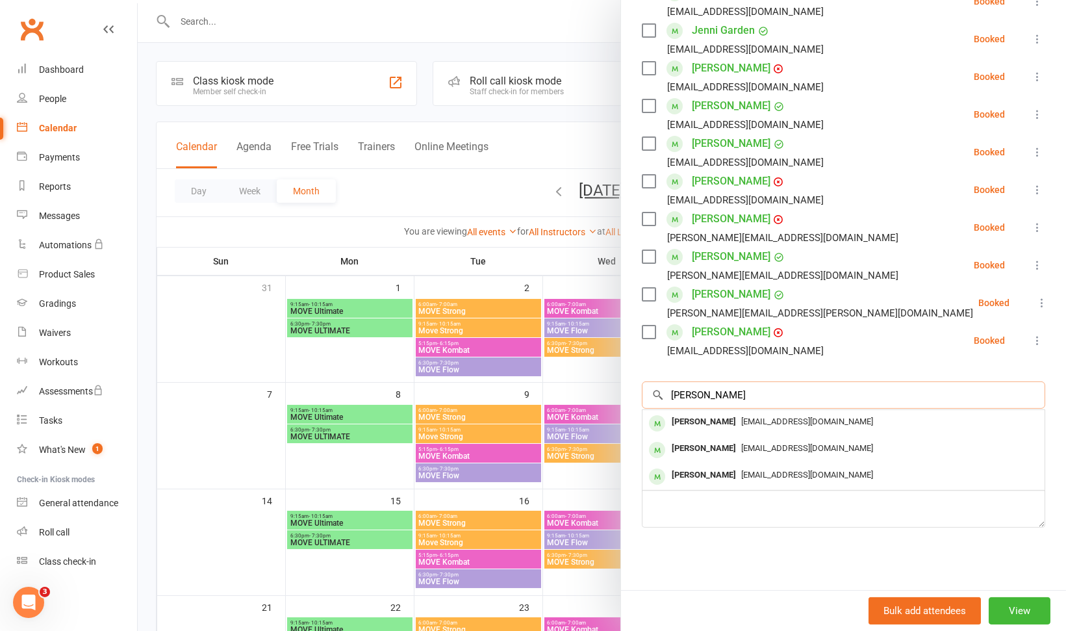
type input "alison"
click at [741, 420] on span "[EMAIL_ADDRESS][DOMAIN_NAME]" at bounding box center [807, 421] width 132 height 10
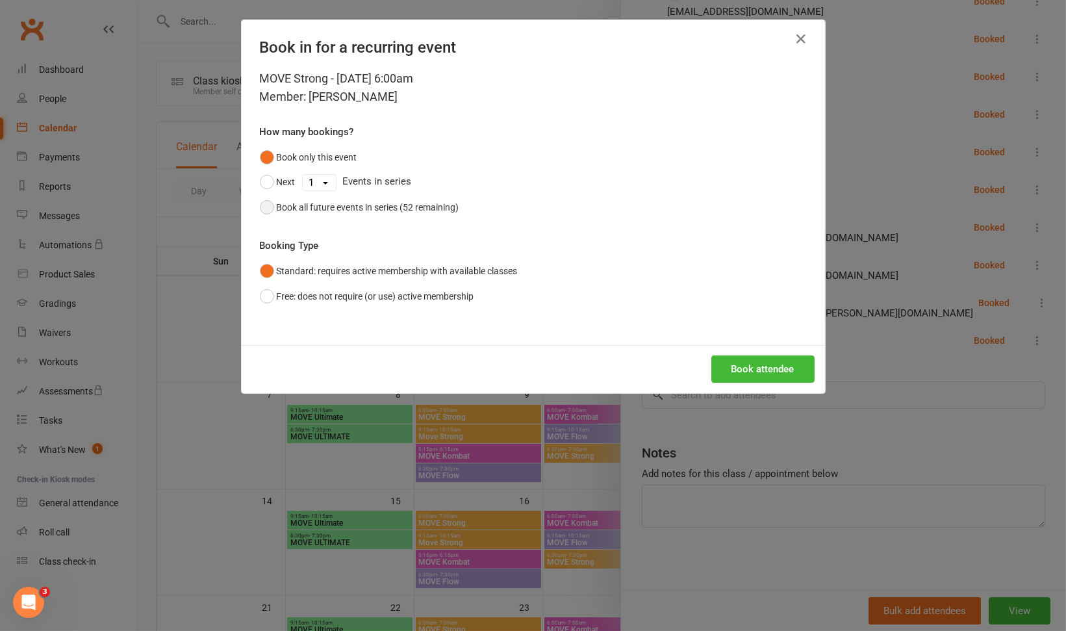
click at [357, 209] on div "Book all future events in series (52 remaining)" at bounding box center [368, 207] width 183 height 14
click at [730, 359] on button "Book attendee" at bounding box center [762, 368] width 103 height 27
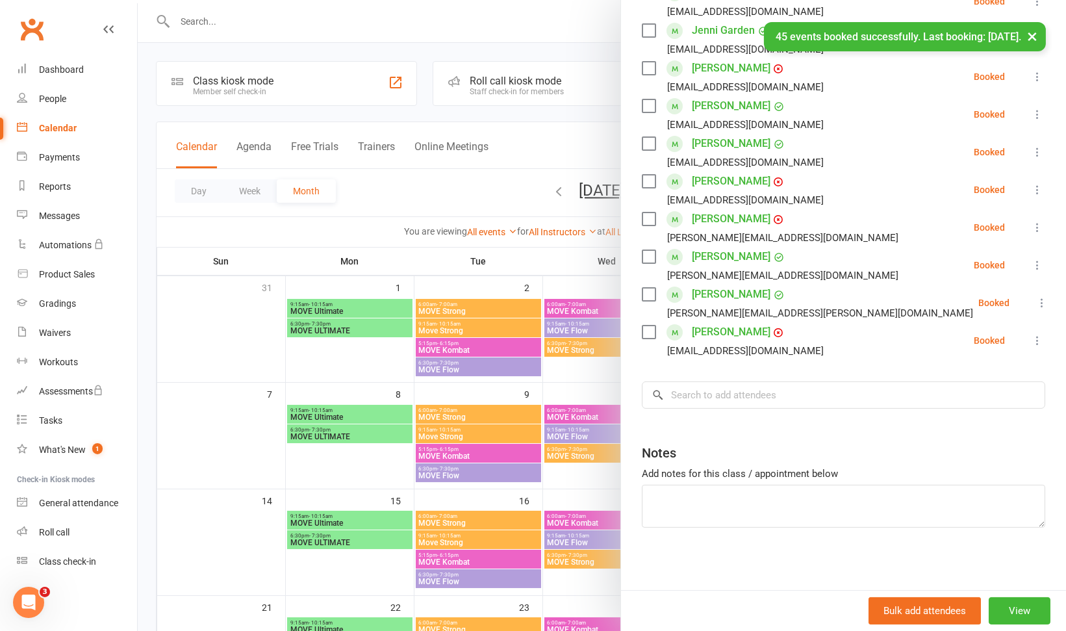
click at [594, 379] on div at bounding box center [602, 315] width 928 height 631
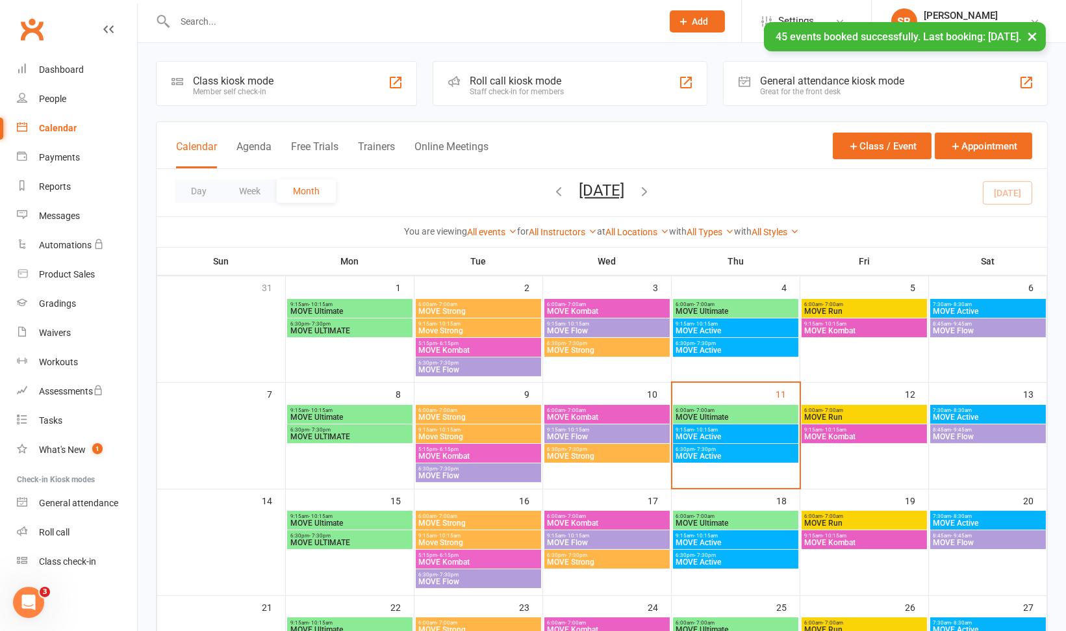
click at [590, 414] on span "MOVE Kombat" at bounding box center [607, 417] width 120 height 8
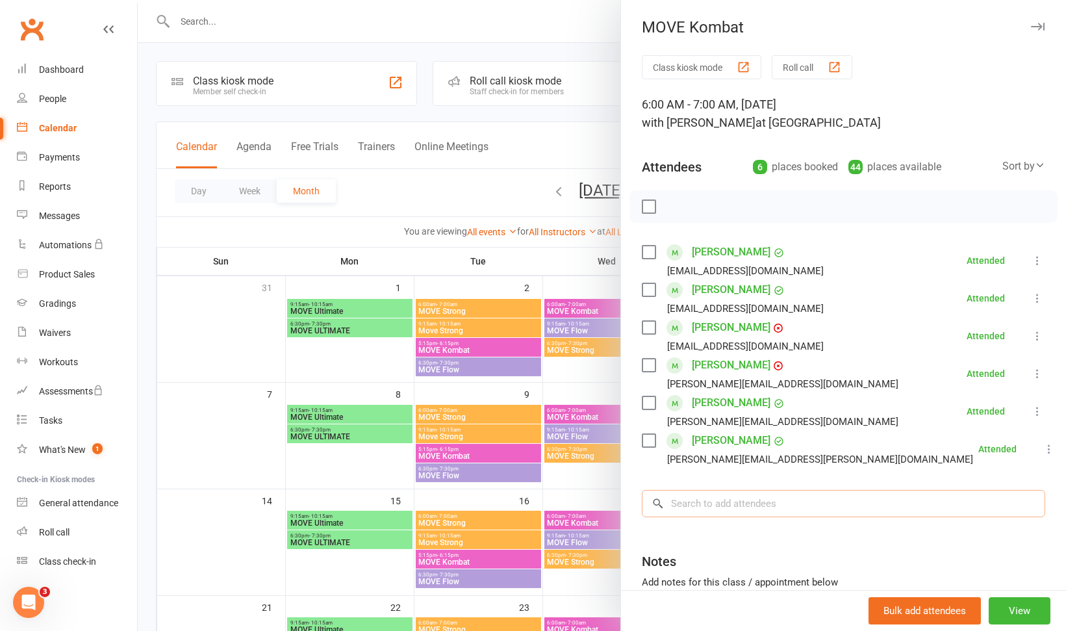
click at [743, 499] on input "search" at bounding box center [843, 503] width 403 height 27
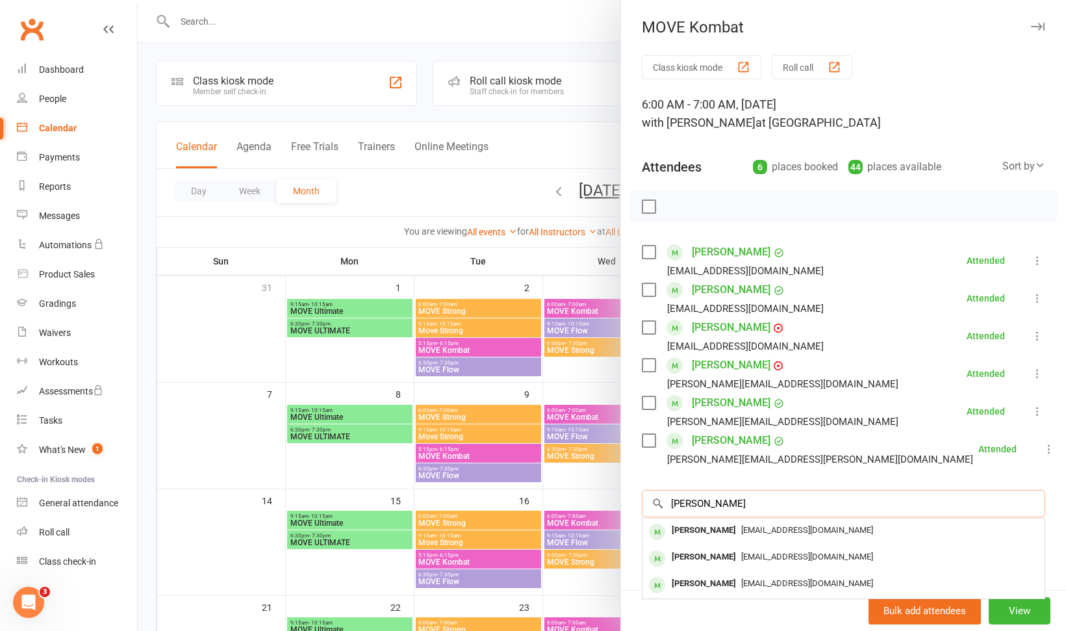
type input "alison"
click at [741, 530] on span "forrestal65@gmail.com" at bounding box center [807, 530] width 132 height 10
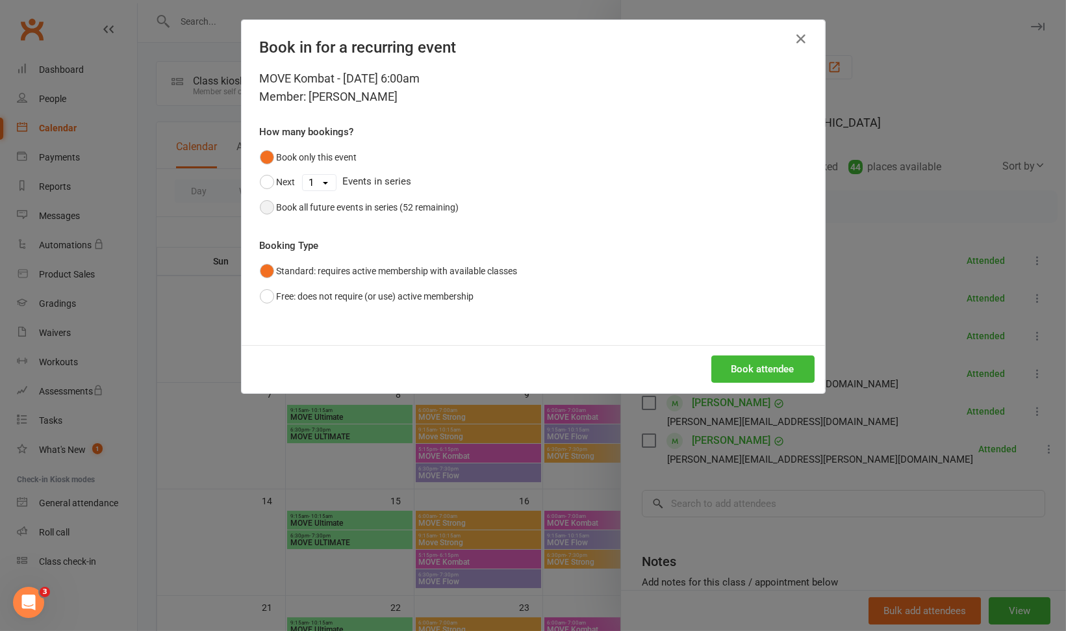
click at [398, 207] on div "Book all future events in series (52 remaining)" at bounding box center [368, 207] width 183 height 14
click at [748, 370] on button "Book attendee" at bounding box center [762, 368] width 103 height 27
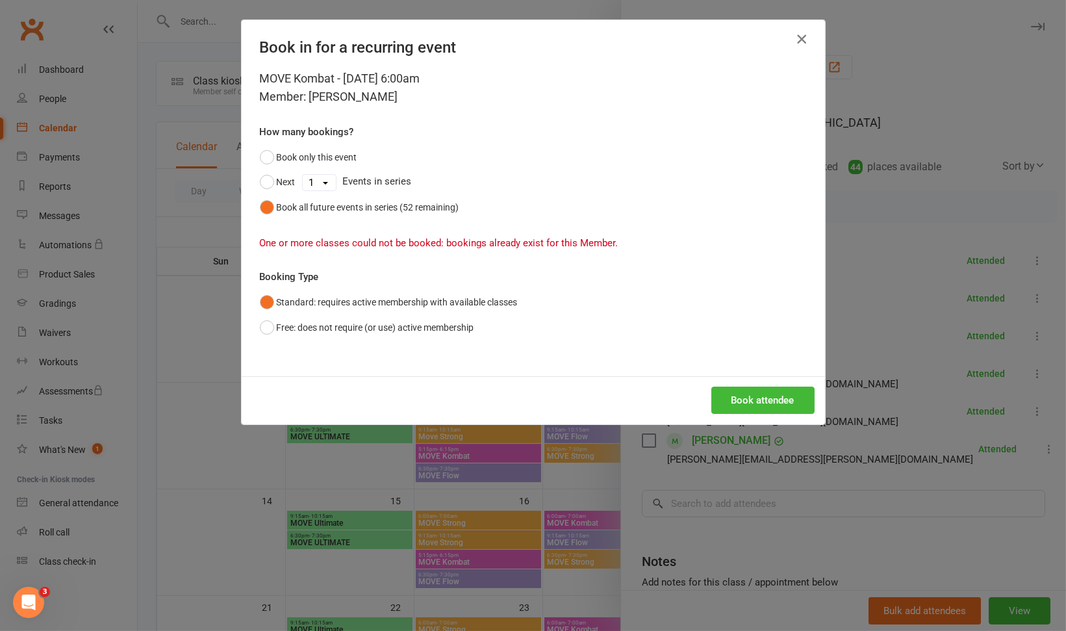
click at [796, 37] on icon "button" at bounding box center [802, 39] width 16 height 16
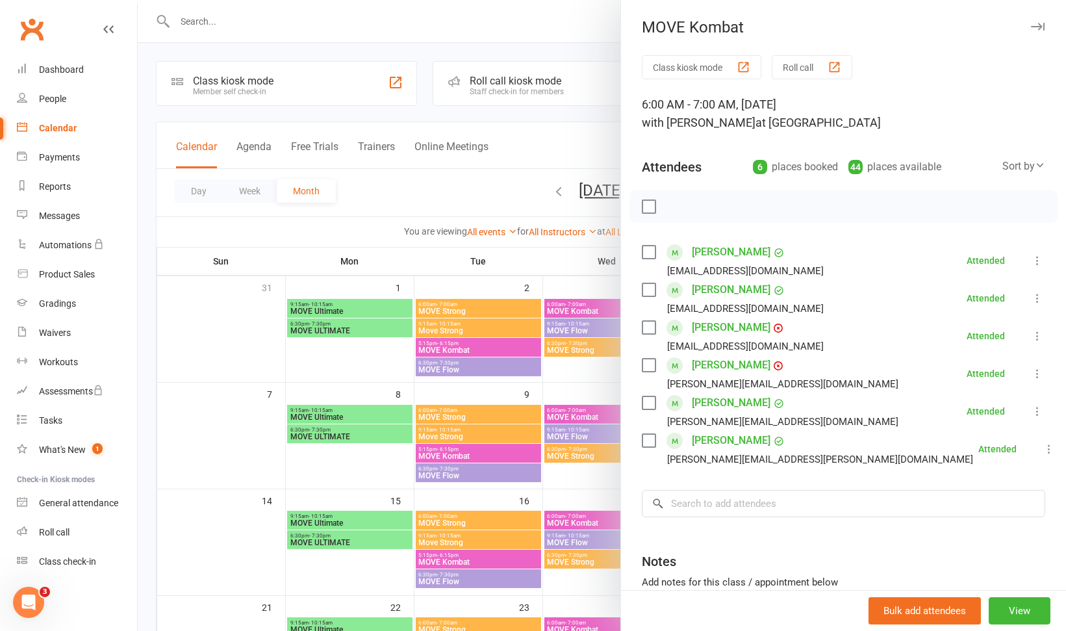
click at [554, 374] on div at bounding box center [602, 315] width 928 height 631
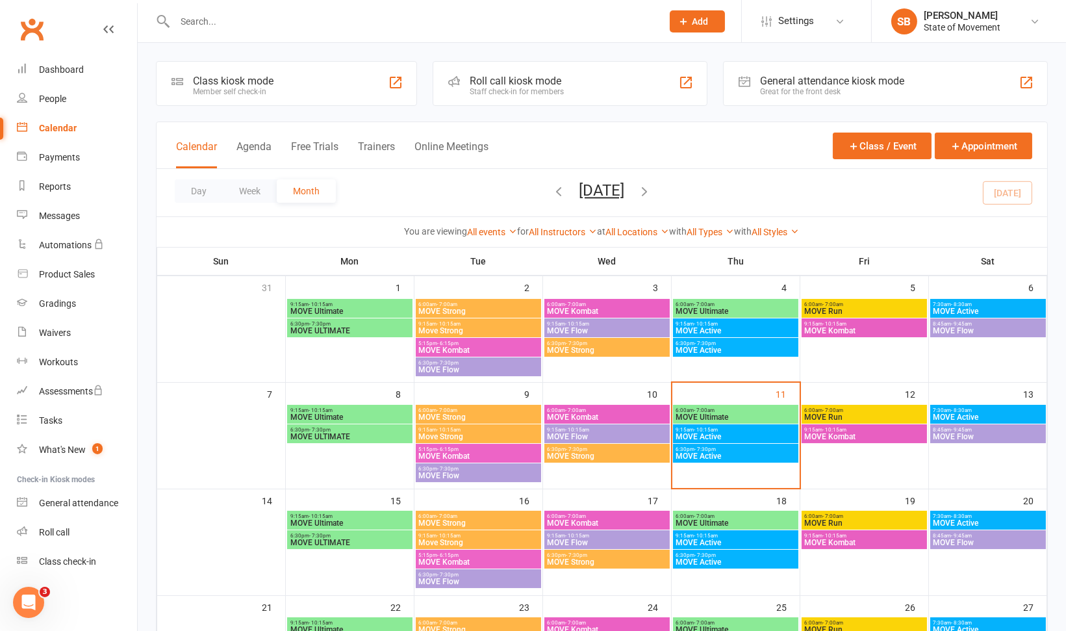
click at [592, 521] on span "MOVE Kombat" at bounding box center [607, 523] width 120 height 8
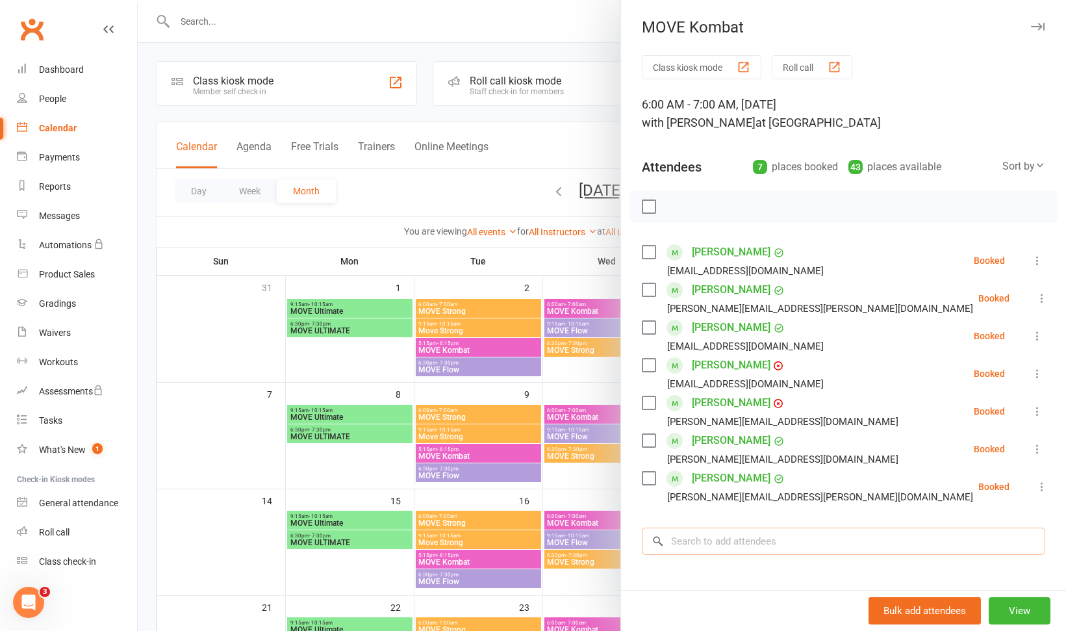
click at [695, 549] on input "search" at bounding box center [843, 540] width 403 height 27
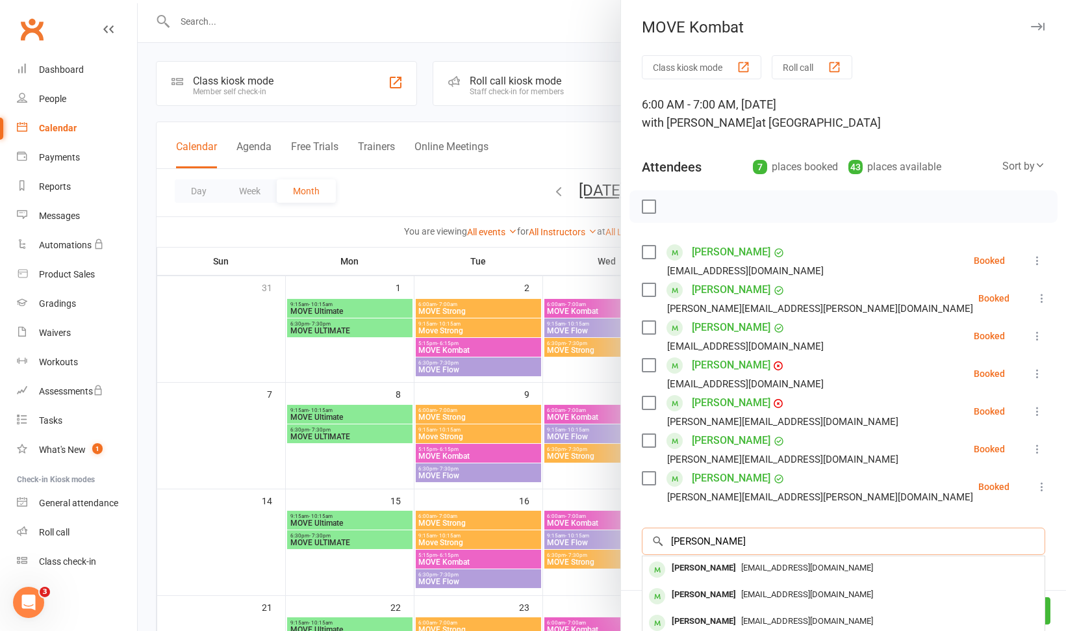
type input "alison"
click at [707, 564] on div "Alison Forrest" at bounding box center [704, 568] width 75 height 19
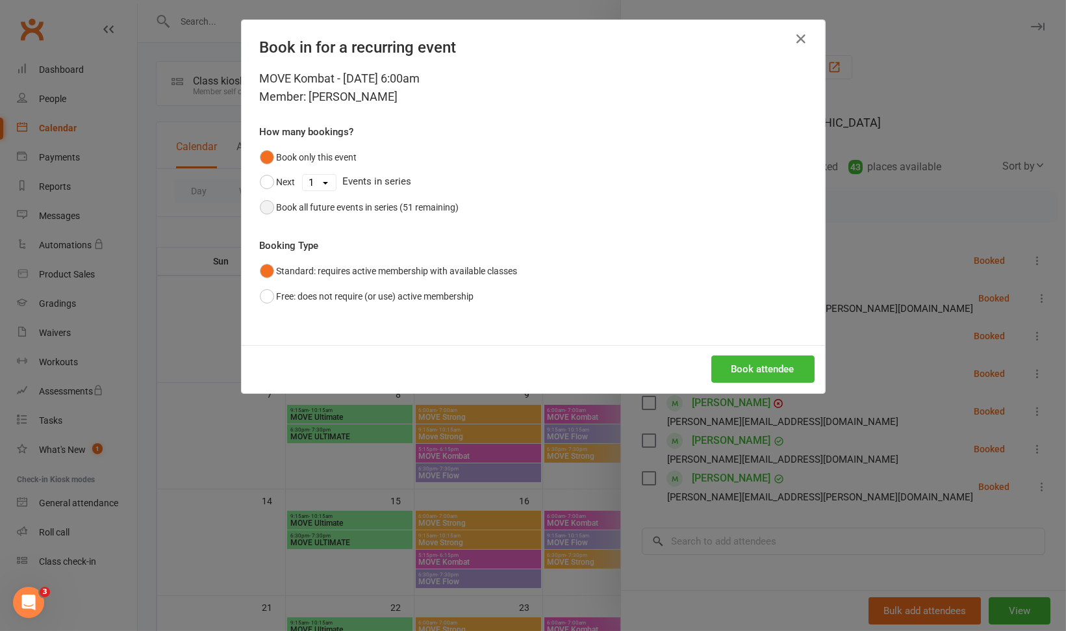
click at [385, 209] on div "Book all future events in series (51 remaining)" at bounding box center [368, 207] width 183 height 14
click at [735, 359] on button "Book attendee" at bounding box center [762, 368] width 103 height 27
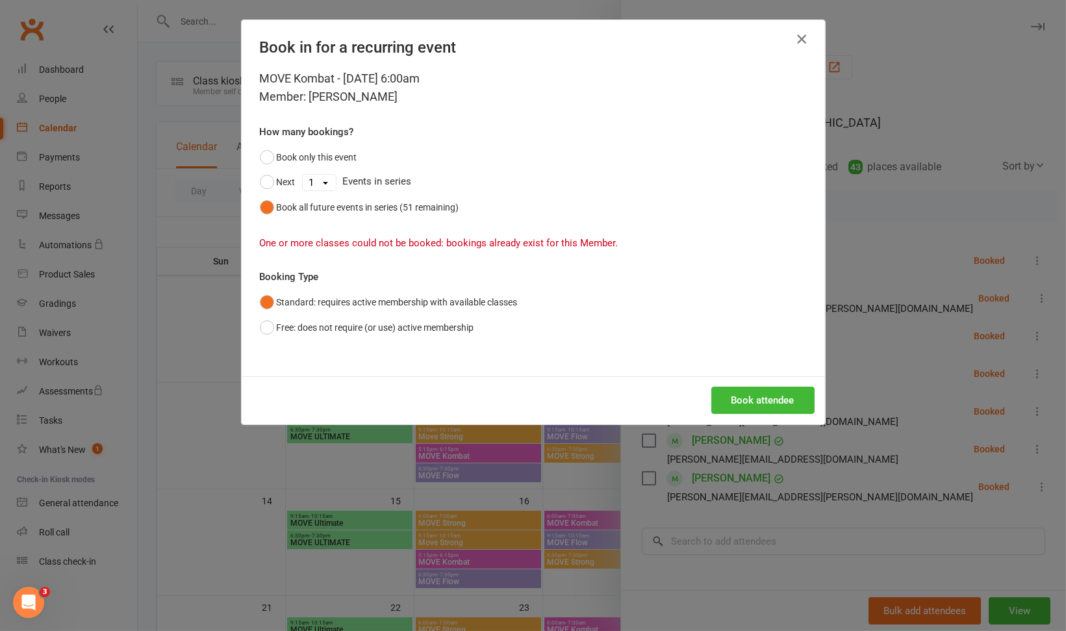
click at [799, 40] on icon "button" at bounding box center [802, 39] width 16 height 16
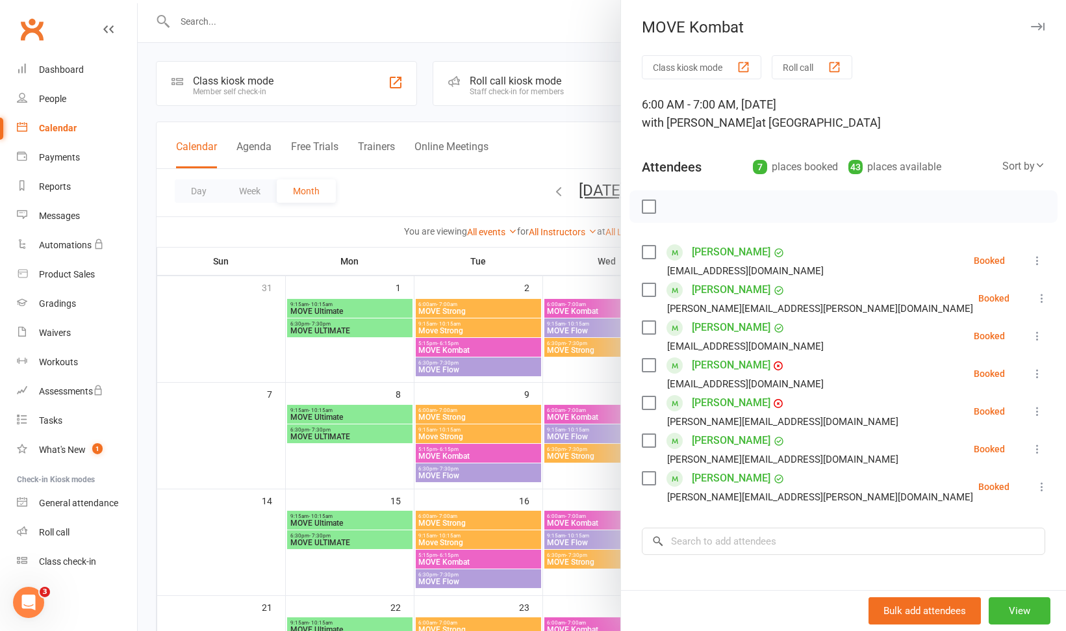
click at [564, 390] on div at bounding box center [602, 315] width 928 height 631
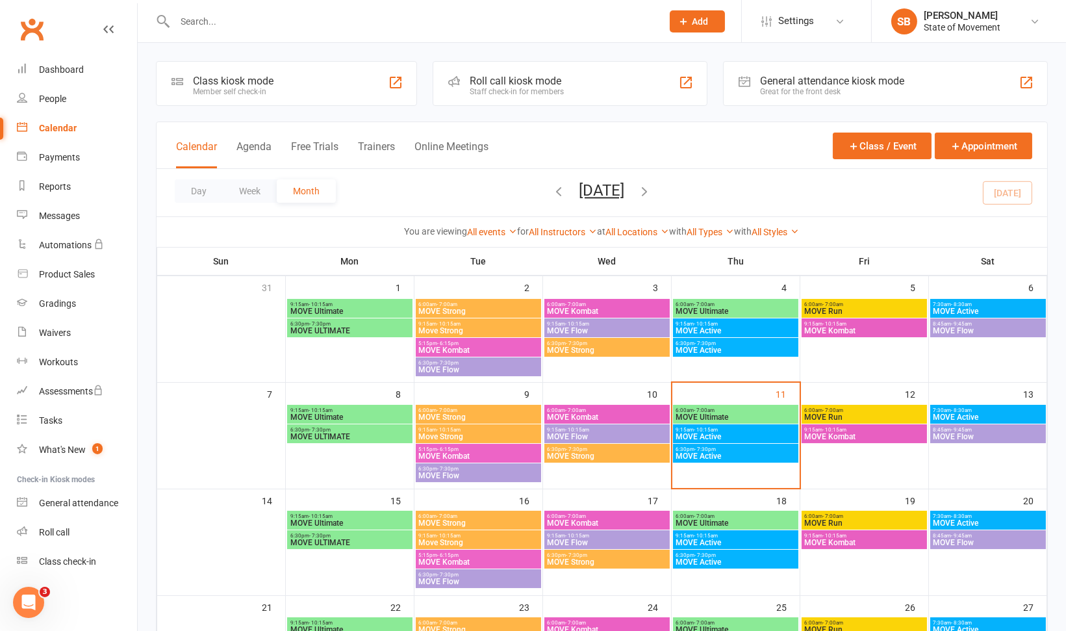
click at [741, 520] on span "MOVE Ultimate" at bounding box center [736, 523] width 120 height 8
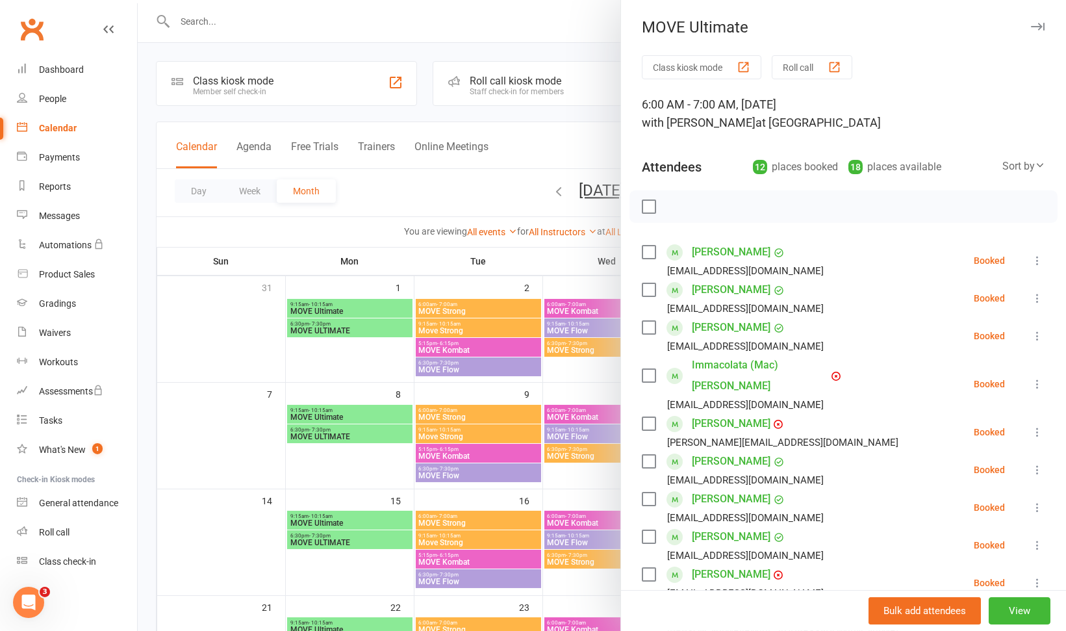
scroll to position [335, 0]
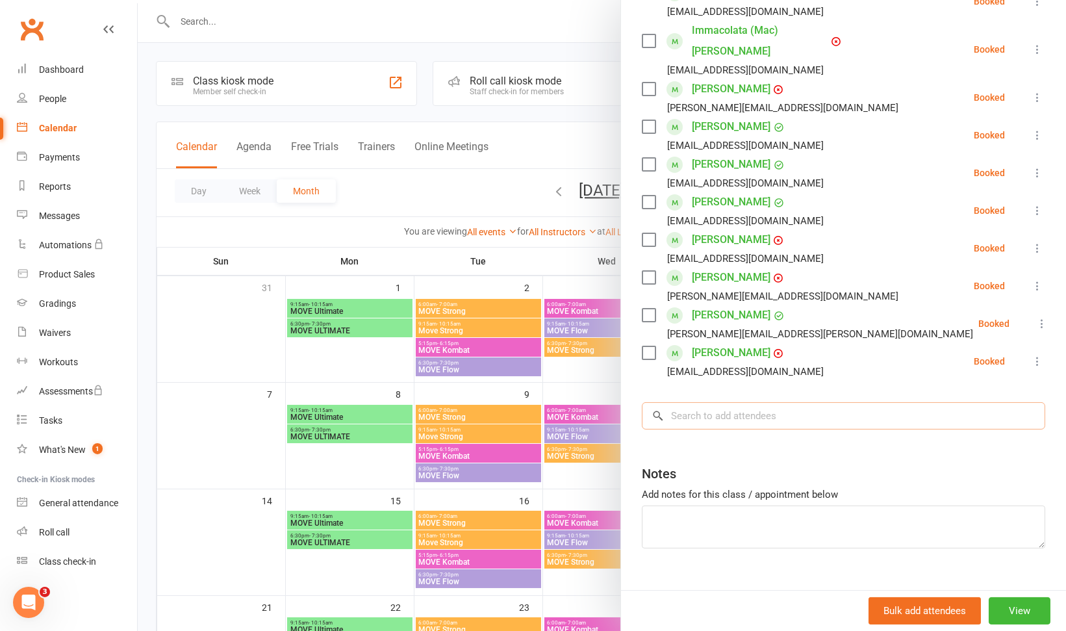
click at [794, 402] on input "search" at bounding box center [843, 415] width 403 height 27
type input "forr"
click at [760, 437] on span "forrestal65@gmail.com" at bounding box center [807, 442] width 132 height 10
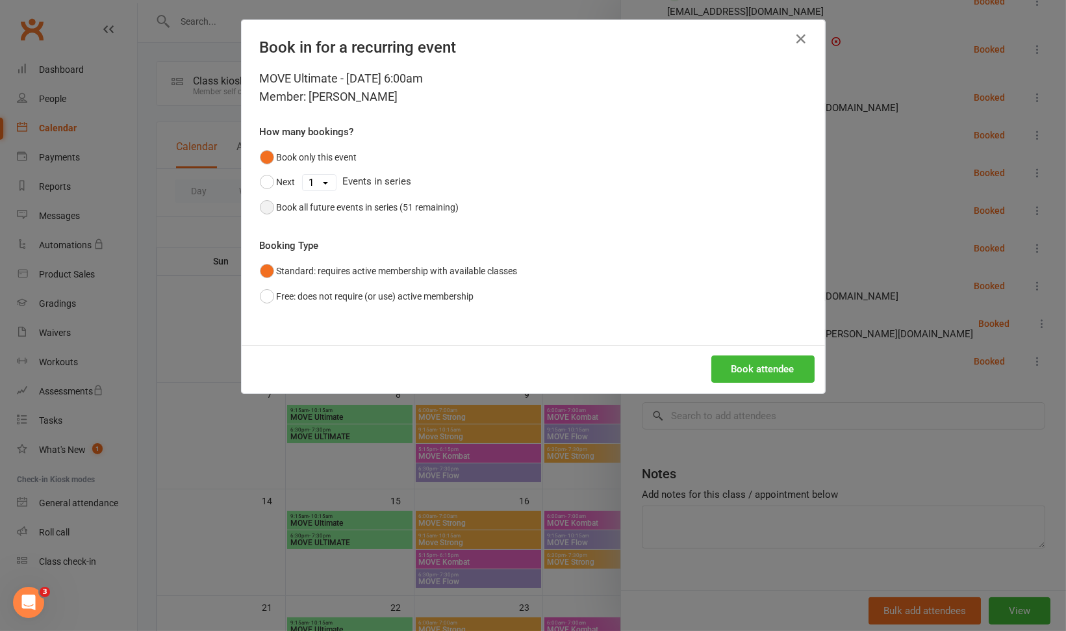
click at [393, 218] on button "Book all future events in series (51 remaining)" at bounding box center [359, 207] width 199 height 25
click at [726, 356] on button "Book attendee" at bounding box center [762, 368] width 103 height 27
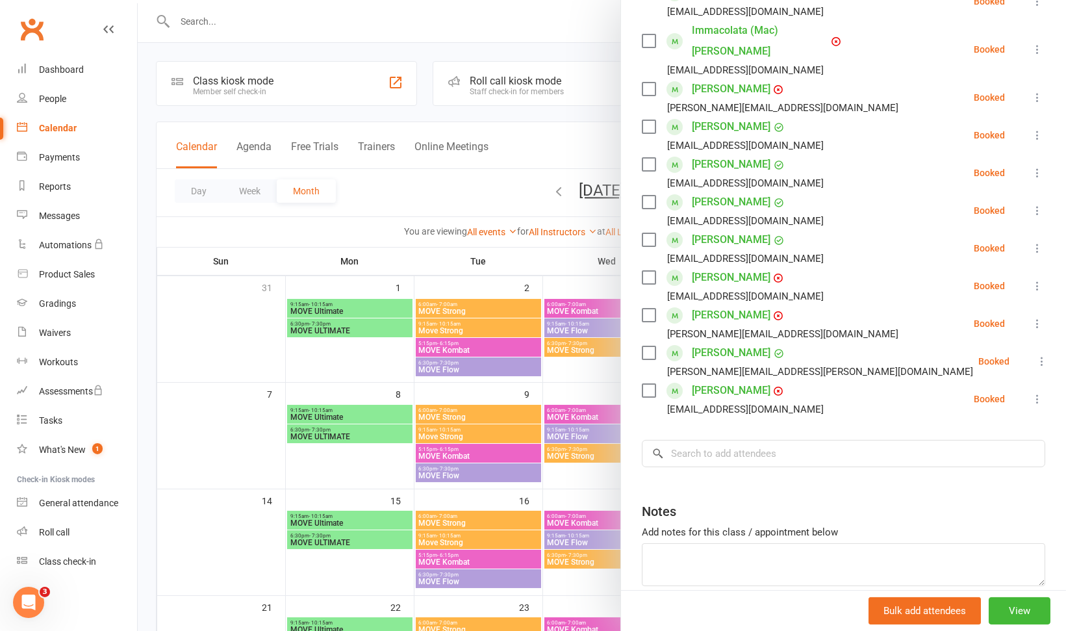
click at [557, 261] on div at bounding box center [602, 315] width 928 height 631
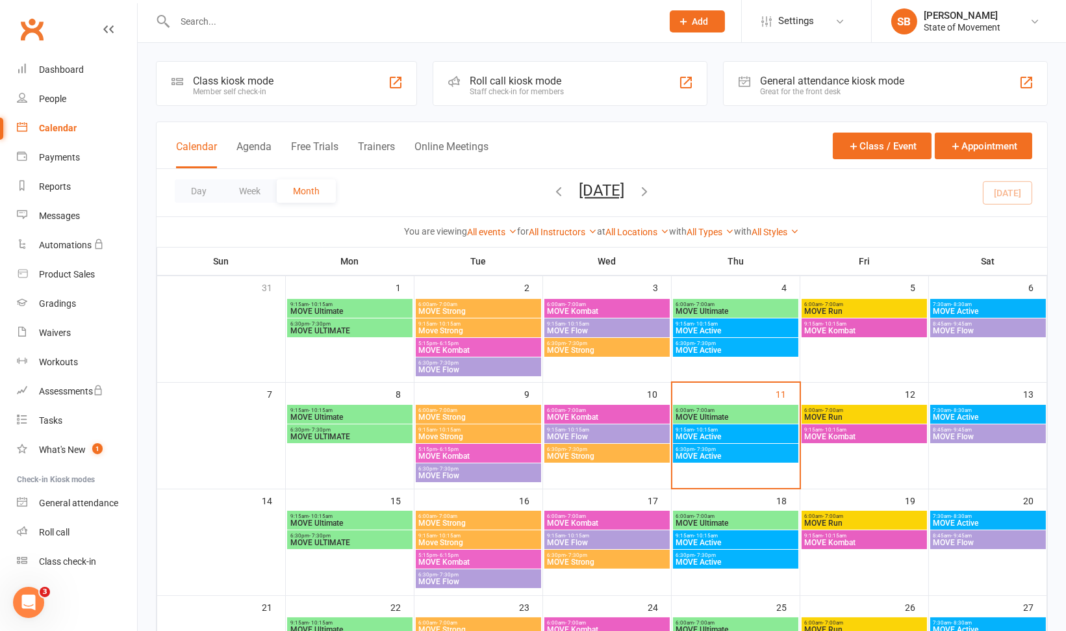
click at [994, 419] on span "MOVE Active" at bounding box center [988, 417] width 111 height 8
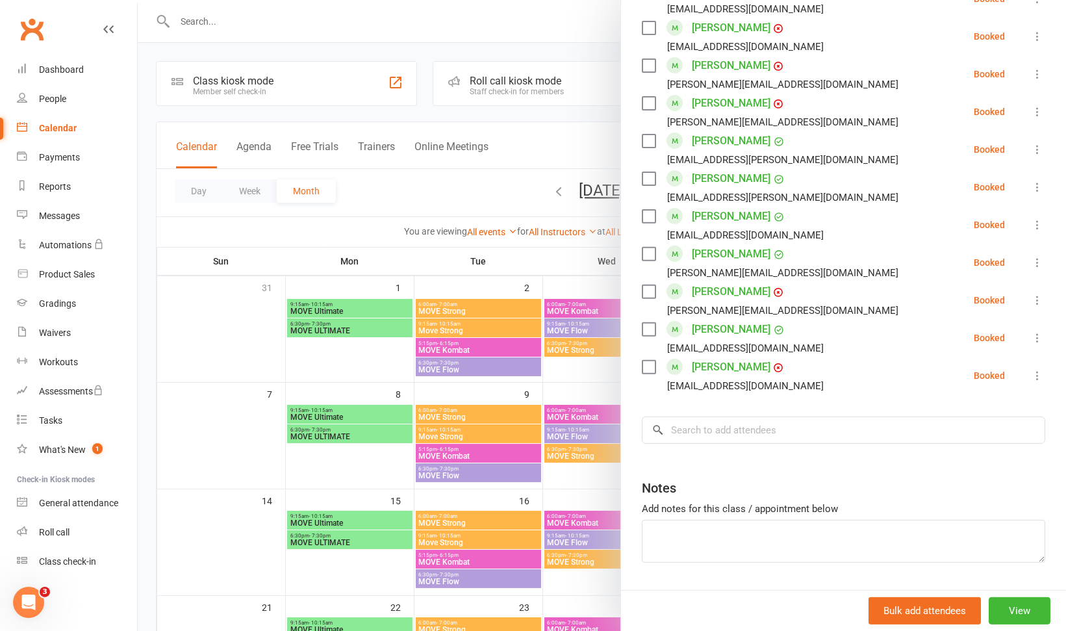
scroll to position [1013, 0]
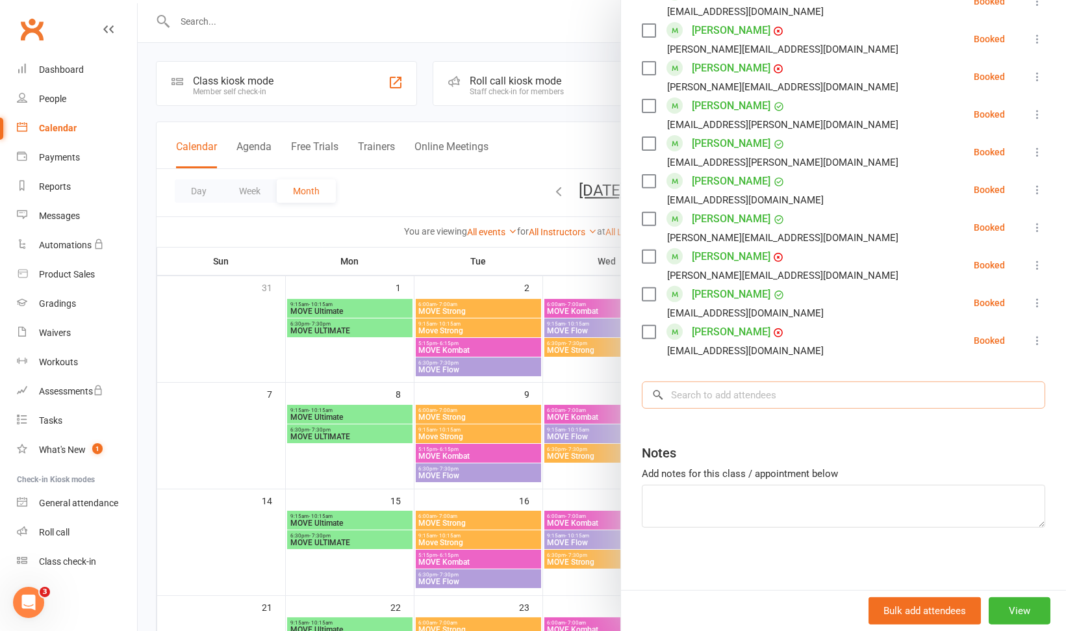
click at [704, 390] on input "search" at bounding box center [843, 394] width 403 height 27
type input "forre"
click at [700, 413] on div "Alison Forrest" at bounding box center [704, 422] width 75 height 19
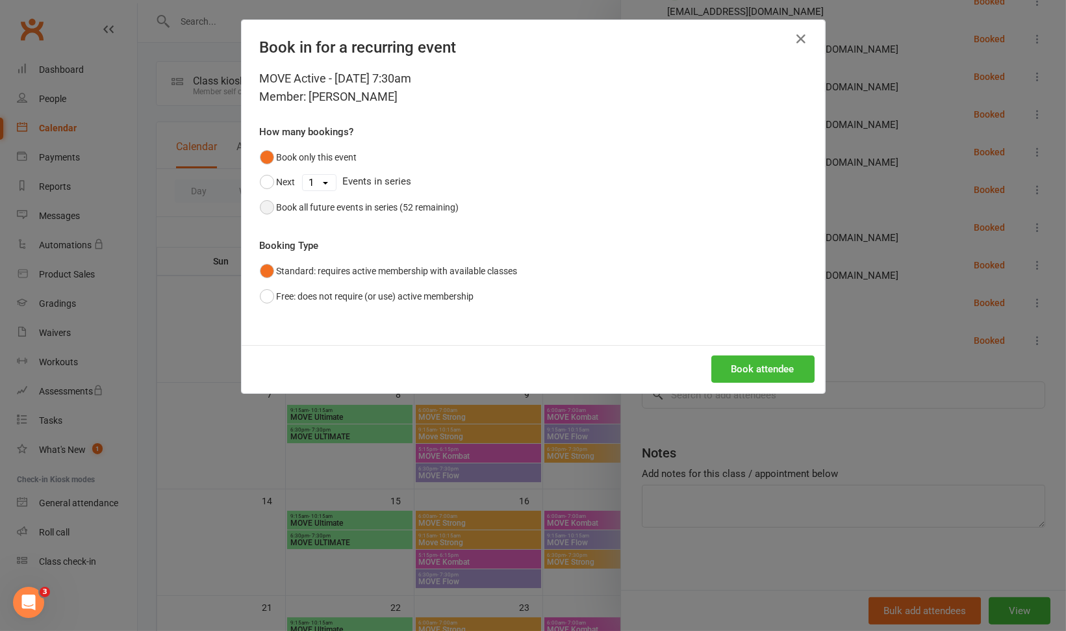
click at [357, 201] on div "Book all future events in series (52 remaining)" at bounding box center [368, 207] width 183 height 14
click at [739, 372] on button "Book attendee" at bounding box center [762, 368] width 103 height 27
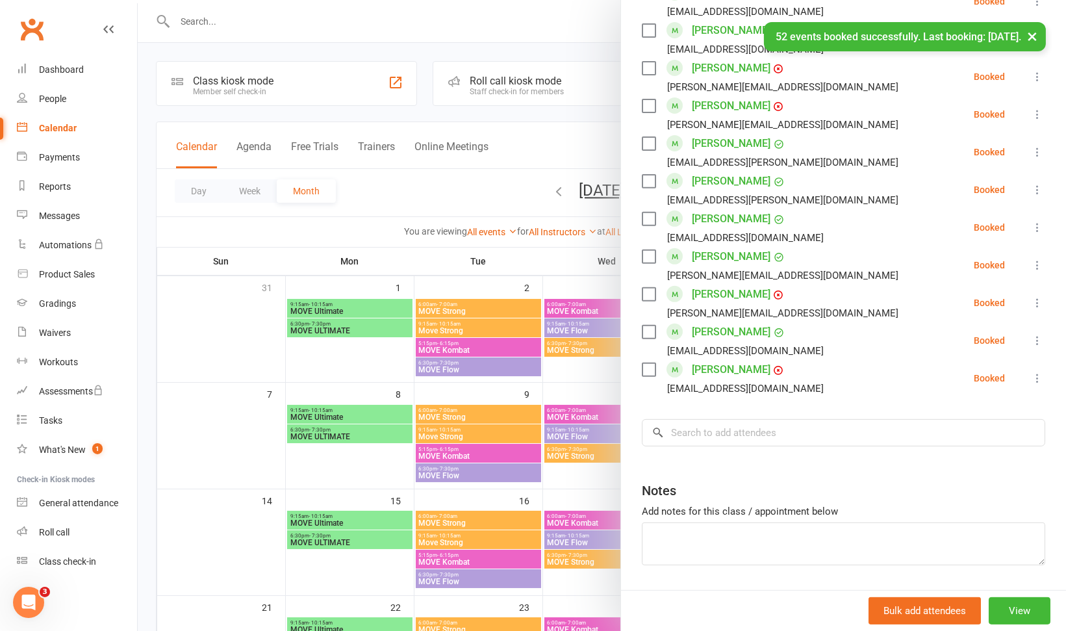
scroll to position [1050, 0]
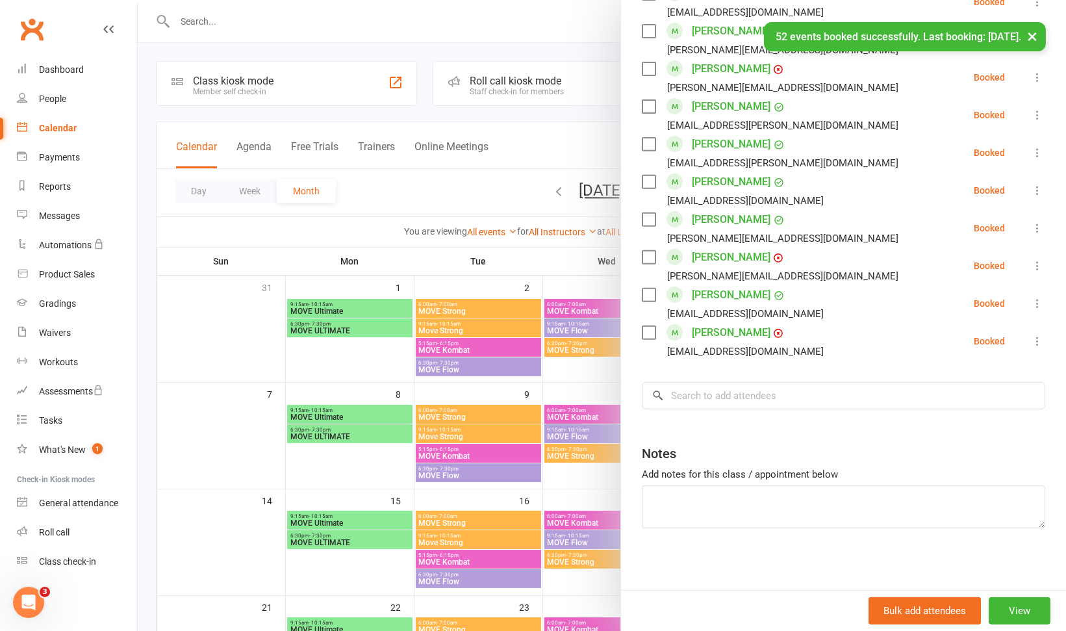
click at [594, 371] on div at bounding box center [602, 315] width 928 height 631
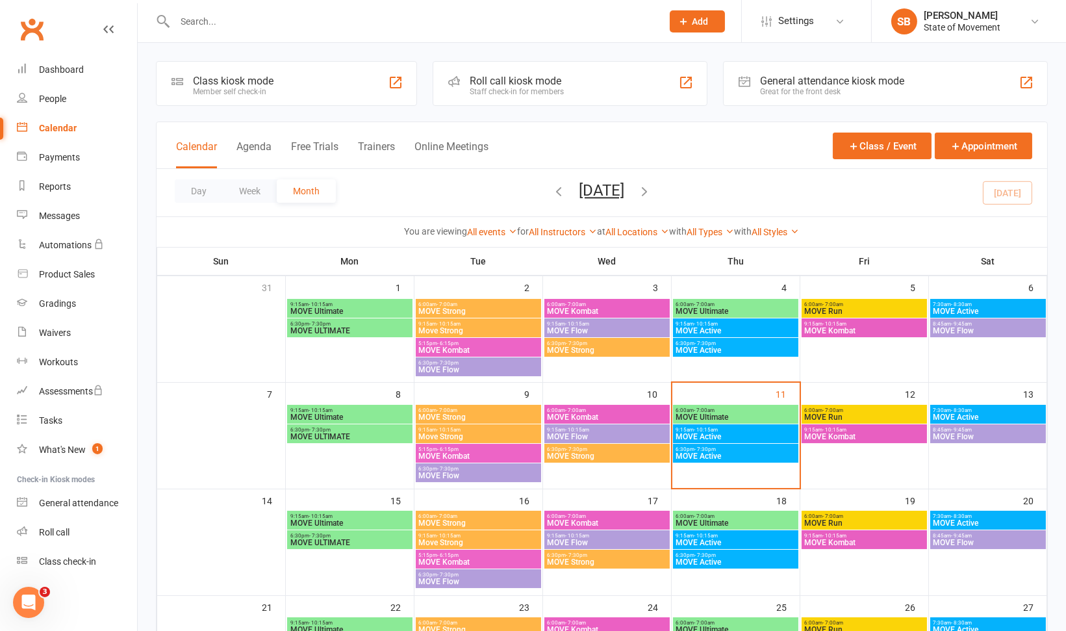
click at [545, 94] on div "Staff check-in for members" at bounding box center [517, 91] width 94 height 9
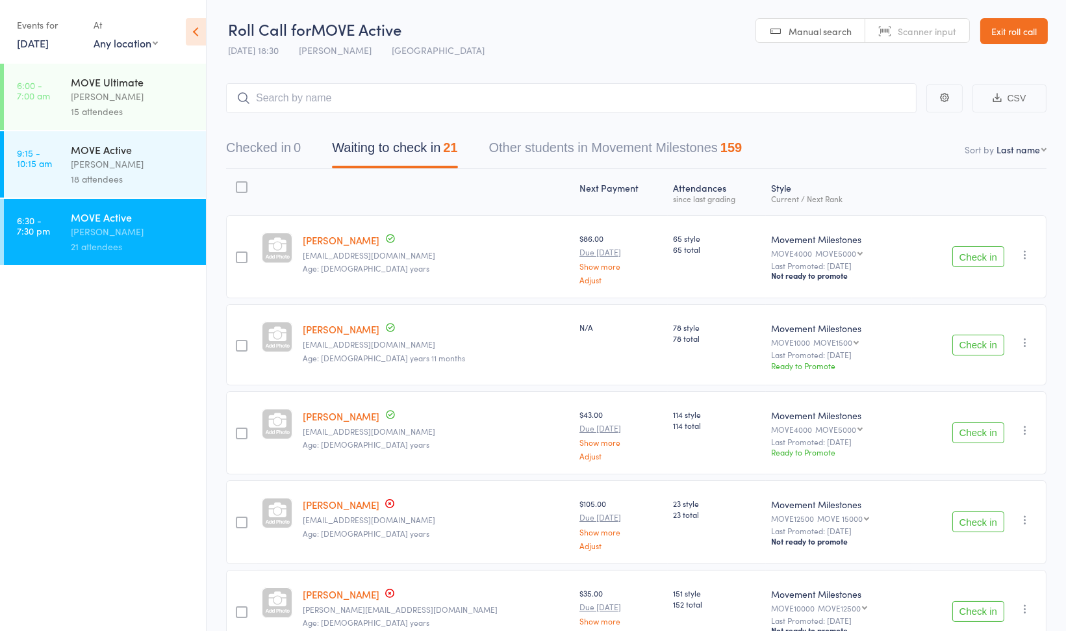
click at [149, 172] on div "[PERSON_NAME]" at bounding box center [133, 164] width 124 height 15
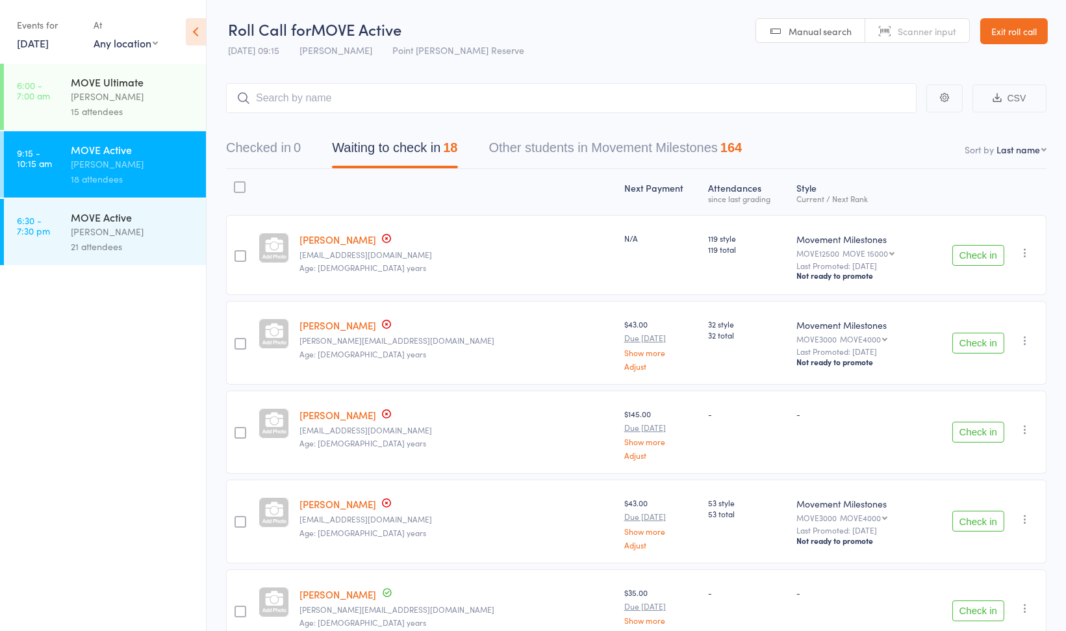
click at [967, 254] on button "Check in" at bounding box center [978, 255] width 52 height 21
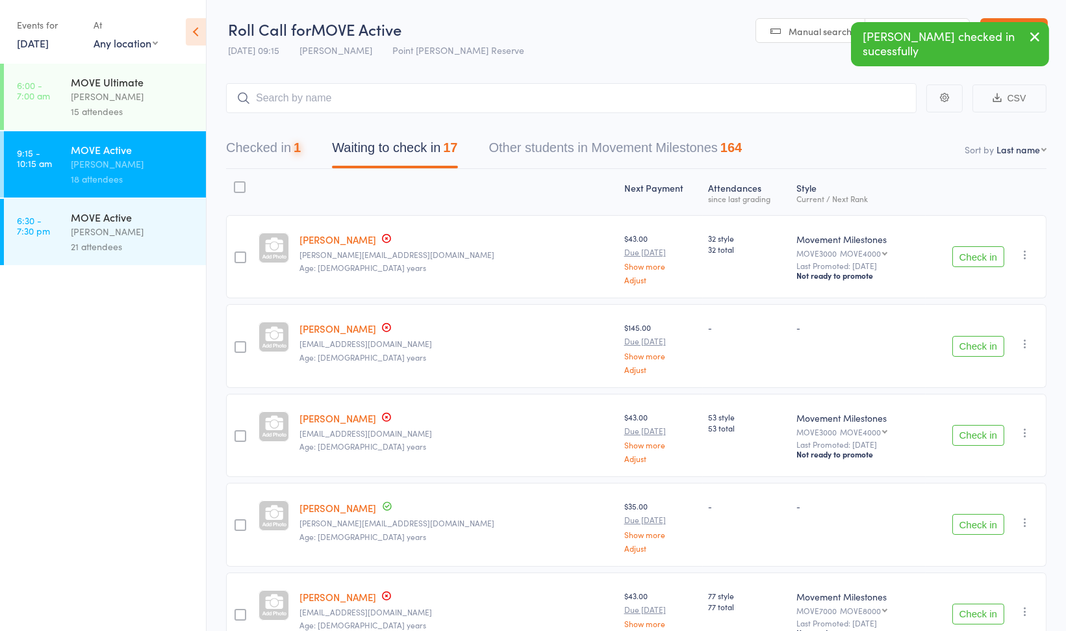
click at [968, 255] on button "Check in" at bounding box center [978, 256] width 52 height 21
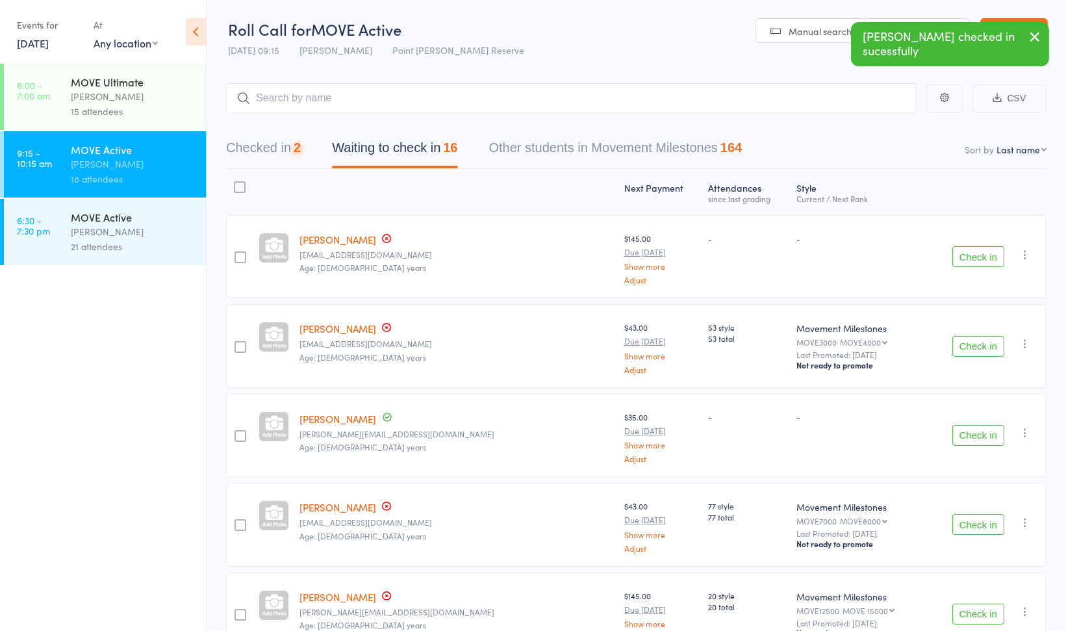
click at [968, 255] on button "Check in" at bounding box center [978, 256] width 52 height 21
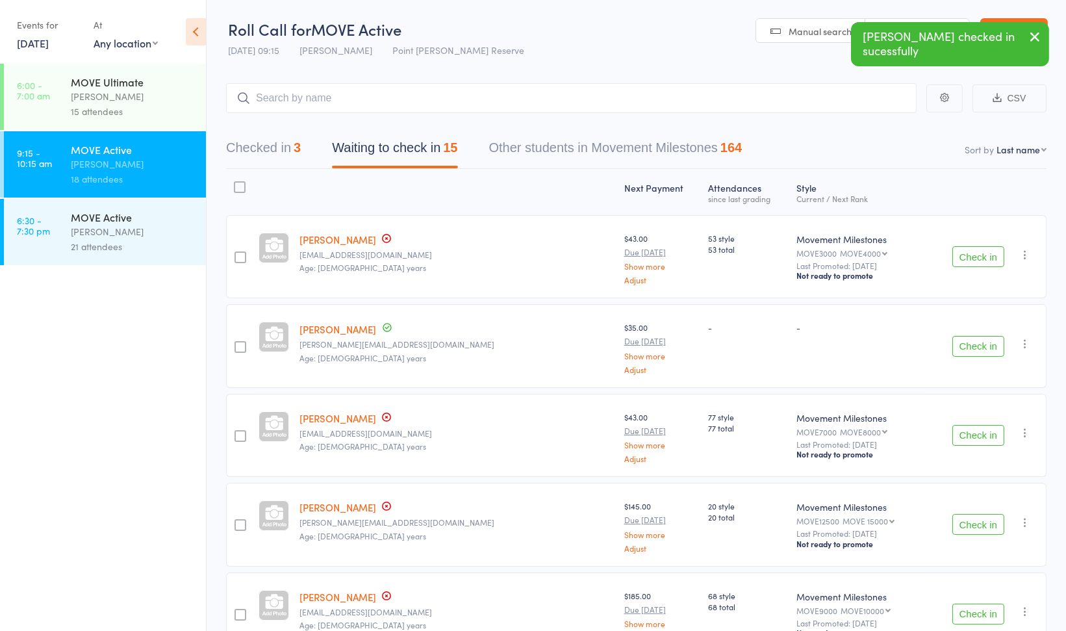
click at [968, 255] on button "Check in" at bounding box center [978, 256] width 52 height 21
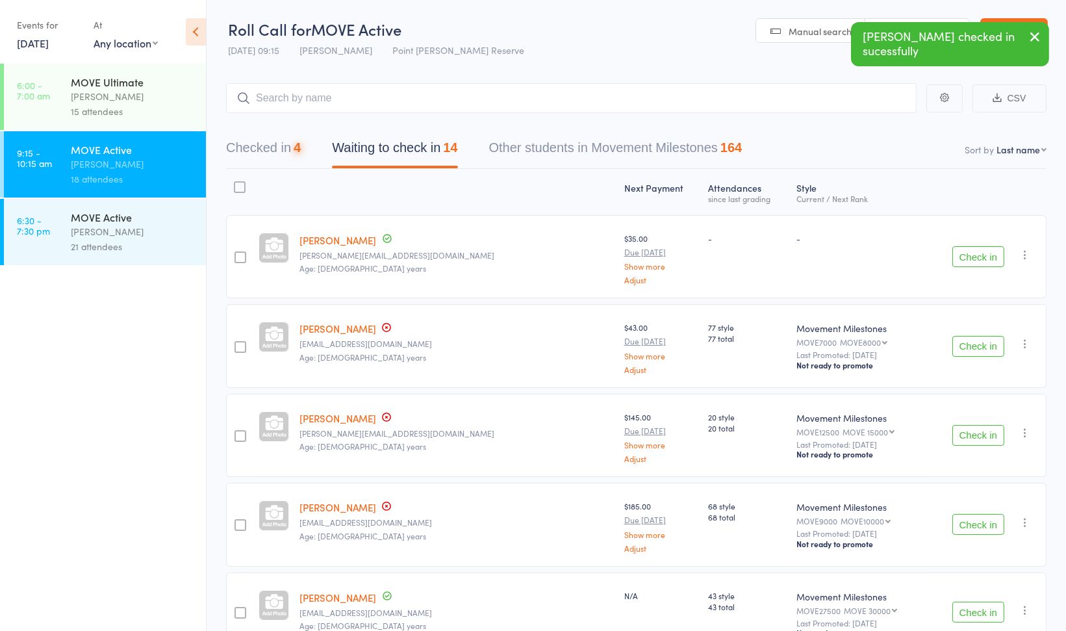
click at [968, 255] on button "Check in" at bounding box center [978, 256] width 52 height 21
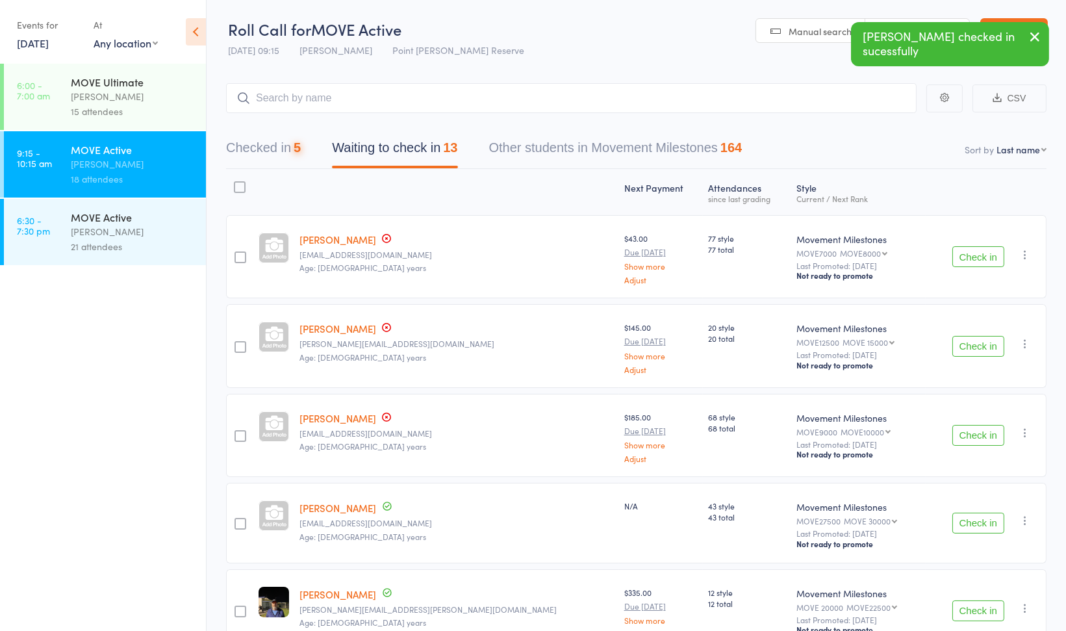
click at [968, 255] on button "Check in" at bounding box center [978, 256] width 52 height 21
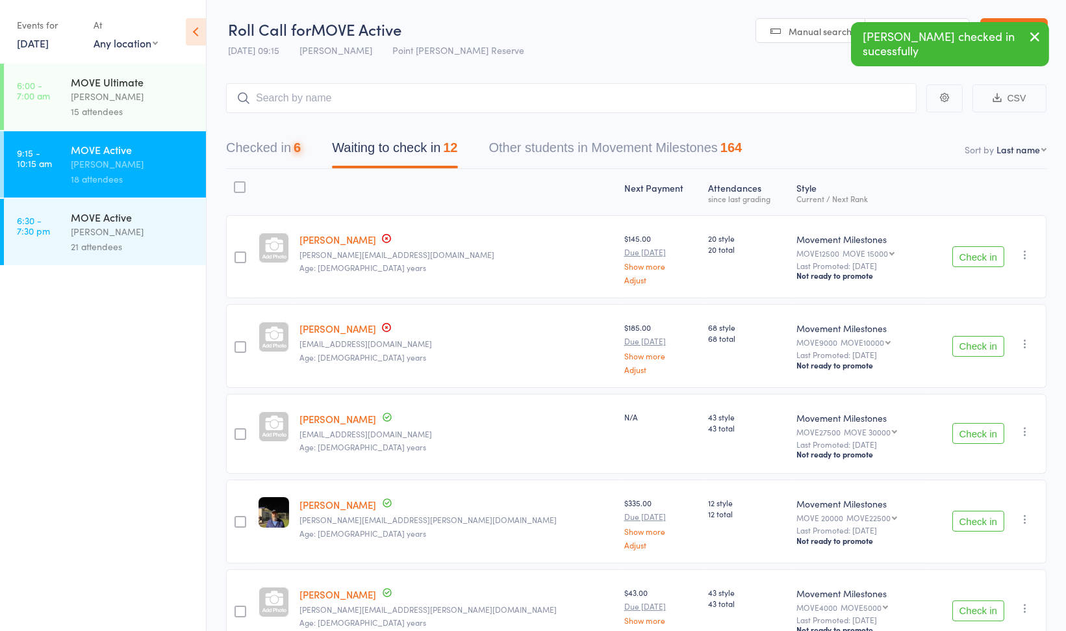
click at [968, 255] on button "Check in" at bounding box center [978, 256] width 52 height 21
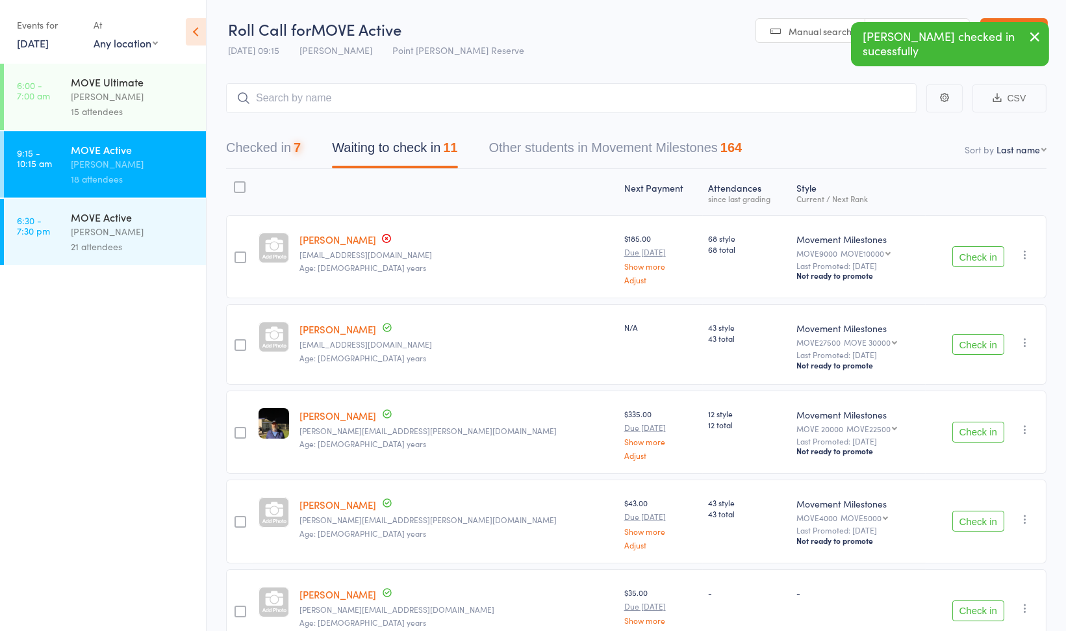
click at [968, 255] on button "Check in" at bounding box center [978, 256] width 52 height 21
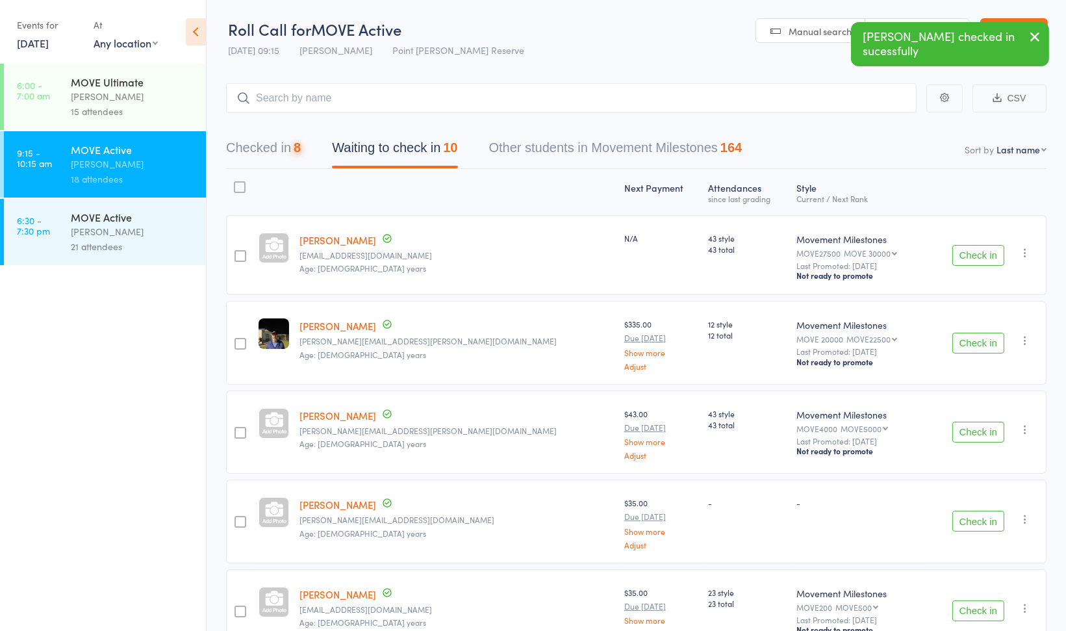
click at [968, 255] on button "Check in" at bounding box center [978, 255] width 52 height 21
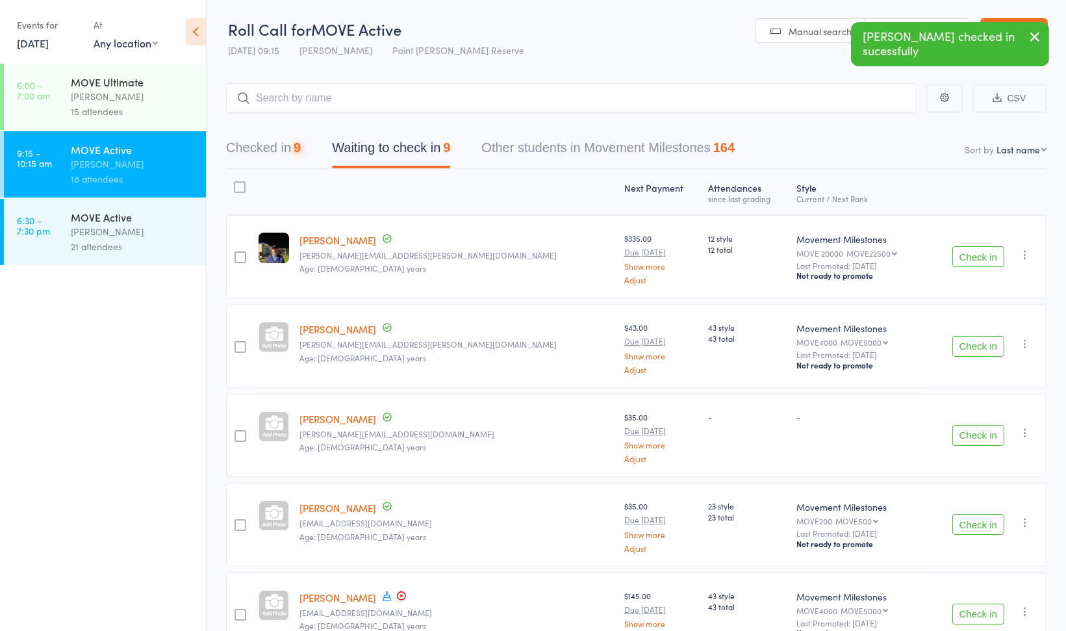
click at [968, 255] on button "Check in" at bounding box center [978, 256] width 52 height 21
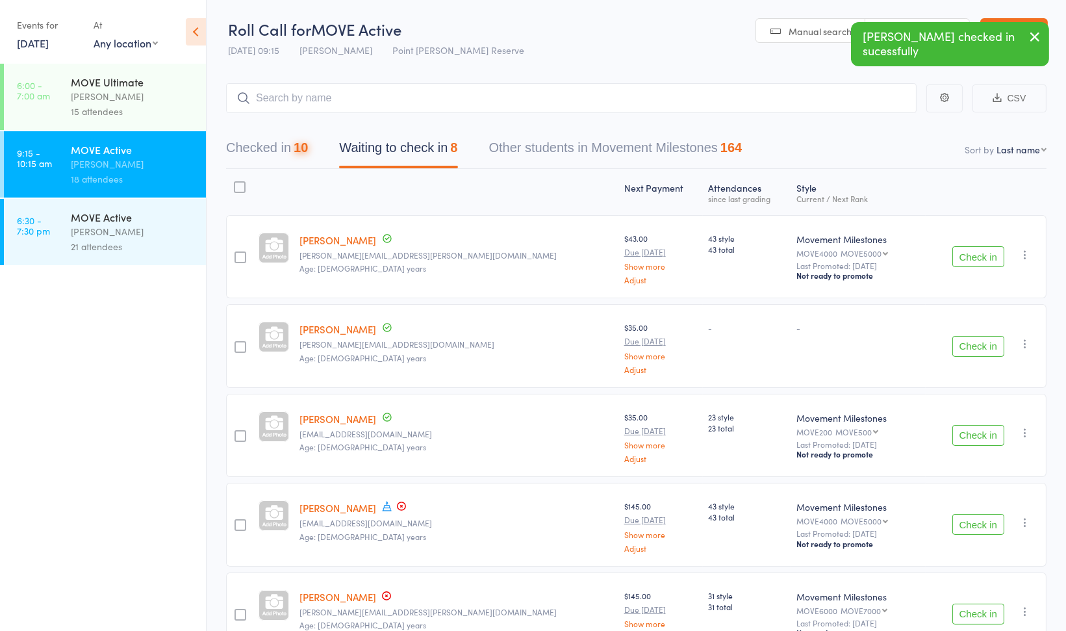
click at [968, 255] on button "Check in" at bounding box center [978, 256] width 52 height 21
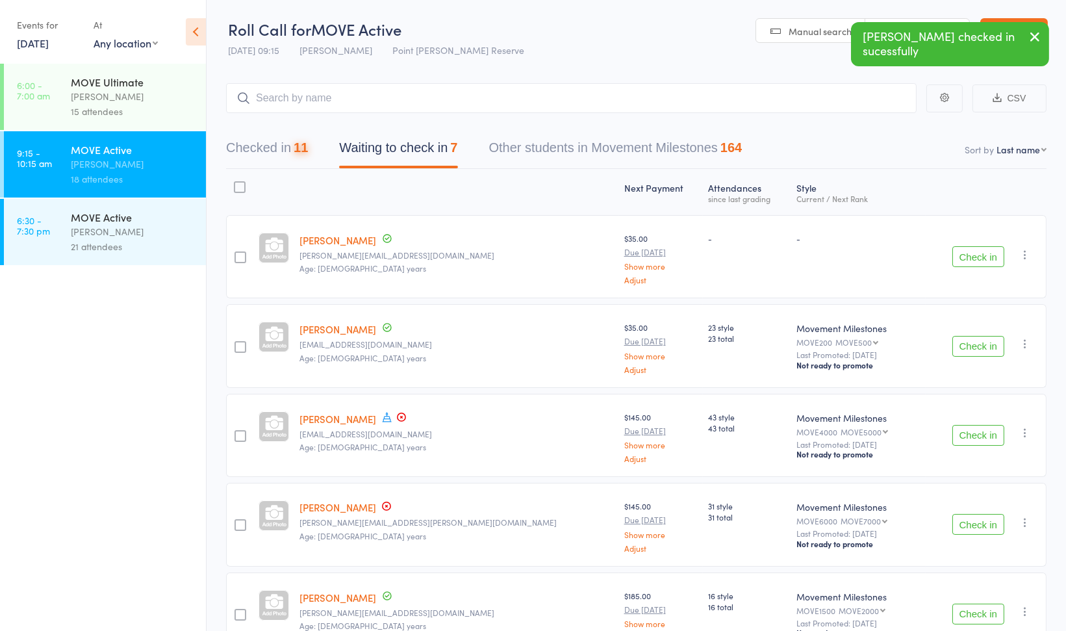
click at [968, 255] on button "Check in" at bounding box center [978, 256] width 52 height 21
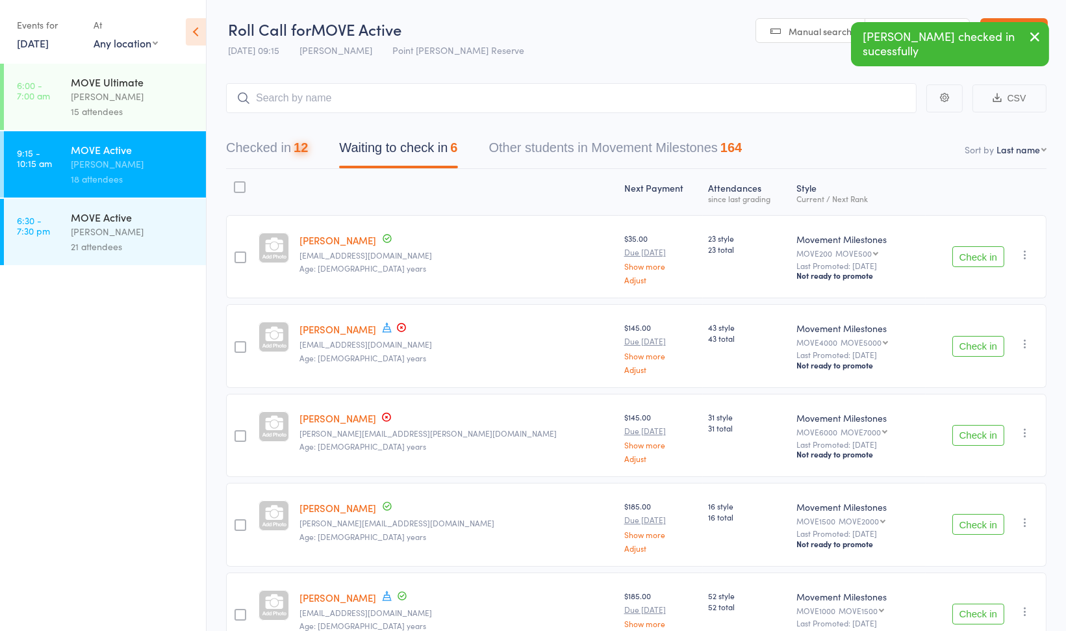
click at [968, 255] on button "Check in" at bounding box center [978, 256] width 52 height 21
click at [1021, 251] on icon "button" at bounding box center [1025, 254] width 13 height 13
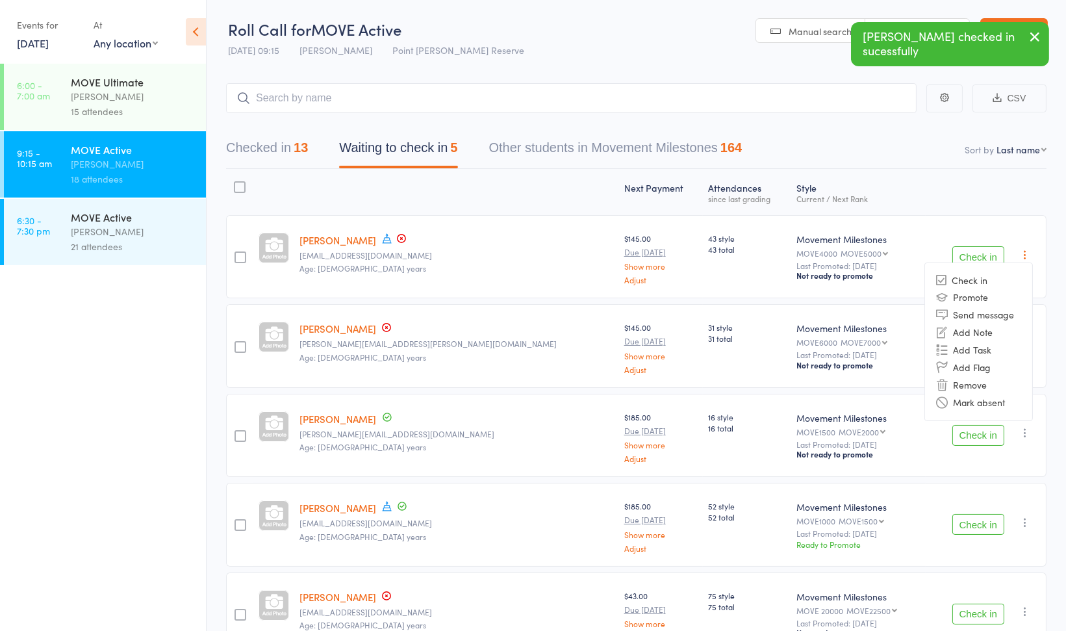
click at [990, 376] on li "Remove" at bounding box center [978, 385] width 107 height 18
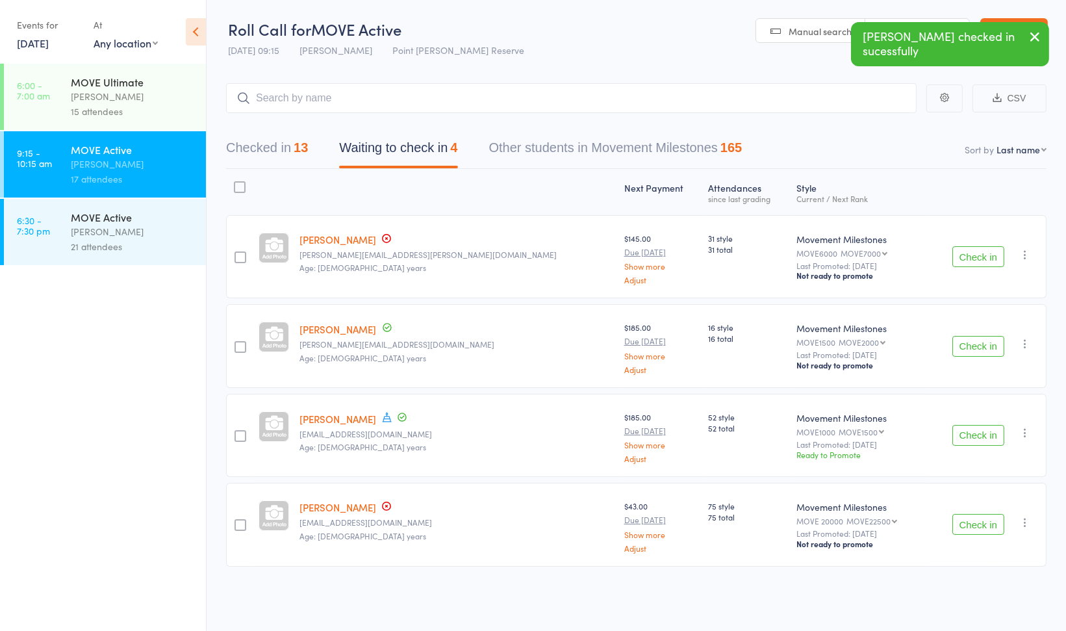
click at [969, 255] on button "Check in" at bounding box center [978, 256] width 52 height 21
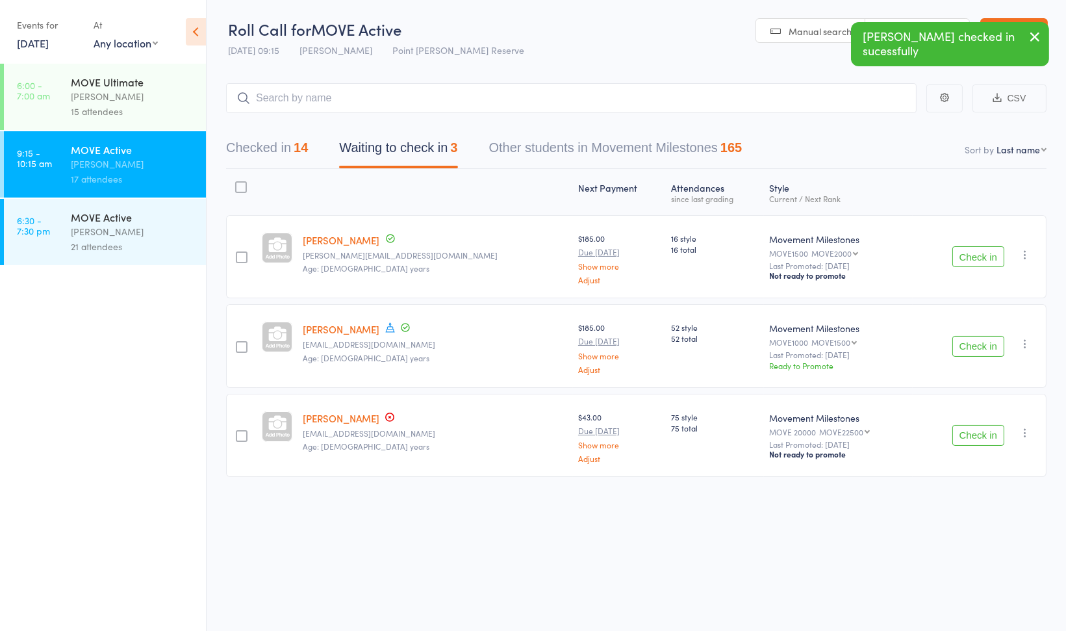
click at [1023, 340] on icon "button" at bounding box center [1025, 343] width 13 height 13
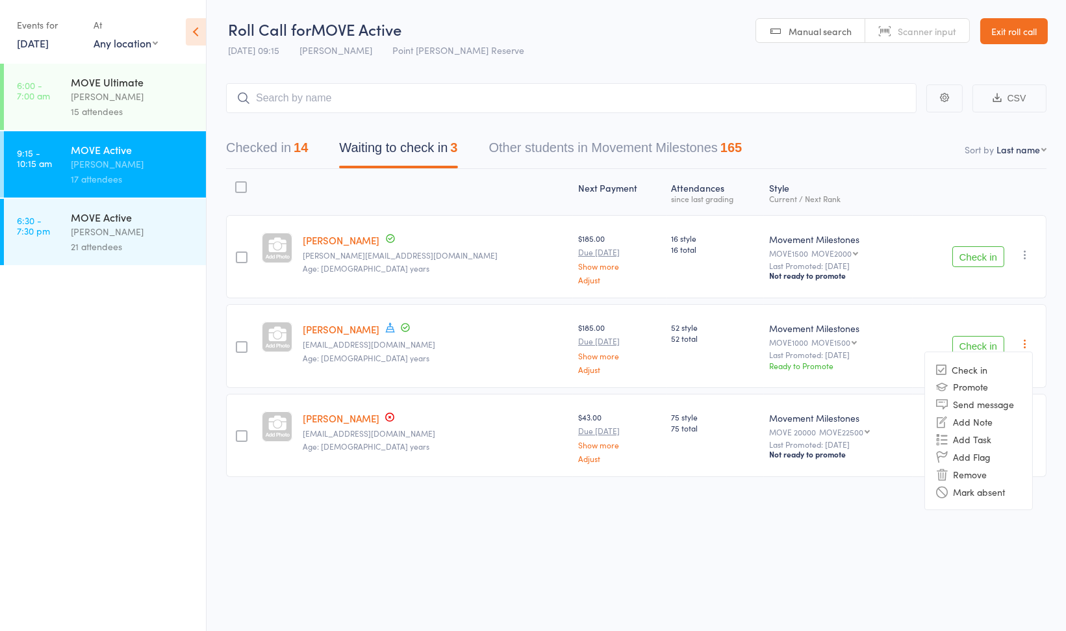
click at [983, 467] on li "Remove" at bounding box center [978, 474] width 107 height 18
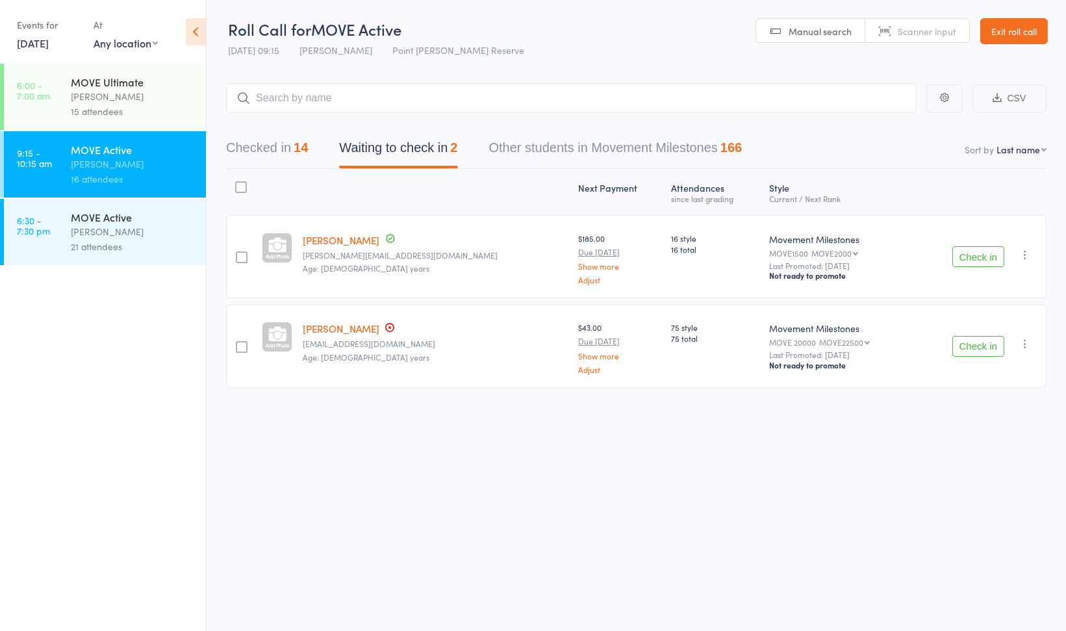
click at [968, 340] on button "Check in" at bounding box center [978, 346] width 52 height 21
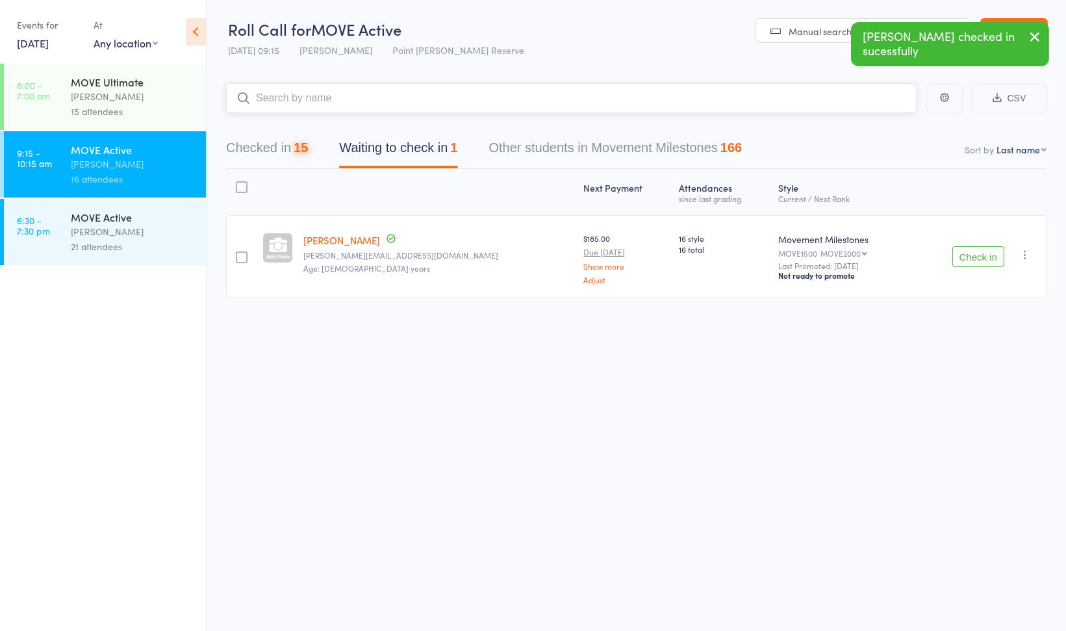
click at [368, 104] on input "search" at bounding box center [571, 98] width 691 height 30
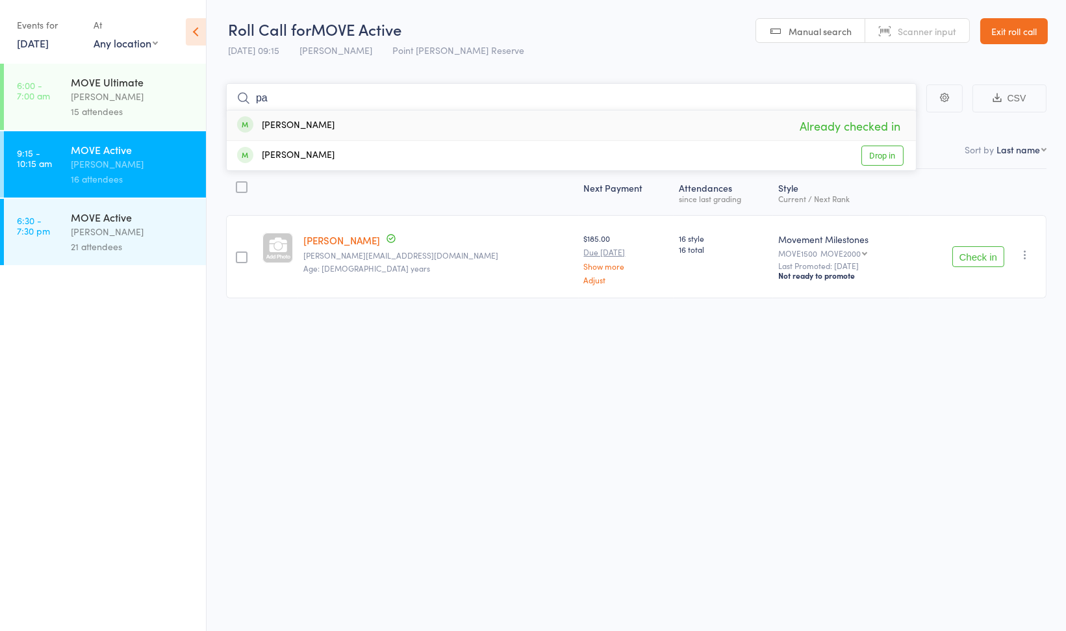
type input "p"
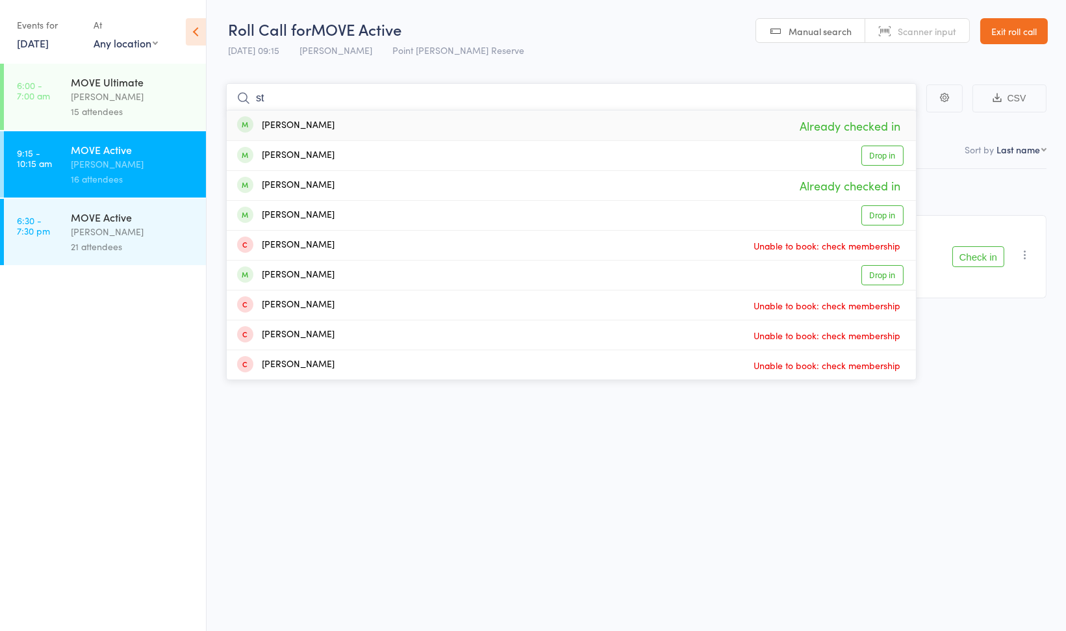
type input "s"
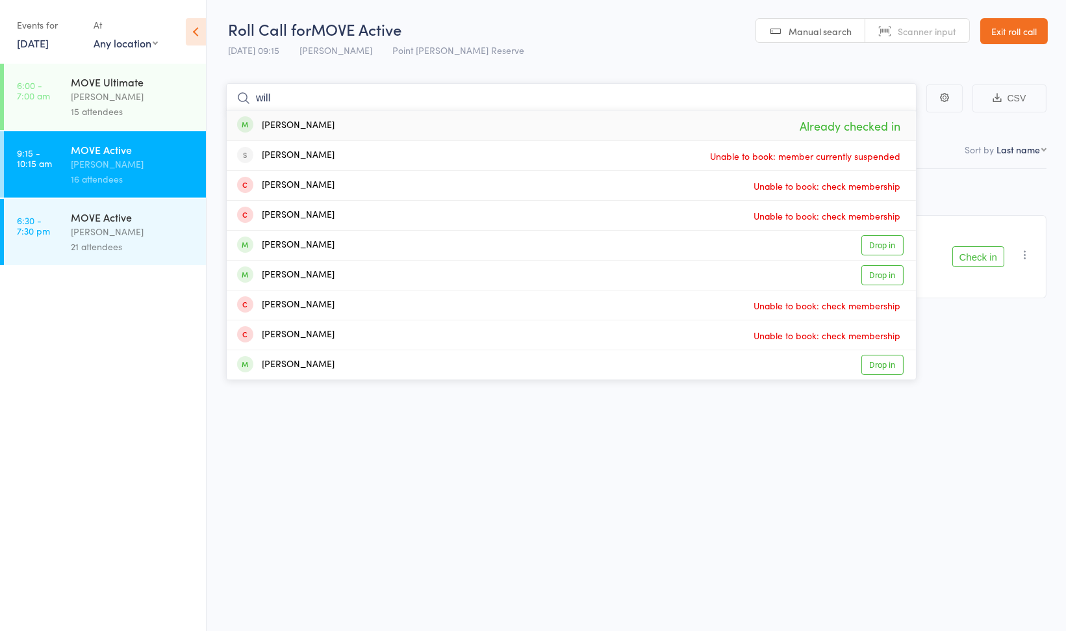
click at [292, 96] on input "will" at bounding box center [571, 98] width 691 height 30
type input "w"
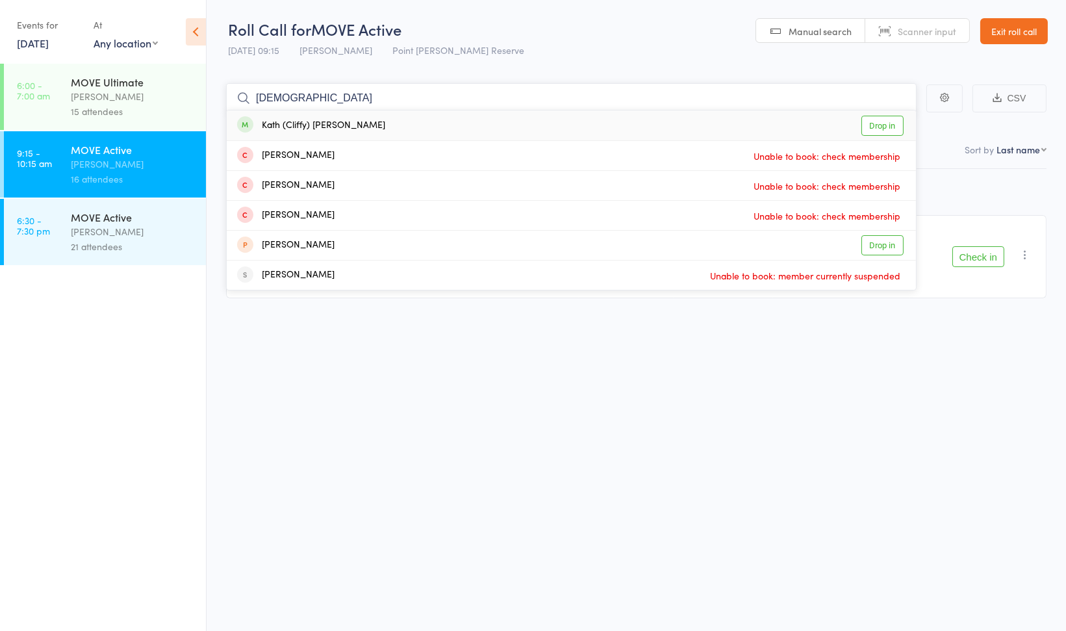
type input "kath"
click at [316, 124] on div "Kath (Cliffy) Burr" at bounding box center [311, 125] width 148 height 15
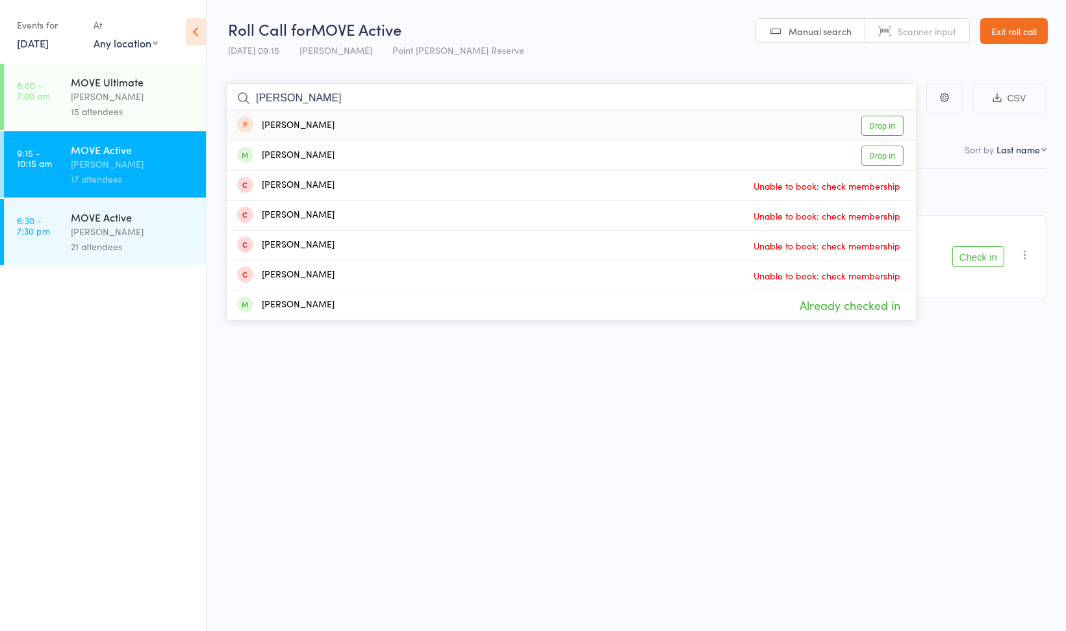
type input "jane"
click at [1000, 31] on link "Exit roll call" at bounding box center [1014, 31] width 68 height 26
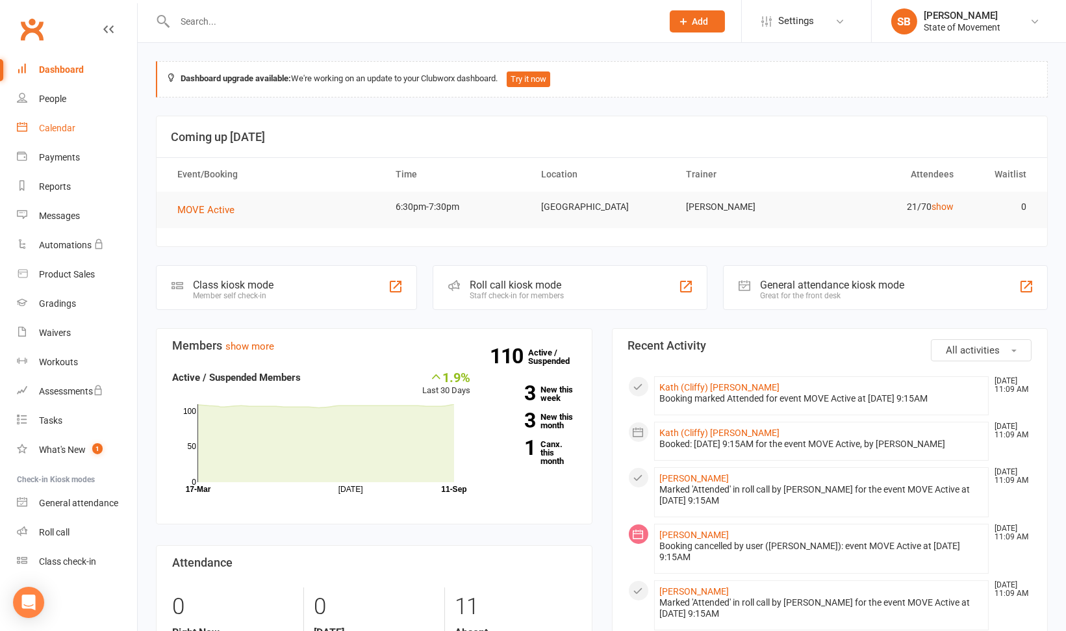
click at [68, 129] on div "Calendar" at bounding box center [57, 128] width 36 height 10
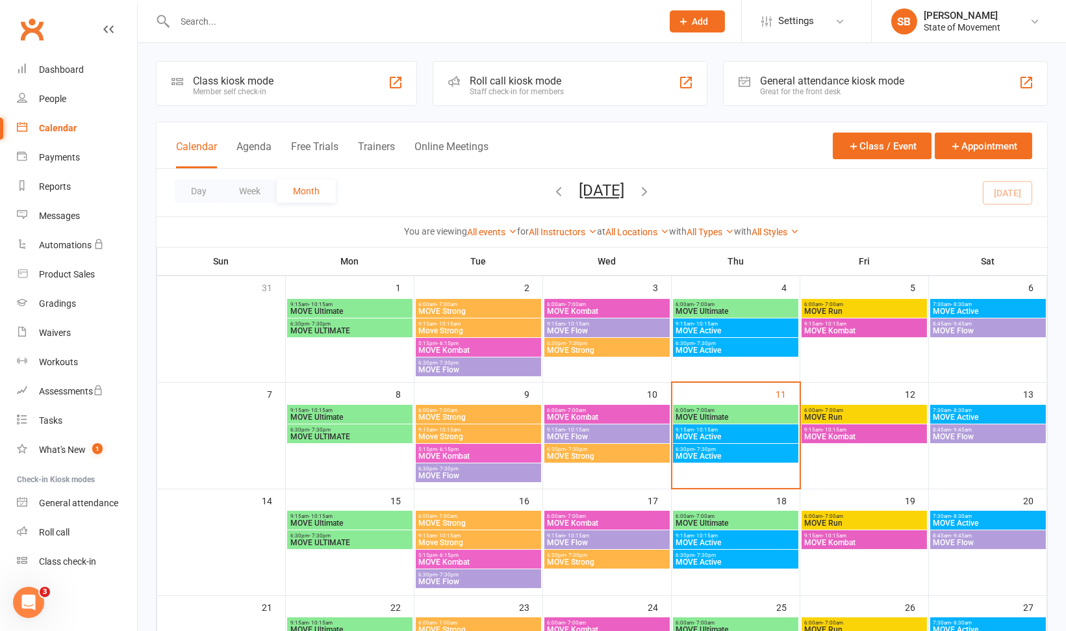
click at [720, 429] on span "9:15am - 10:15am" at bounding box center [736, 430] width 120 height 6
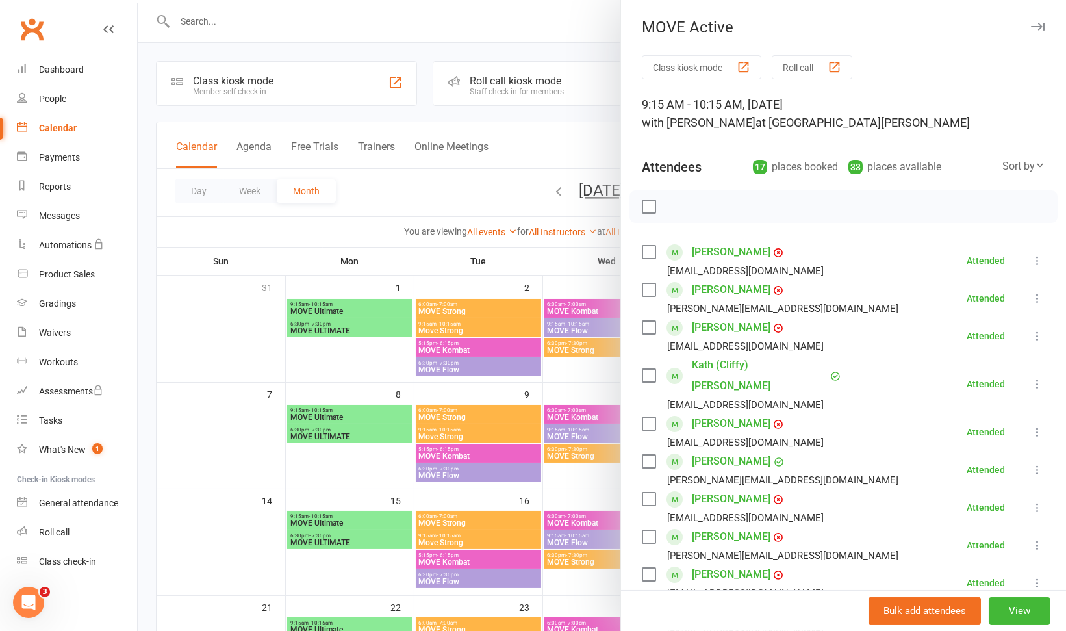
click at [1043, 479] on div "Class kiosk mode Roll call 9:15 AM - 10:15 AM, [DATE] with [PERSON_NAME] at [GE…" at bounding box center [843, 596] width 445 height 1082
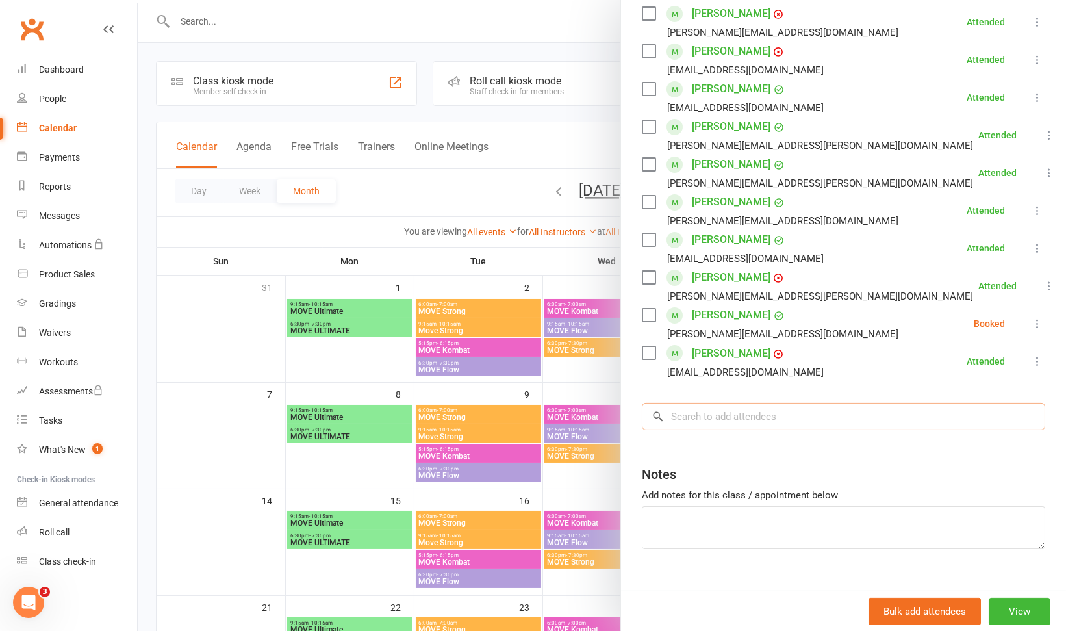
click at [864, 403] on input "search" at bounding box center [843, 416] width 403 height 27
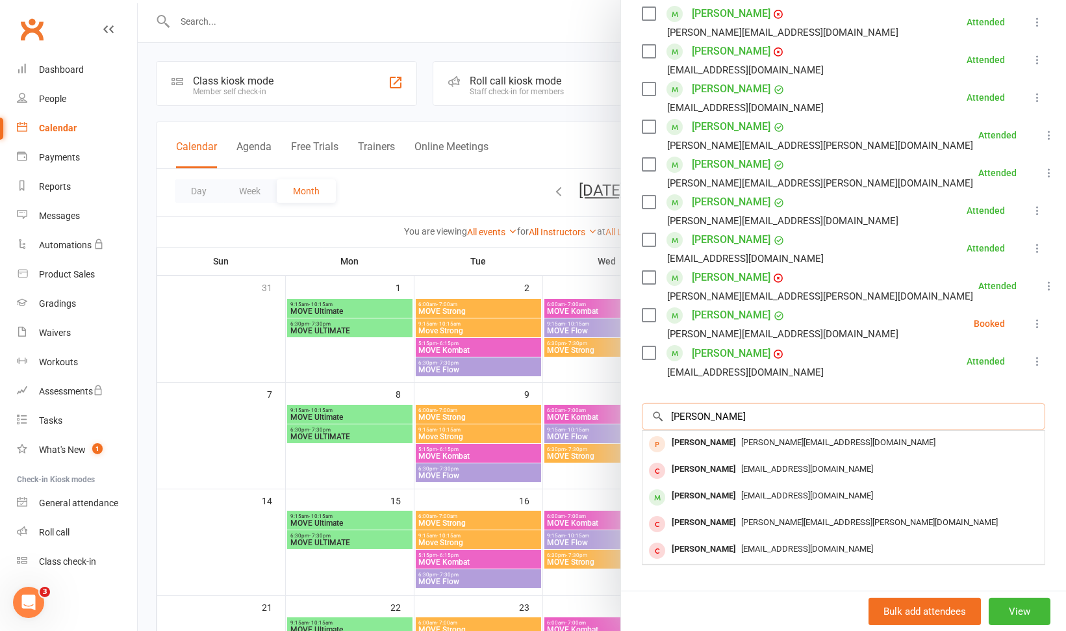
type input "[PERSON_NAME]"
click at [745, 490] on span "[EMAIL_ADDRESS][DOMAIN_NAME]" at bounding box center [807, 495] width 132 height 10
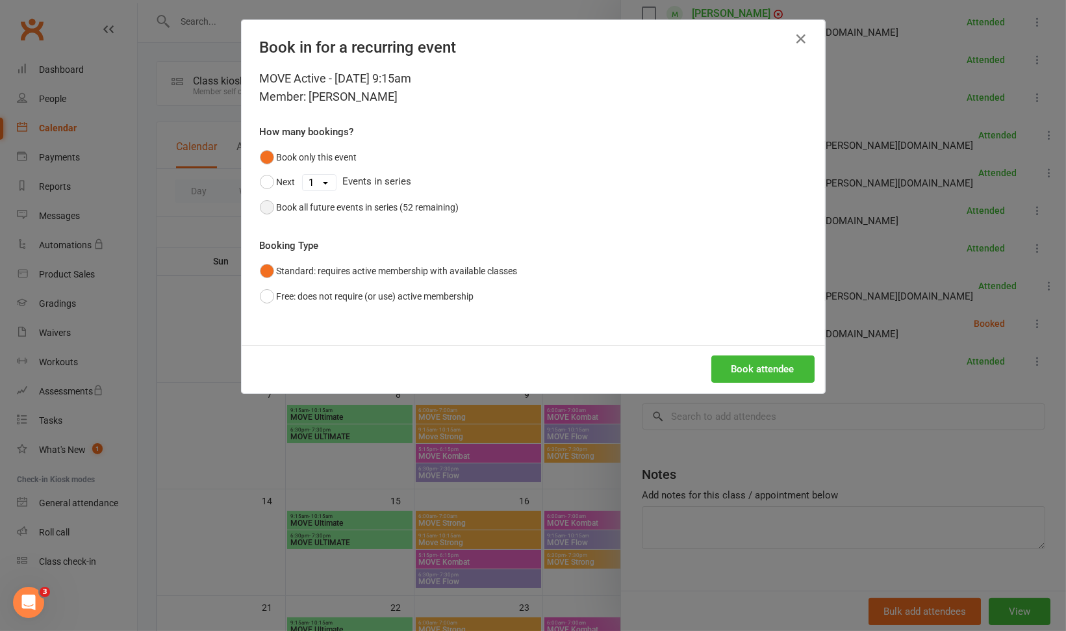
click at [336, 208] on div "Book all future events in series (52 remaining)" at bounding box center [368, 207] width 183 height 14
click at [761, 365] on button "Book attendee" at bounding box center [762, 368] width 103 height 27
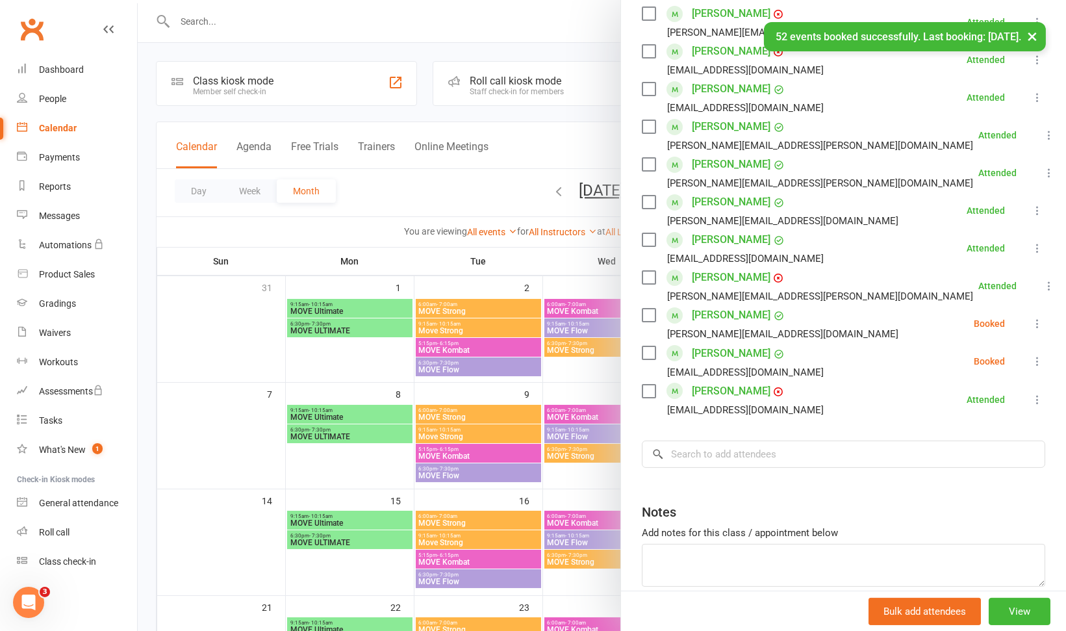
click at [594, 368] on div at bounding box center [602, 315] width 928 height 631
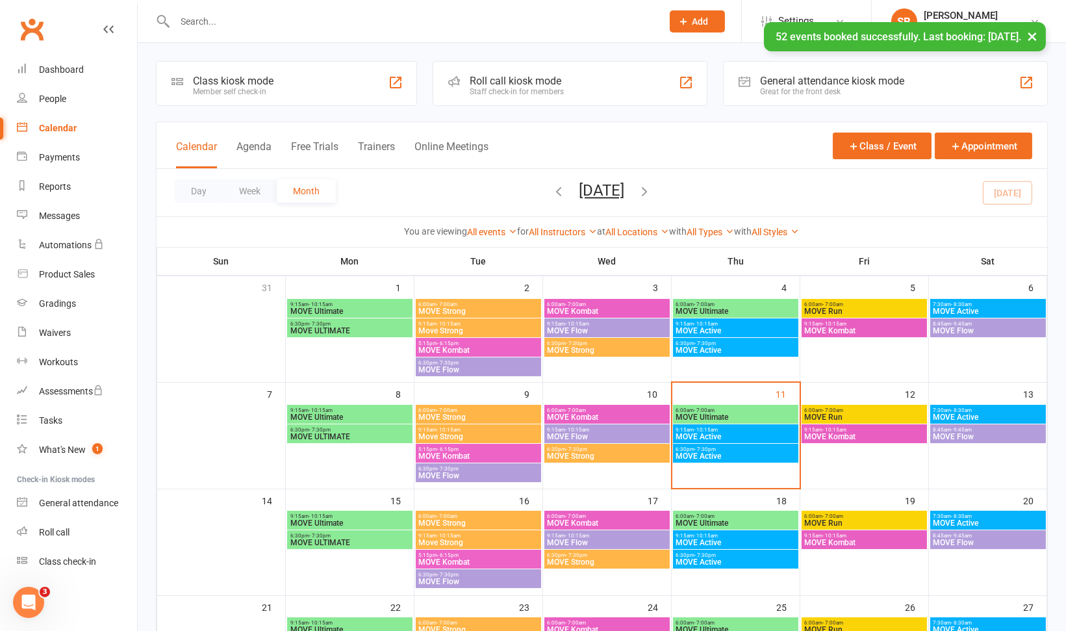
click at [983, 413] on span "MOVE Active" at bounding box center [988, 417] width 111 height 8
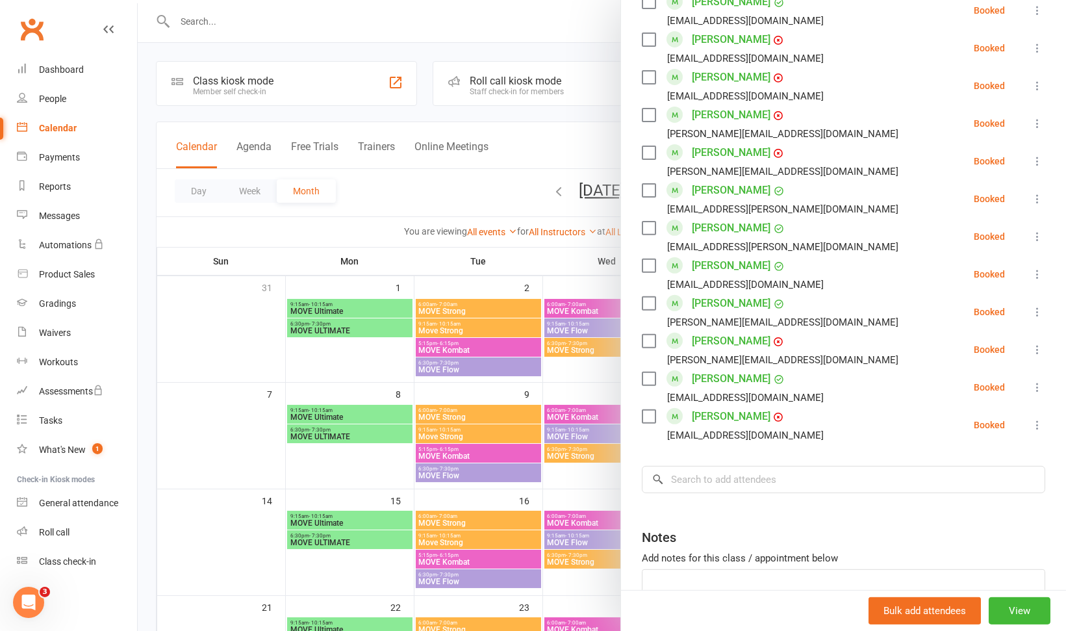
scroll to position [974, 0]
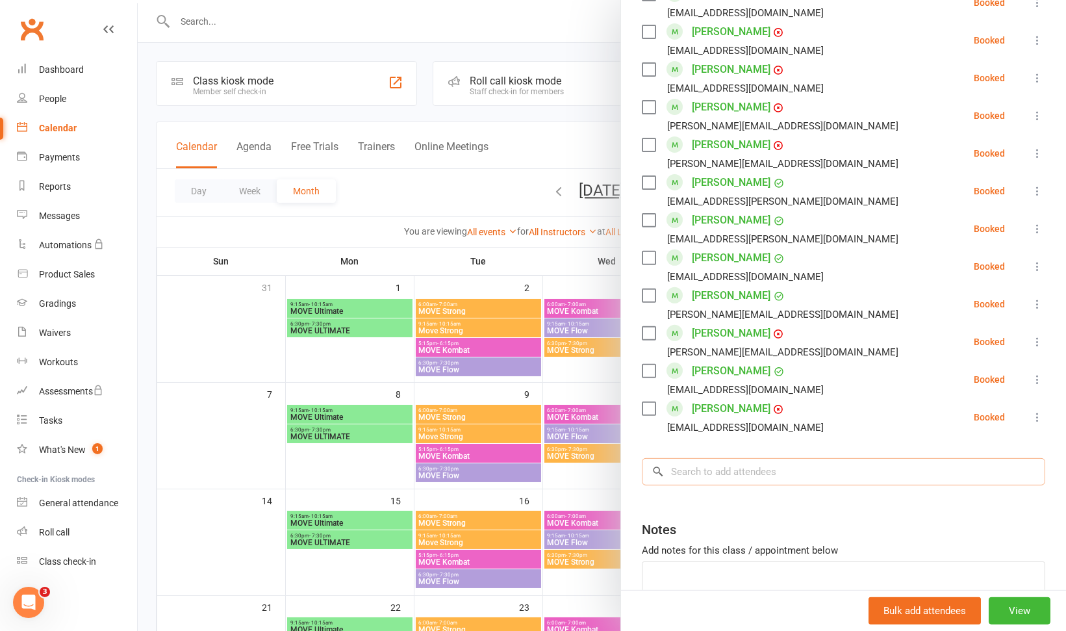
click at [778, 468] on input "search" at bounding box center [843, 471] width 403 height 27
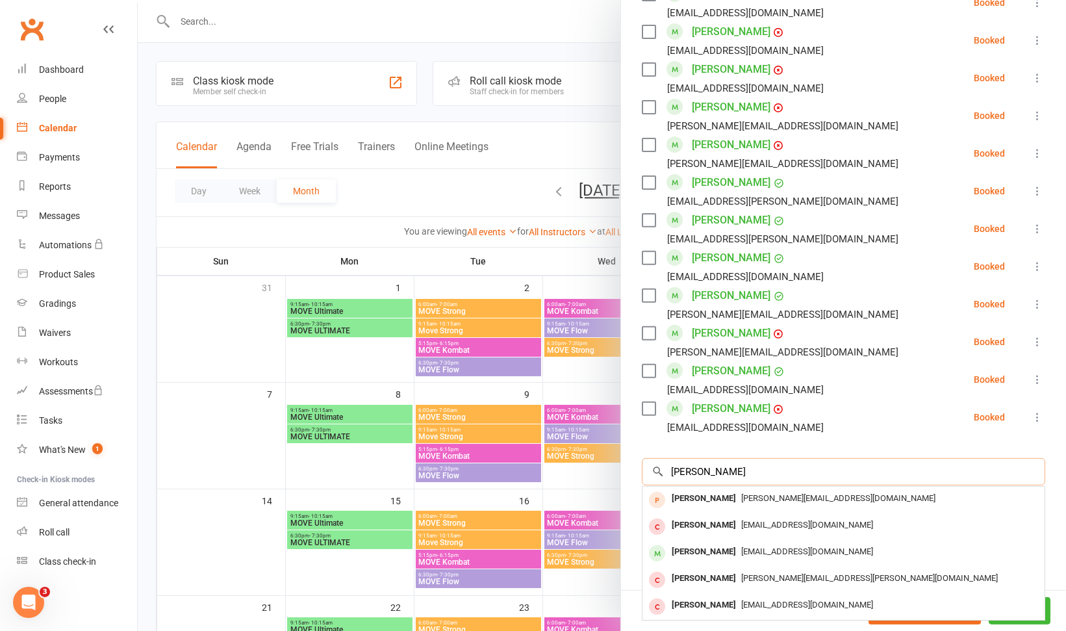
type input "[PERSON_NAME]"
click at [749, 542] on div "[EMAIL_ADDRESS][DOMAIN_NAME]" at bounding box center [844, 551] width 392 height 19
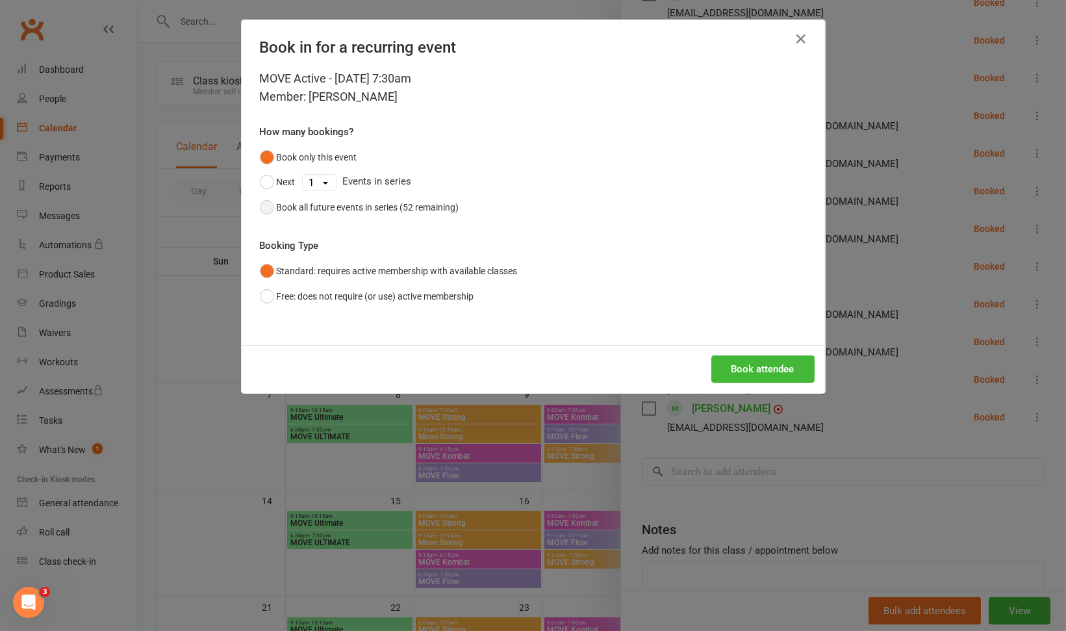
click at [352, 205] on div "Book all future events in series (52 remaining)" at bounding box center [368, 207] width 183 height 14
click at [760, 367] on button "Book attendee" at bounding box center [762, 368] width 103 height 27
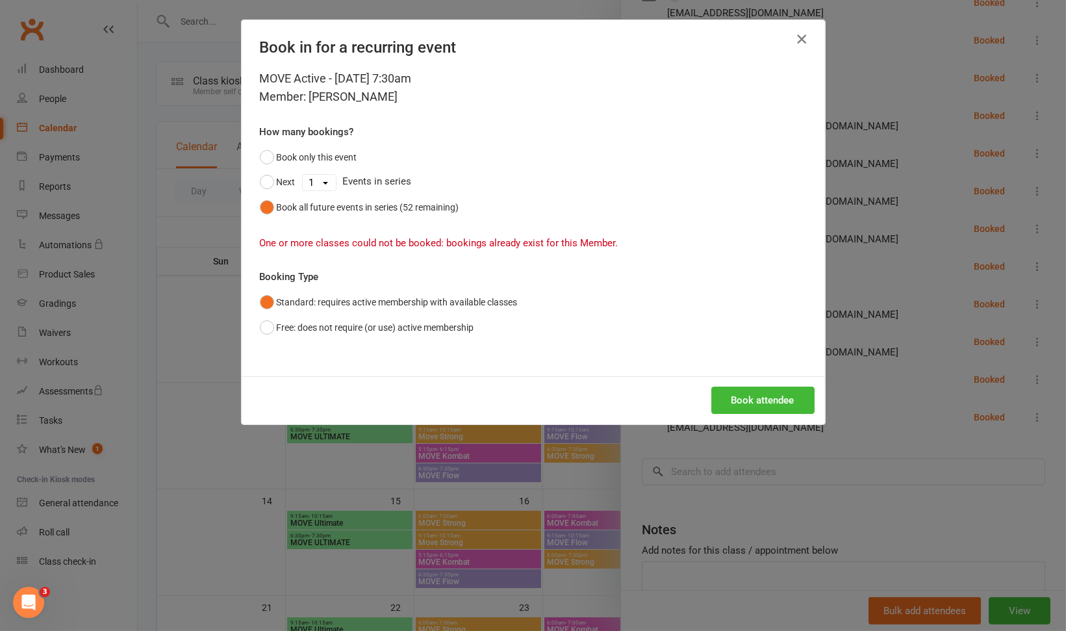
click at [794, 31] on icon "button" at bounding box center [802, 39] width 16 height 16
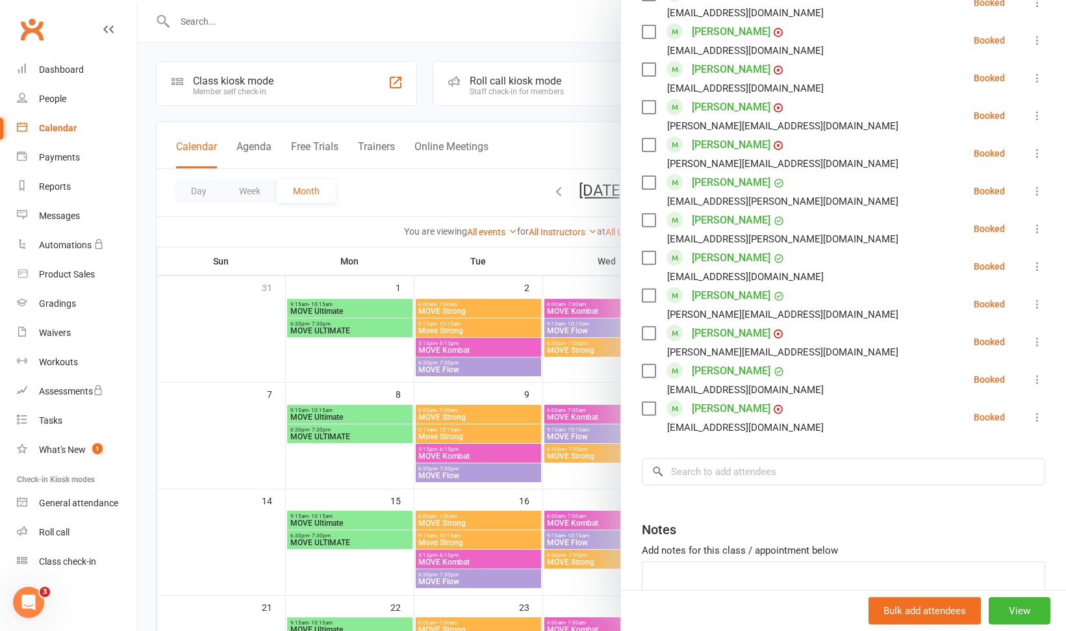
click at [440, 251] on div at bounding box center [602, 315] width 928 height 631
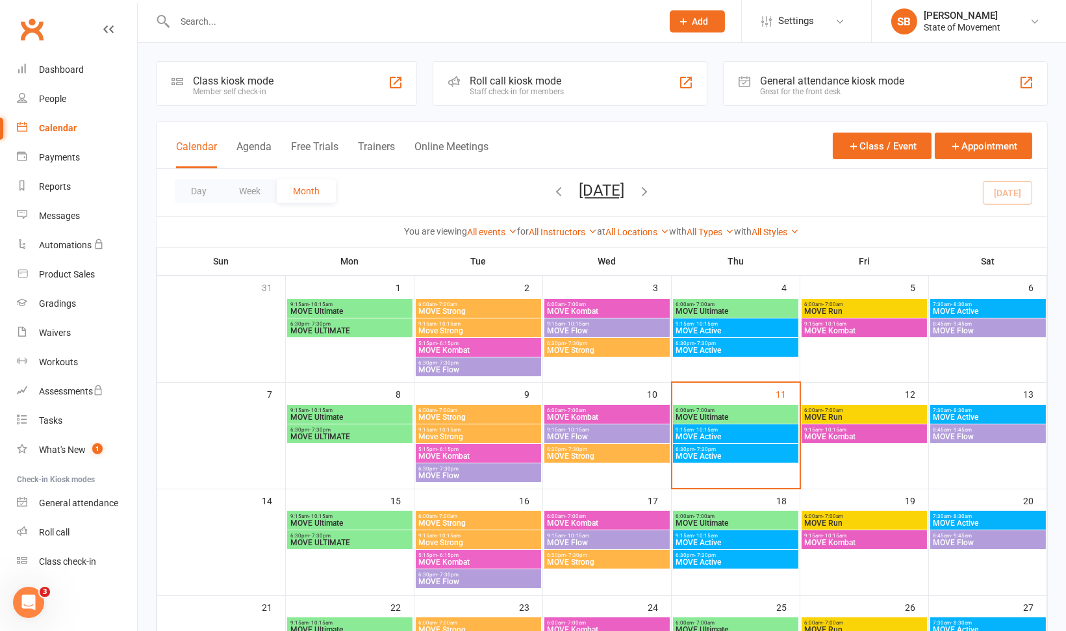
click at [731, 329] on span "MOVE Active" at bounding box center [736, 331] width 120 height 8
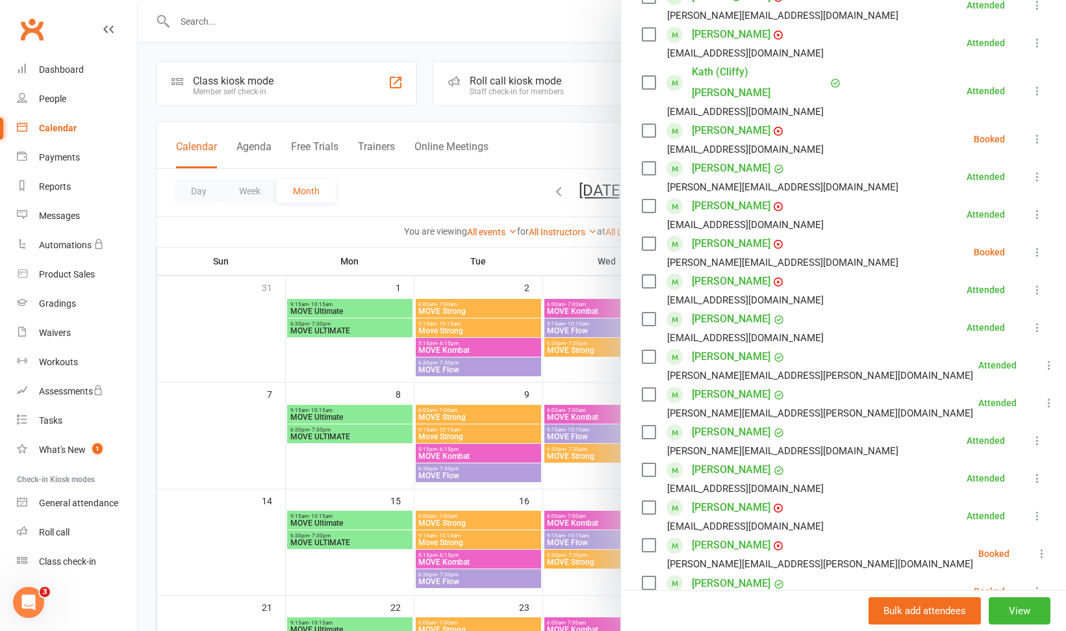
scroll to position [283, 0]
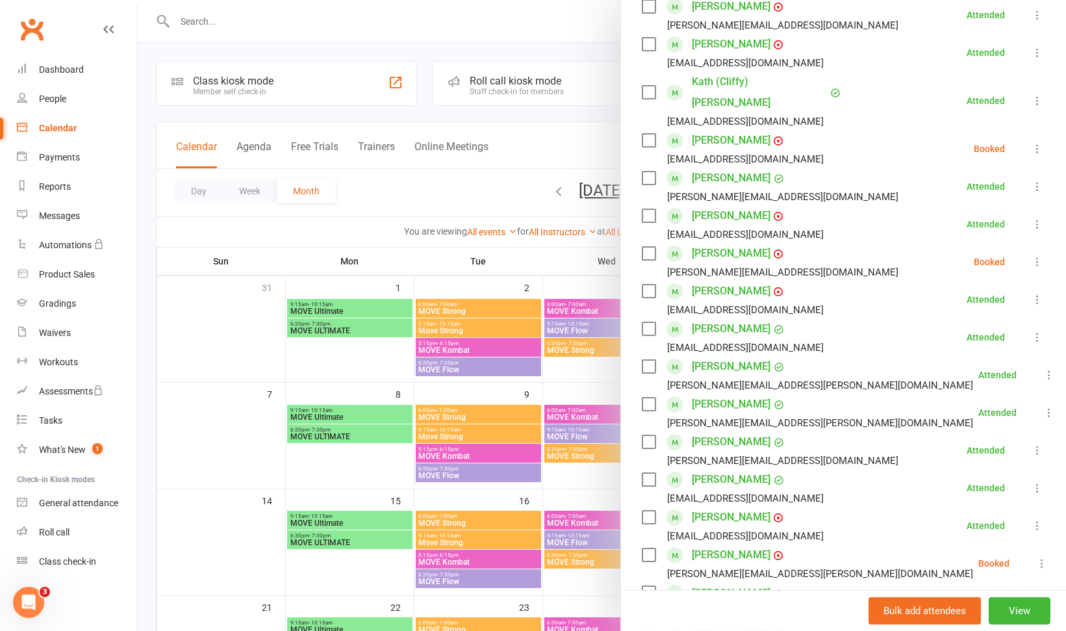
click at [536, 142] on div at bounding box center [602, 315] width 928 height 631
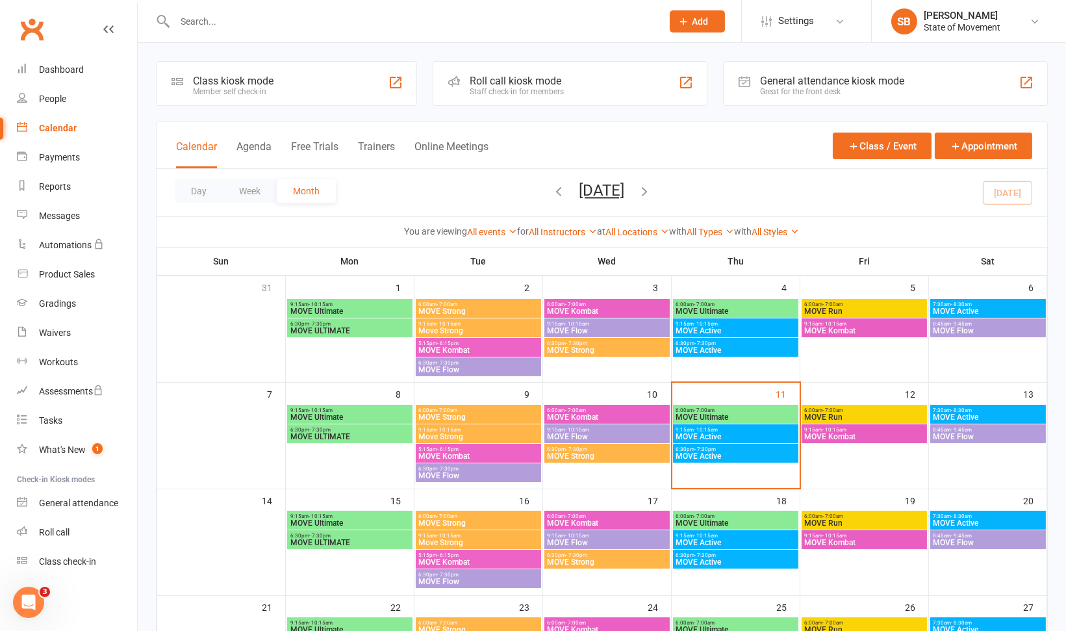
click at [537, 80] on div "Roll call kiosk mode" at bounding box center [517, 81] width 94 height 12
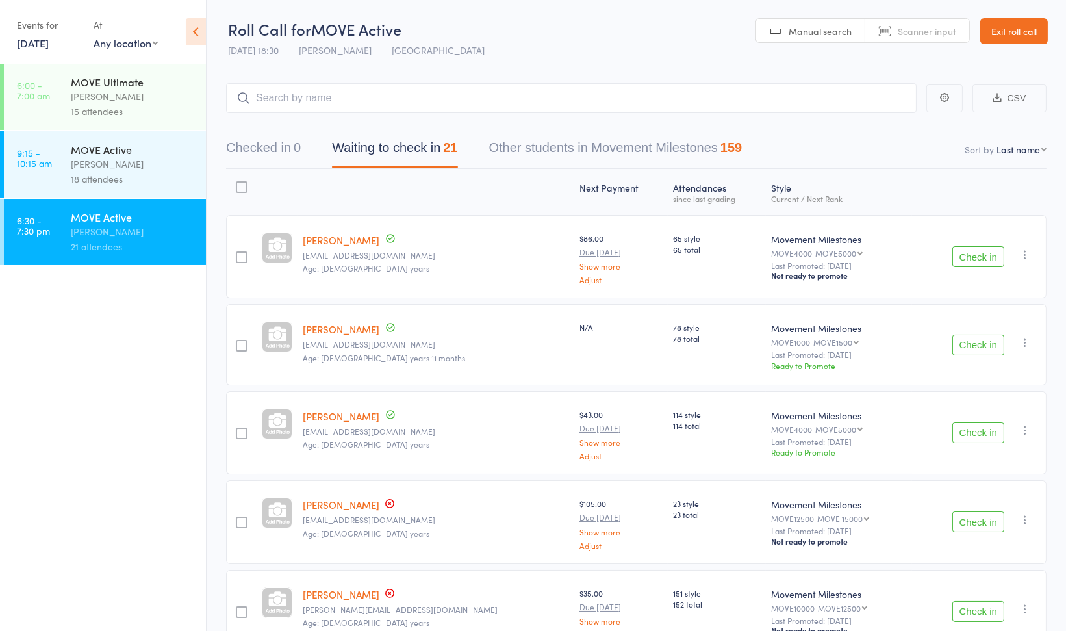
click at [164, 172] on div "[PERSON_NAME]" at bounding box center [133, 164] width 124 height 15
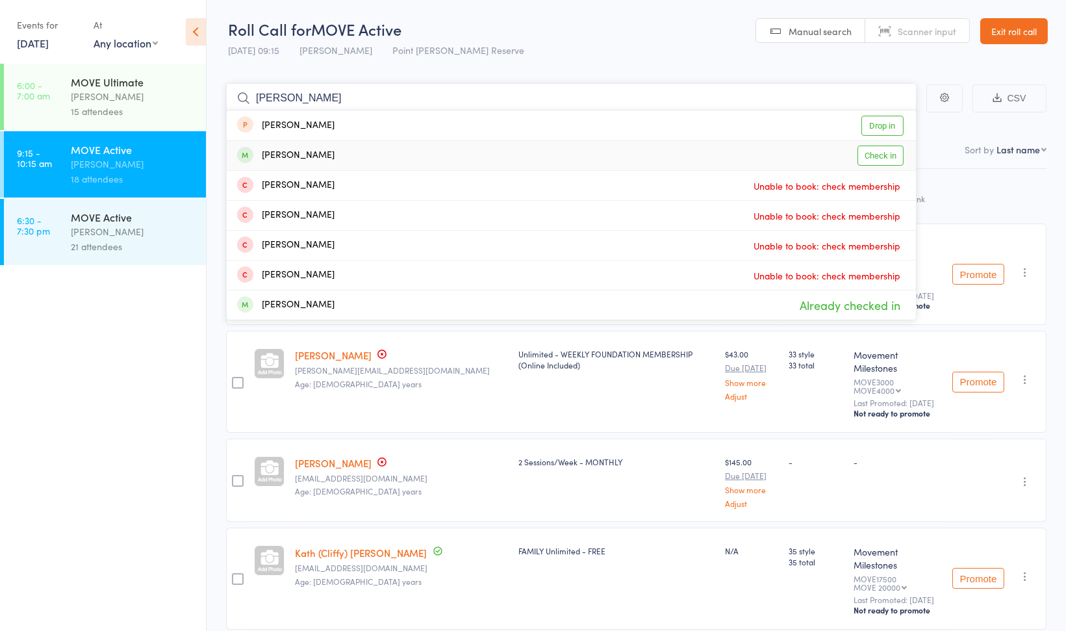
type input "[PERSON_NAME]"
click at [351, 164] on div "[PERSON_NAME] Check in" at bounding box center [571, 155] width 689 height 29
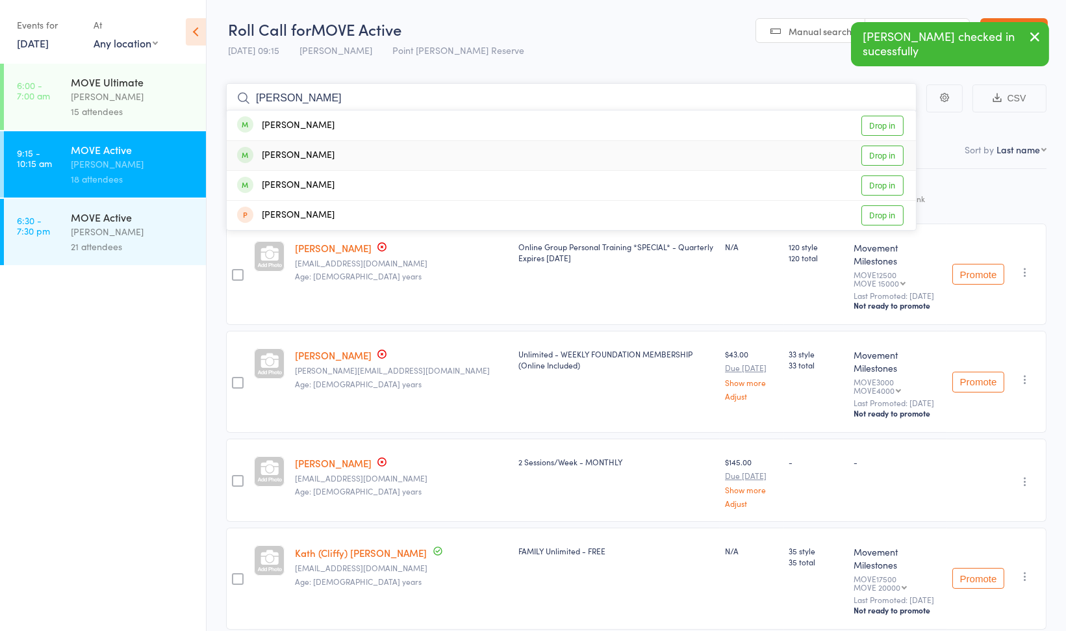
type input "[PERSON_NAME]"
click at [339, 154] on div "[PERSON_NAME] Drop in" at bounding box center [571, 155] width 689 height 29
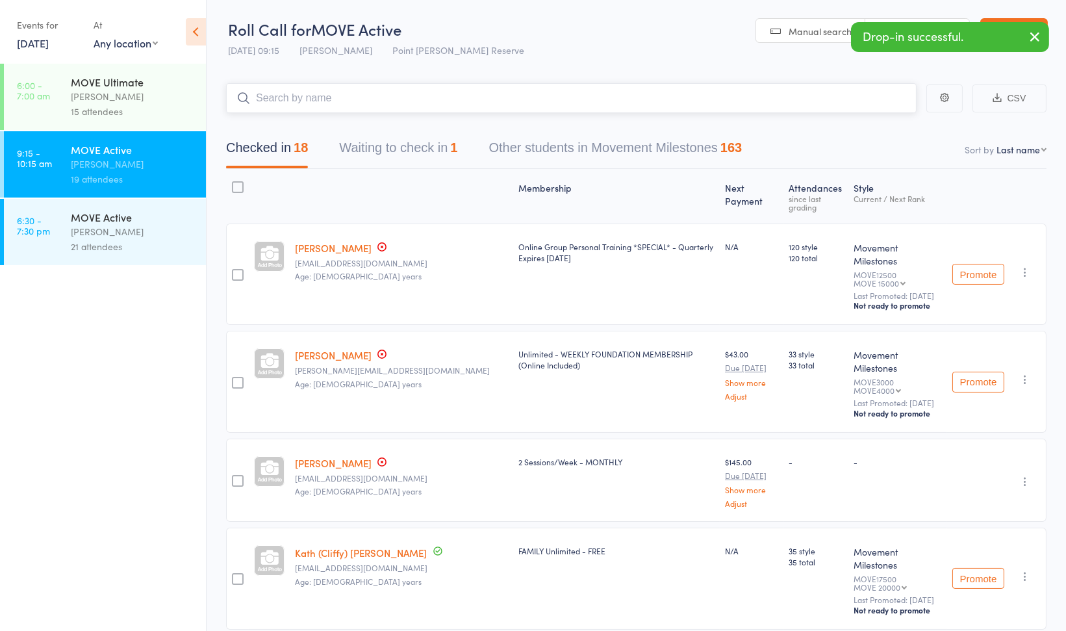
click at [374, 156] on button "Waiting to check in 1" at bounding box center [398, 151] width 118 height 34
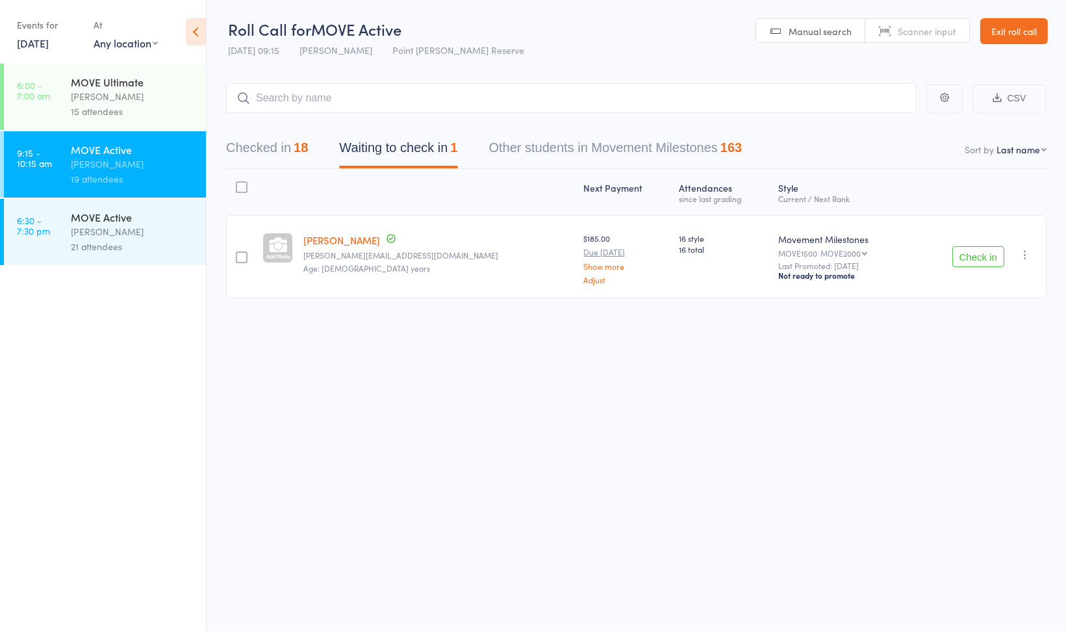
click at [152, 245] on div "21 attendees" at bounding box center [133, 246] width 124 height 15
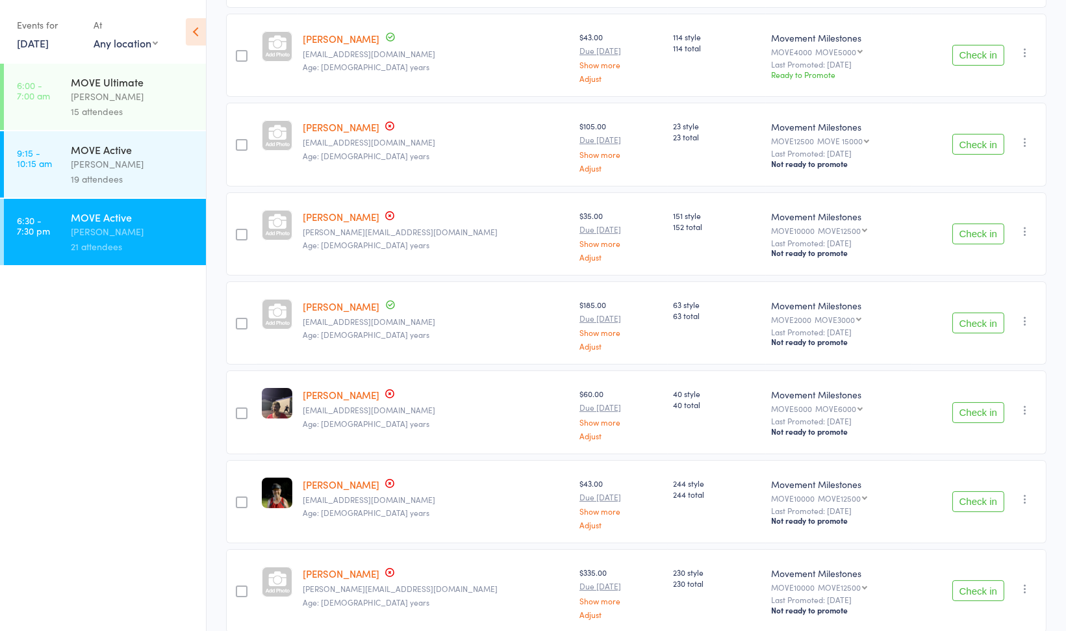
scroll to position [407, 0]
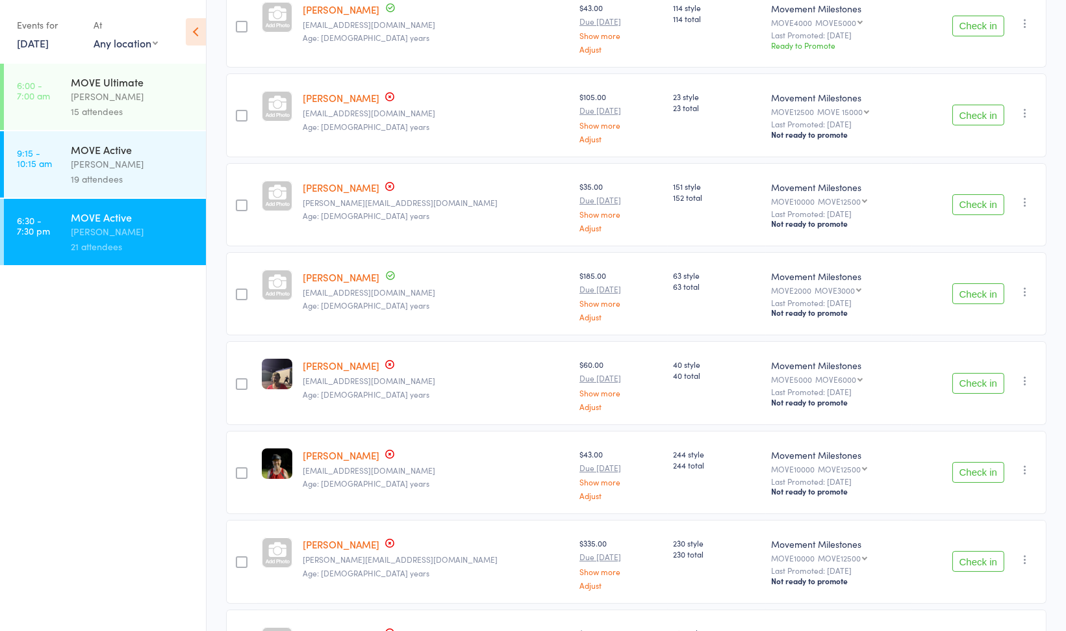
click at [1024, 287] on icon "button" at bounding box center [1025, 291] width 13 height 13
click at [1000, 415] on li "Remove" at bounding box center [978, 422] width 107 height 18
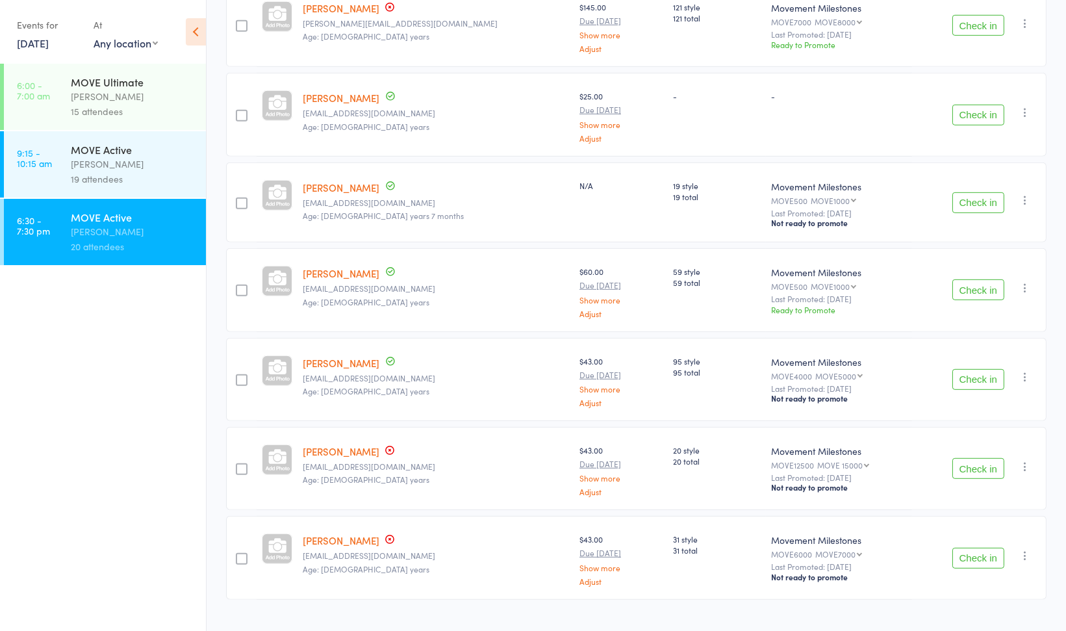
scroll to position [1394, 0]
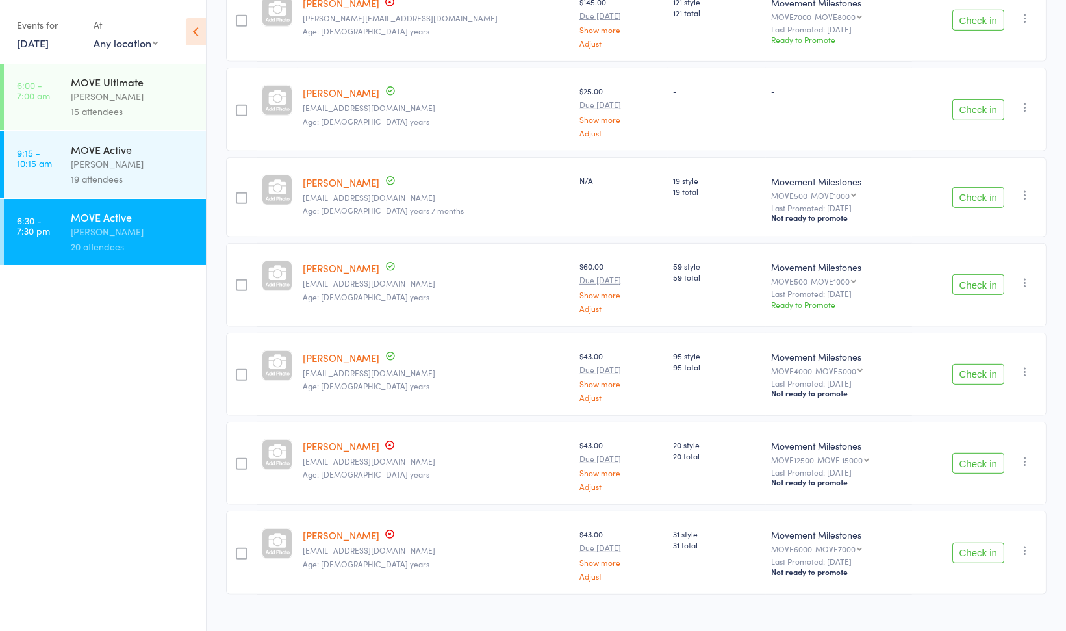
click at [1025, 455] on icon "button" at bounding box center [1025, 461] width 13 height 13
click at [980, 585] on li "Remove" at bounding box center [978, 592] width 107 height 18
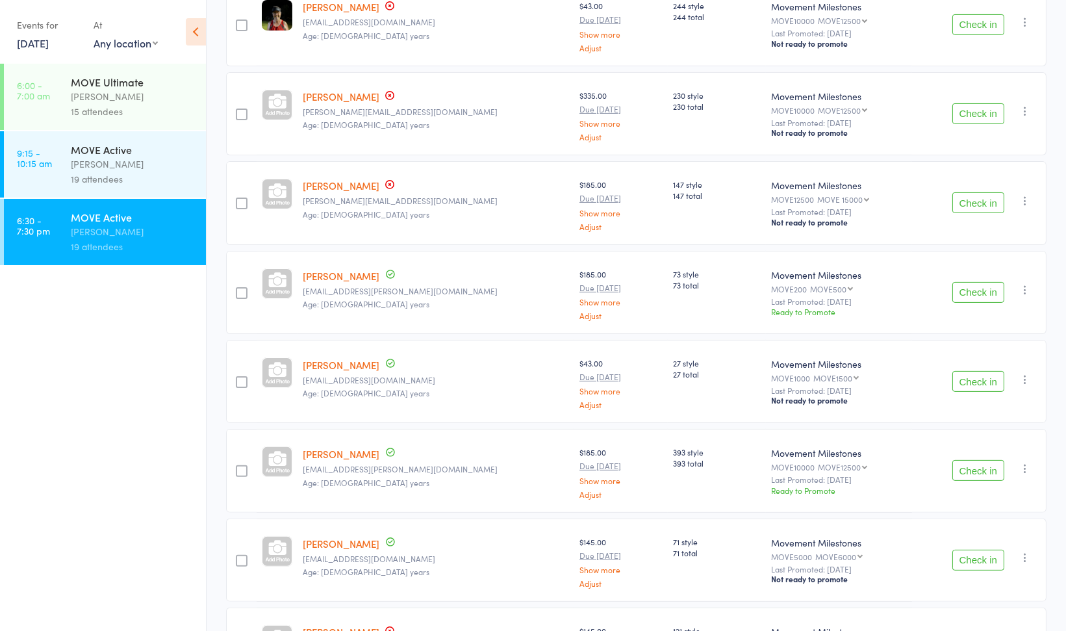
scroll to position [30, 0]
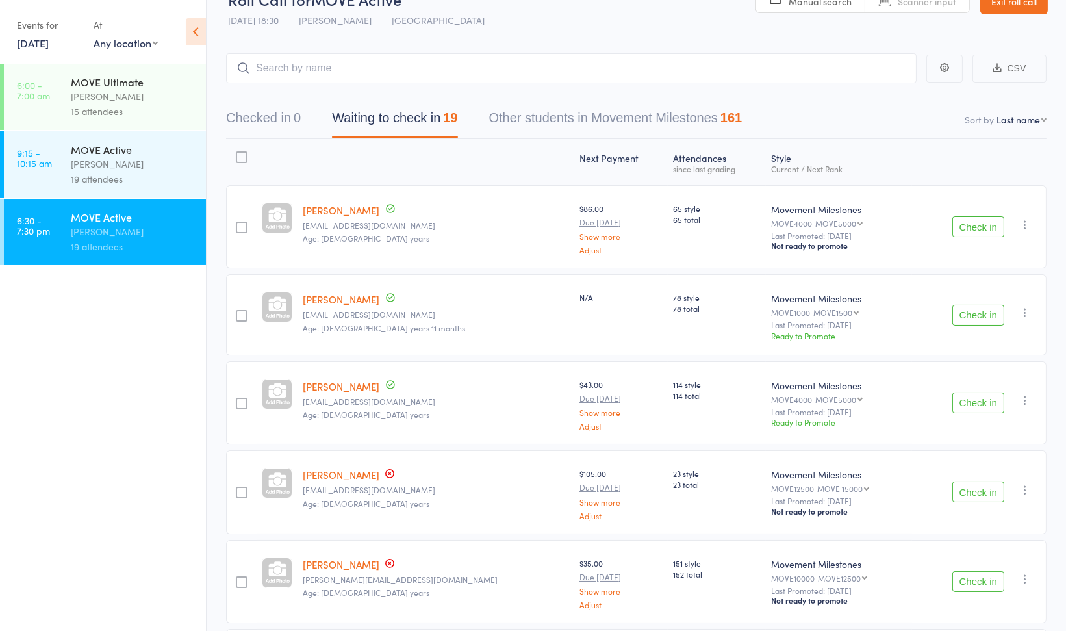
click at [1022, 4] on link "Exit roll call" at bounding box center [1014, 1] width 68 height 26
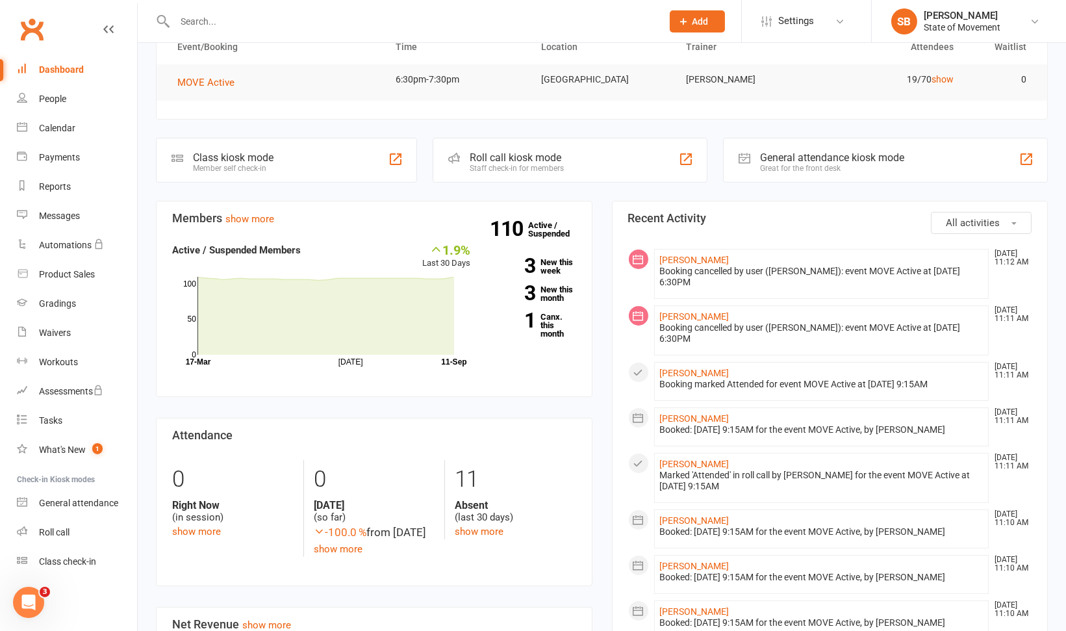
scroll to position [181, 0]
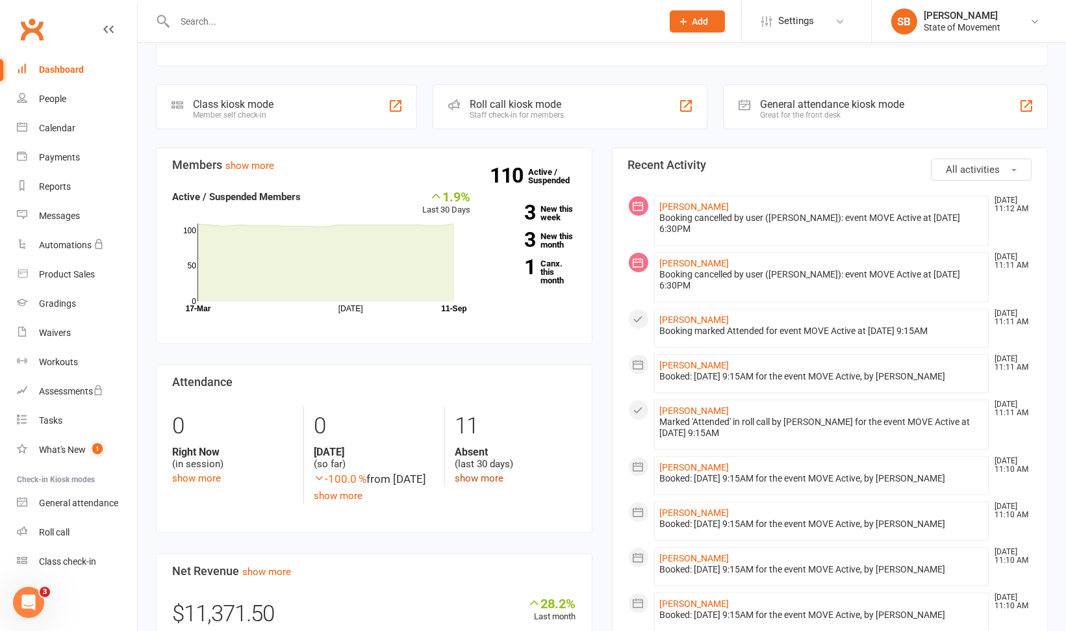
click at [466, 478] on link "show more" at bounding box center [479, 478] width 49 height 12
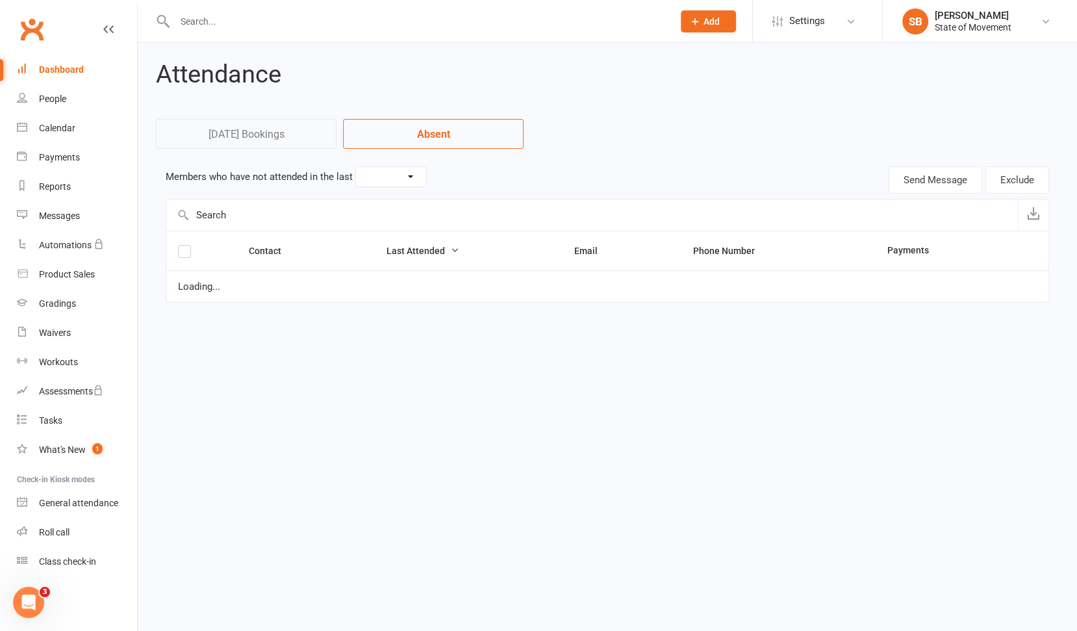
select select "30"
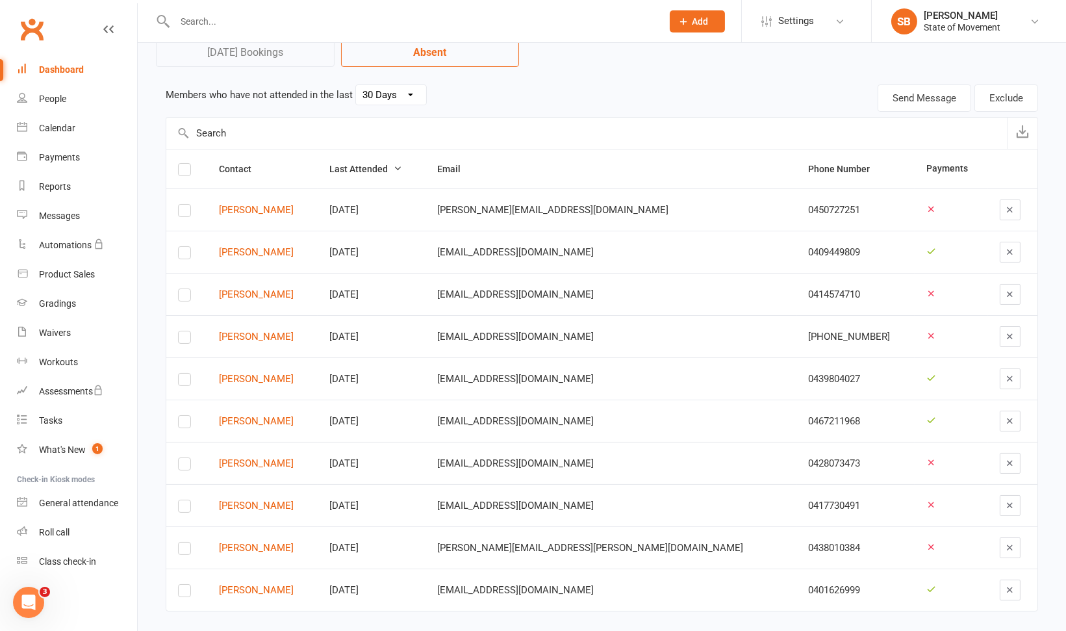
scroll to position [94, 0]
